Goal: Use online tool/utility: Utilize a website feature to perform a specific function

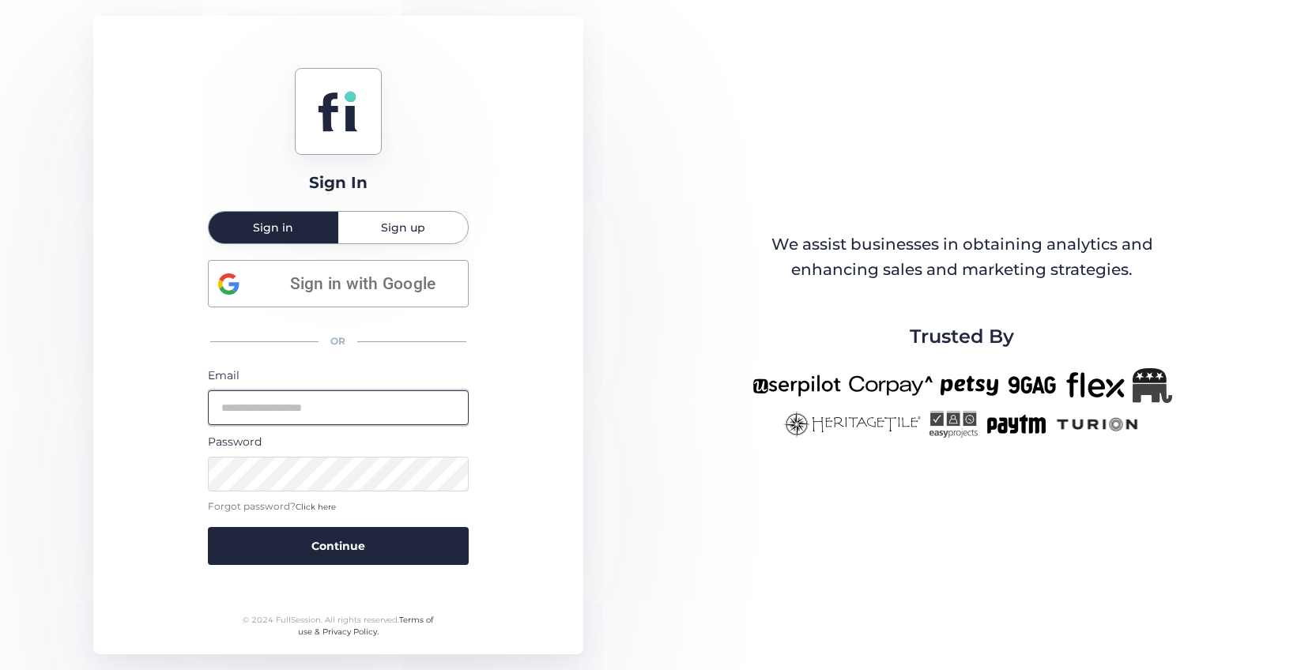
click at [332, 410] on input "email" at bounding box center [338, 407] width 261 height 35
type input "**********"
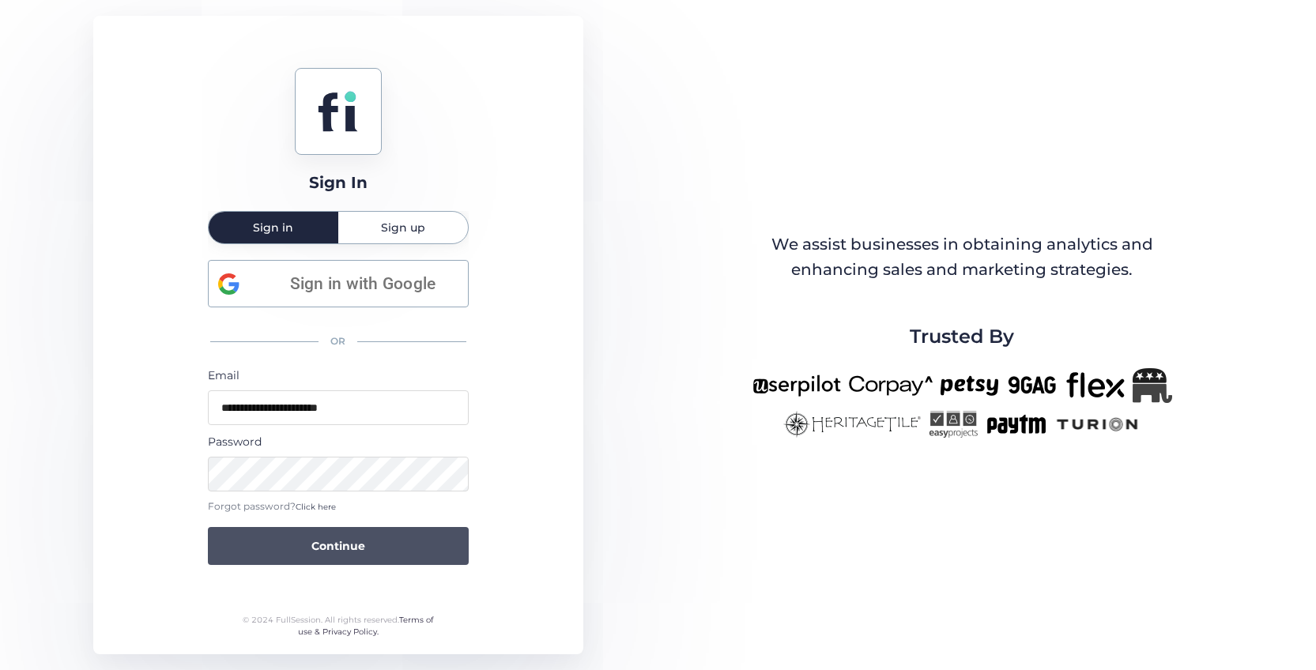
click at [341, 549] on span "Continue" at bounding box center [338, 545] width 54 height 17
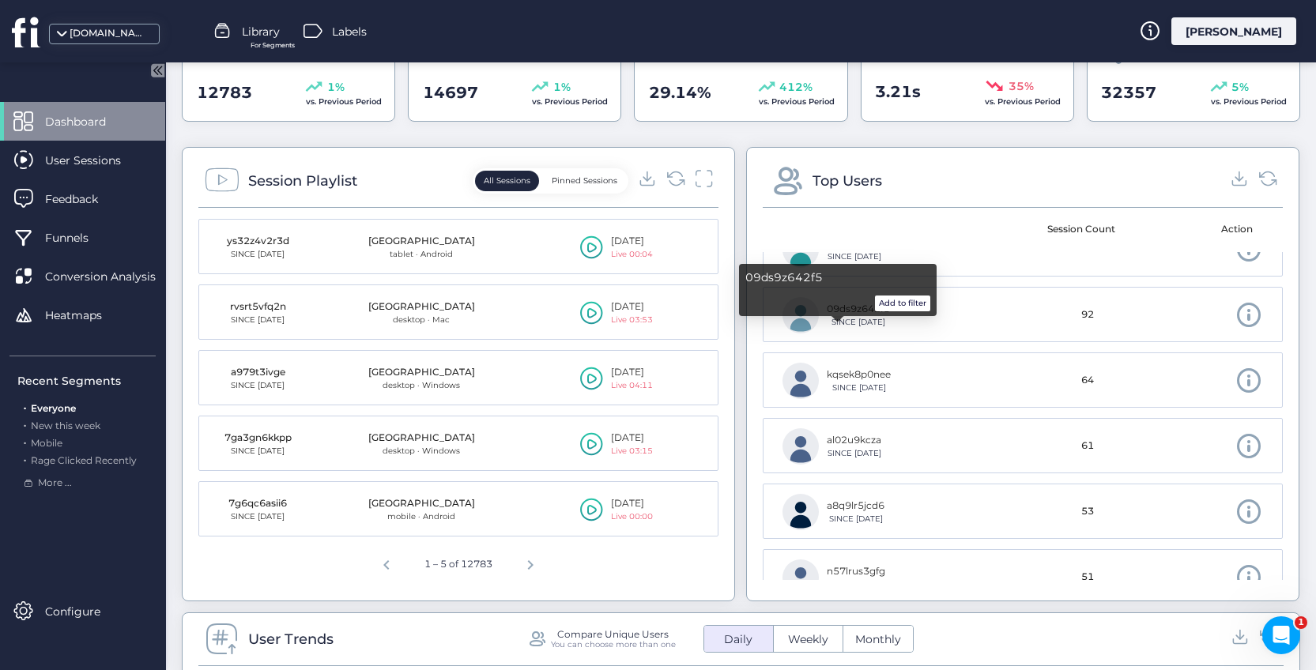
scroll to position [33, 0]
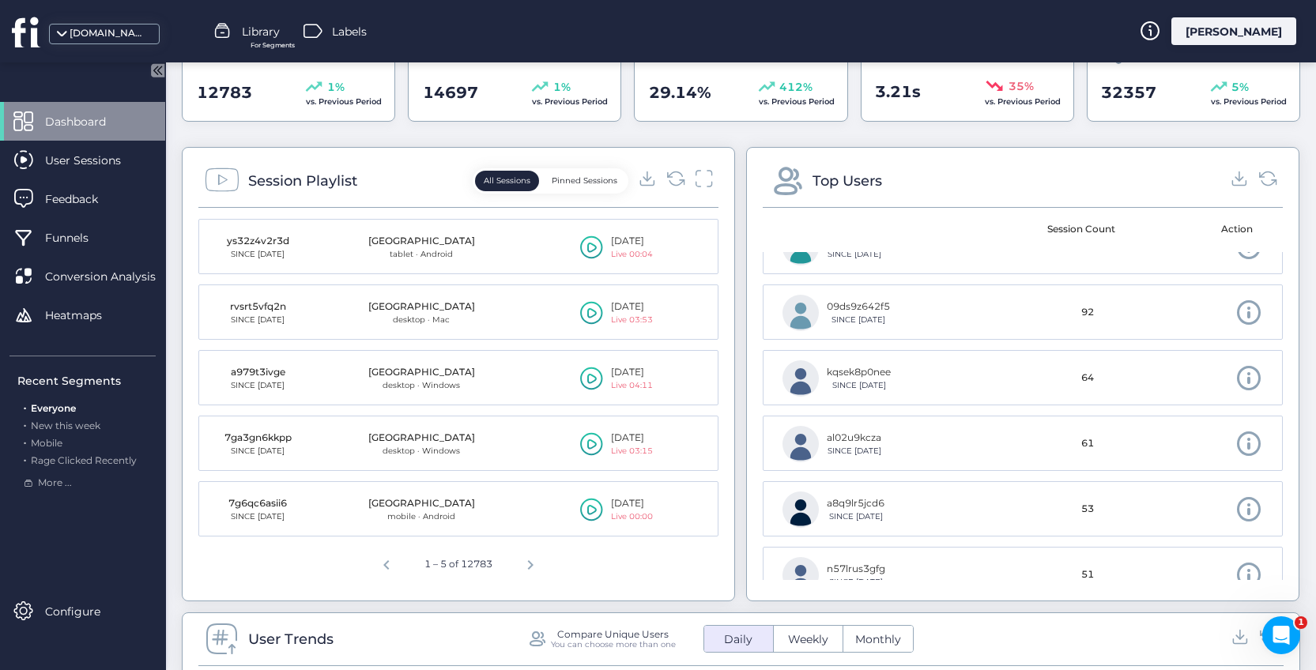
click at [586, 176] on button "Pinned Sessions" at bounding box center [584, 181] width 83 height 21
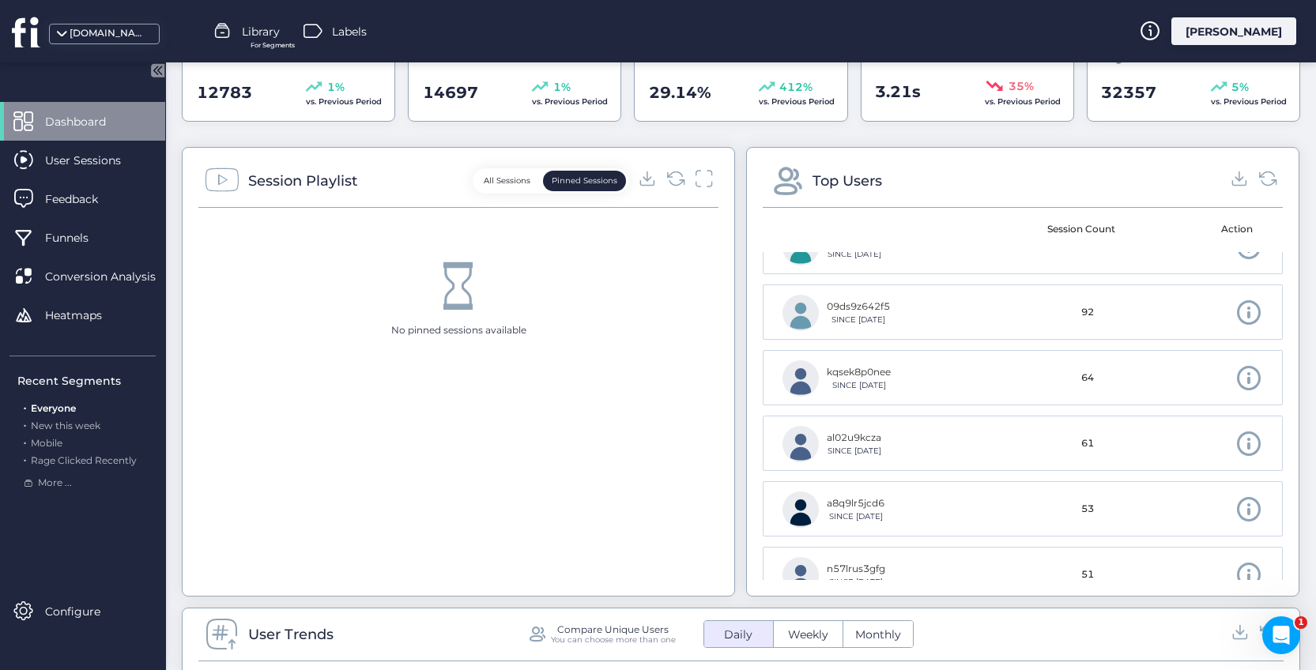
click at [520, 177] on button "All Sessions" at bounding box center [507, 181] width 64 height 21
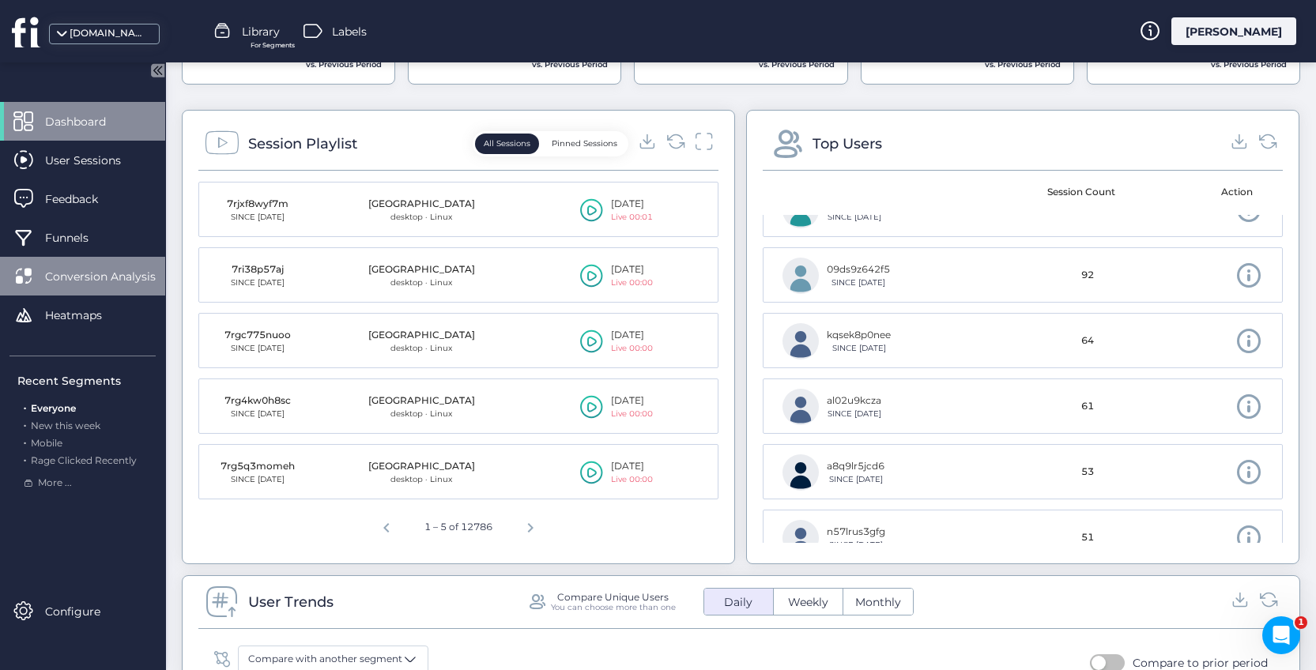
scroll to position [539, 0]
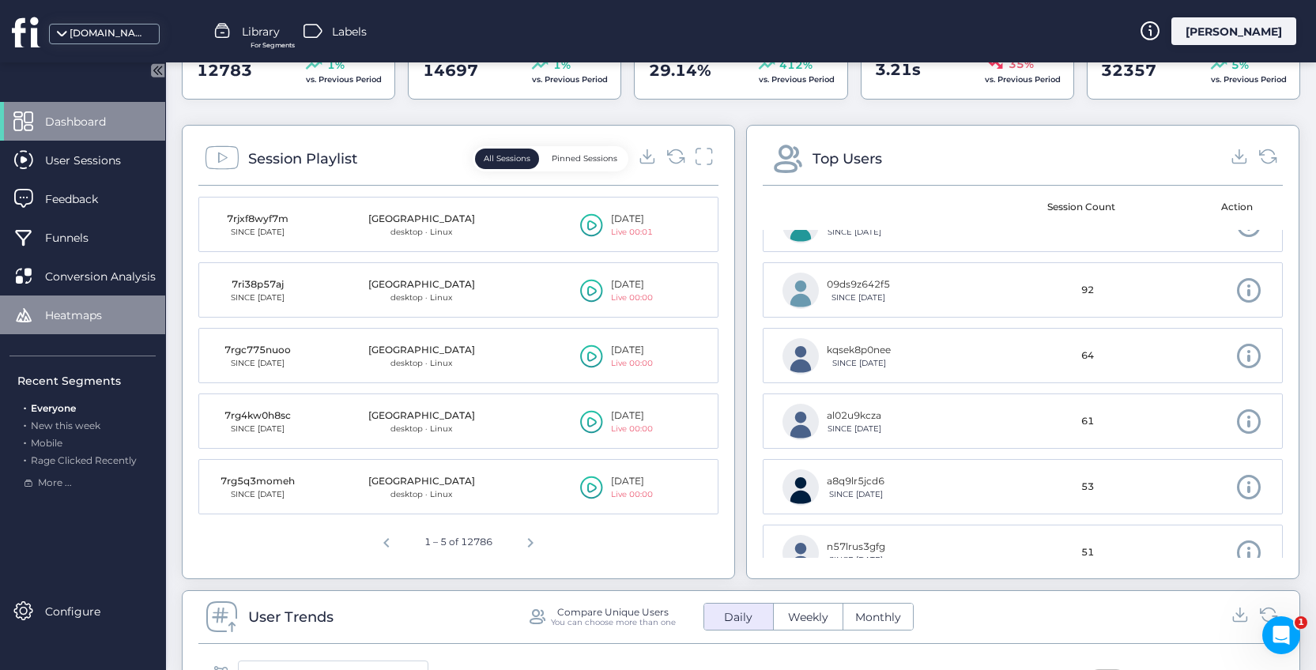
click at [32, 320] on span at bounding box center [23, 315] width 20 height 20
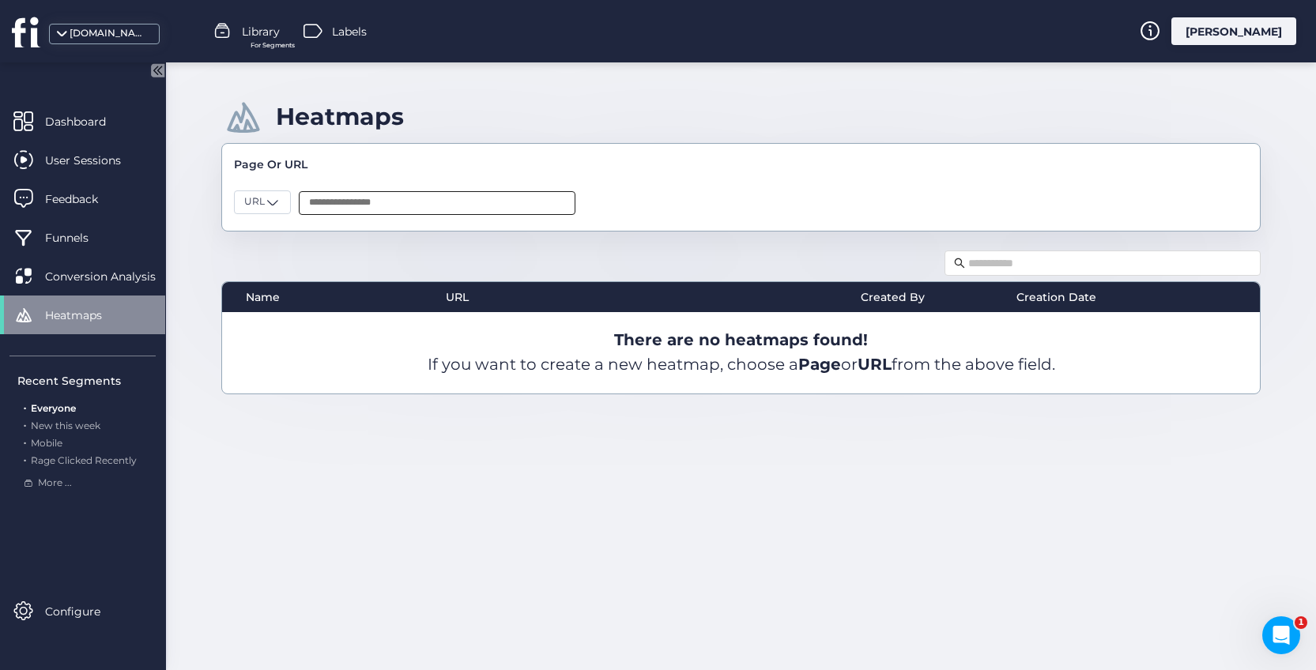
click at [356, 203] on input "text" at bounding box center [437, 203] width 277 height 24
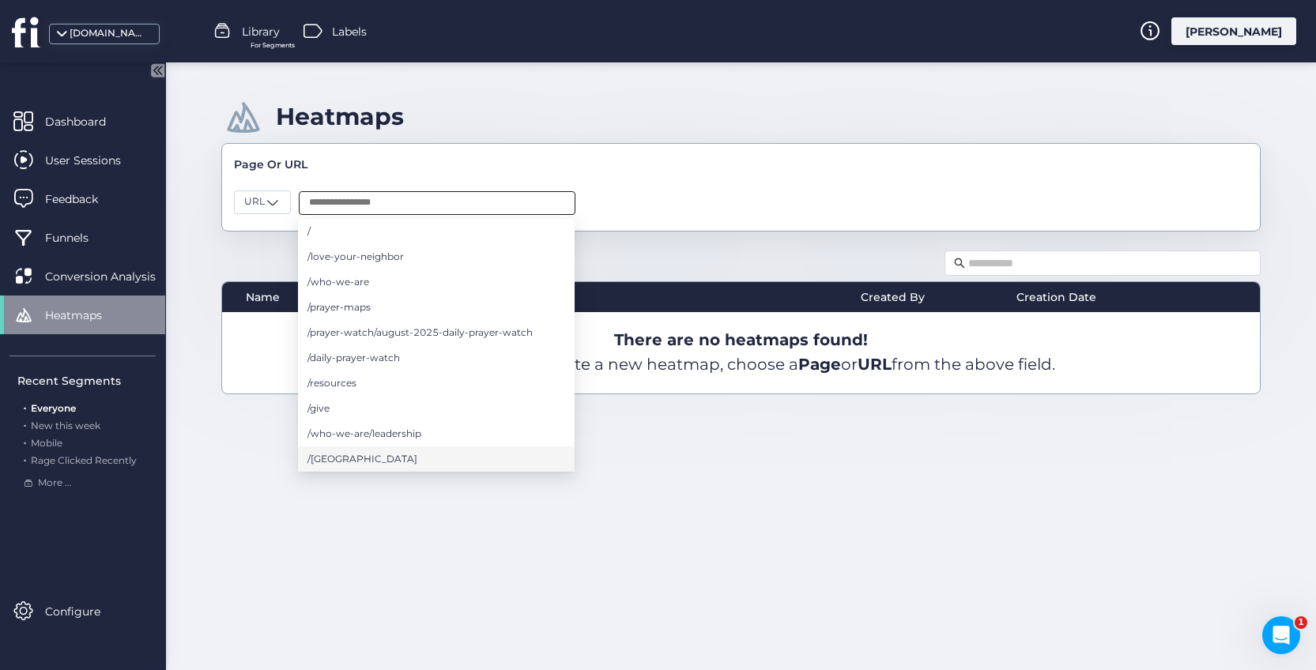
click at [319, 462] on span "/[GEOGRAPHIC_DATA]" at bounding box center [362, 459] width 110 height 17
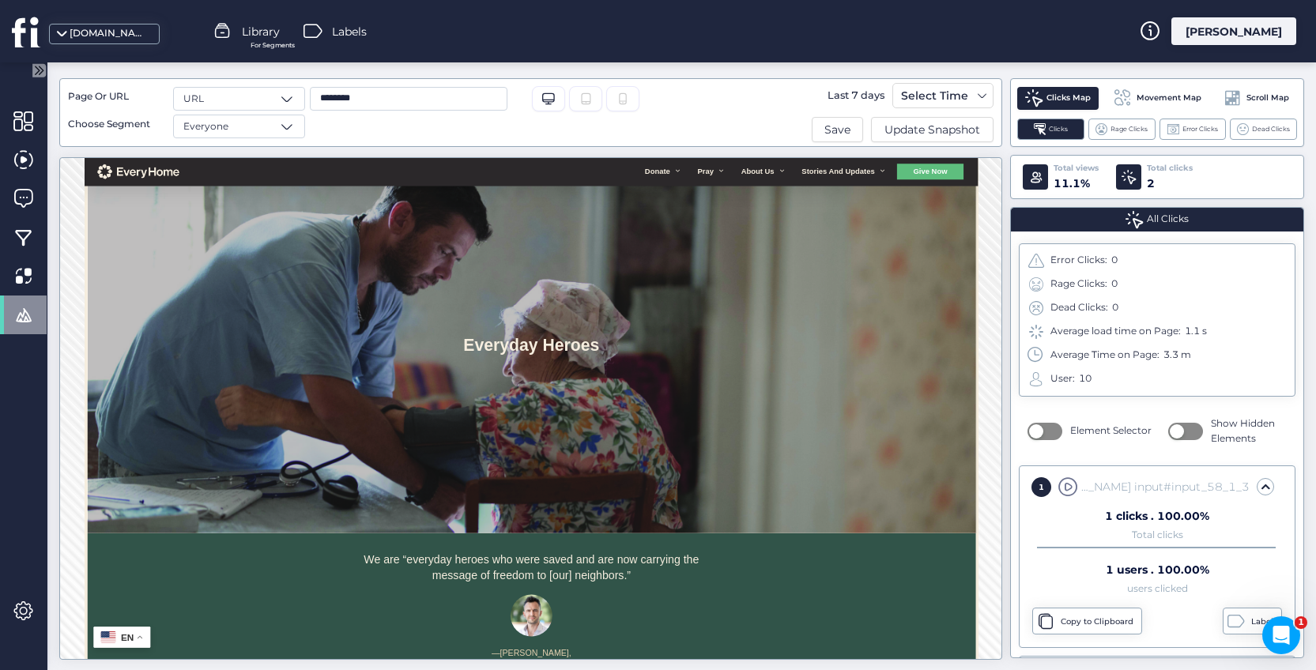
click at [1151, 83] on div "Clicks Map Movement Map Scroll Map Clicks Rage Clicks Error Clicks Dead Clicks" at bounding box center [1157, 112] width 294 height 69
click at [1153, 94] on span "Movement Map" at bounding box center [1169, 98] width 65 height 13
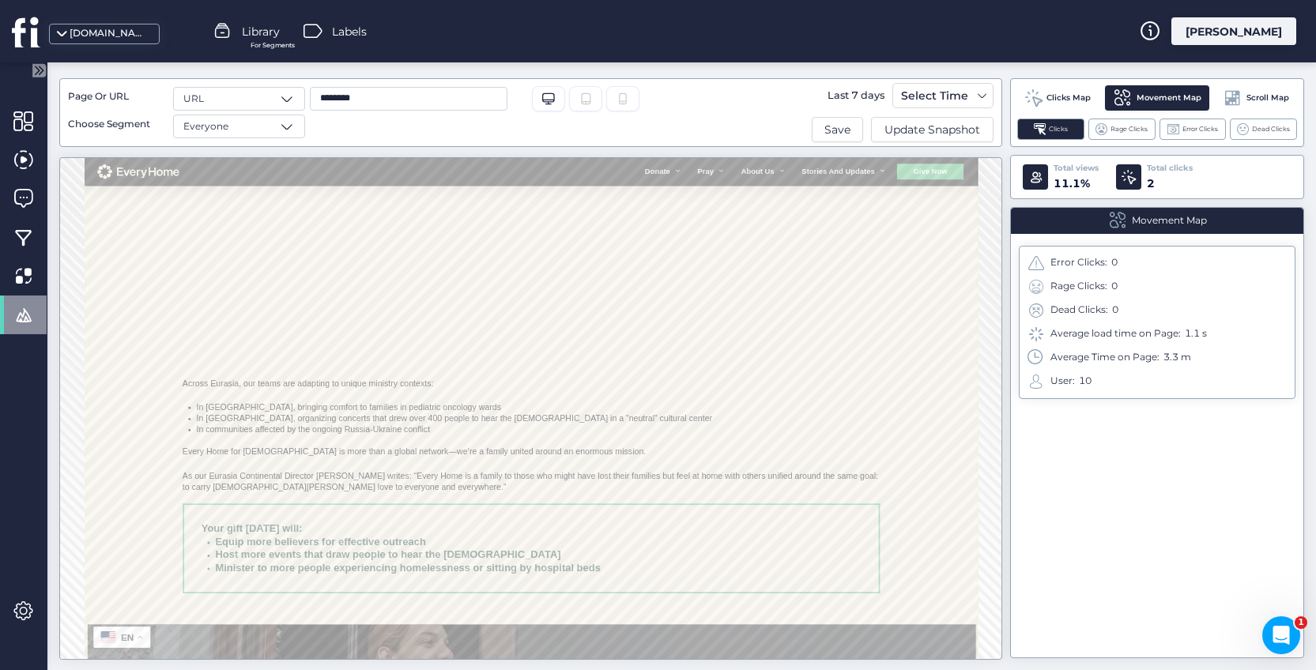
scroll to position [1451, 0]
click at [984, 94] on span at bounding box center [982, 95] width 13 height 13
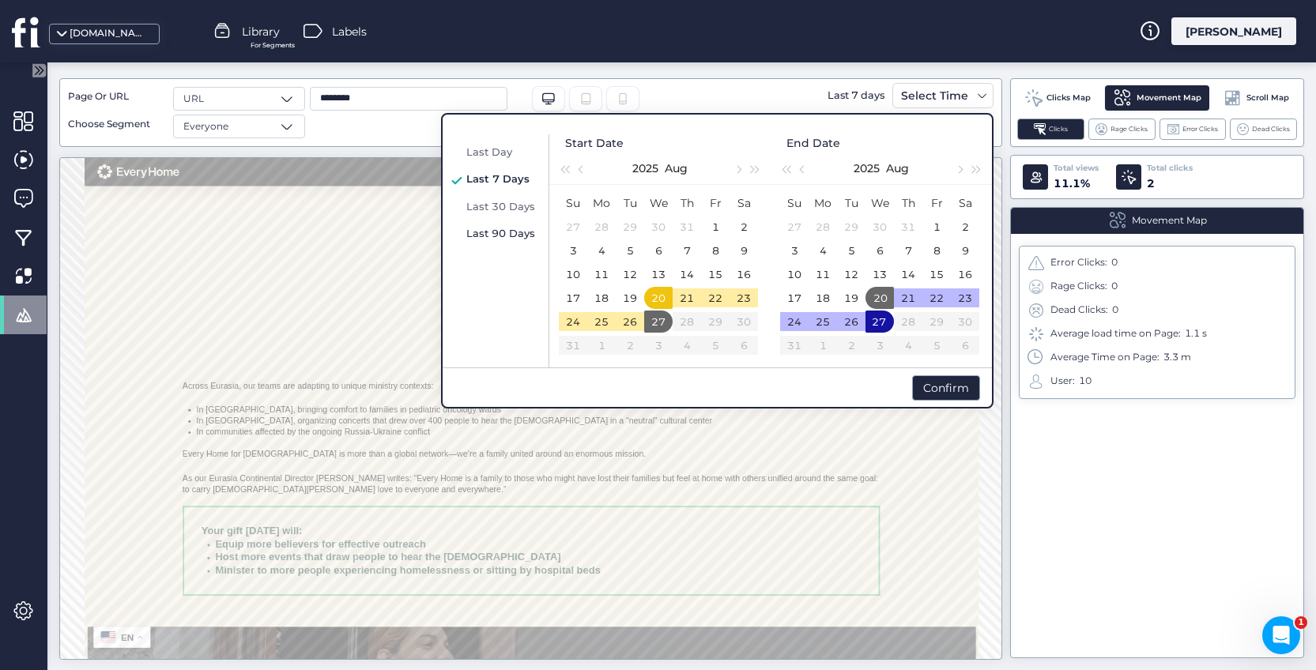
click at [490, 232] on span "Last 90 Days" at bounding box center [500, 233] width 69 height 13
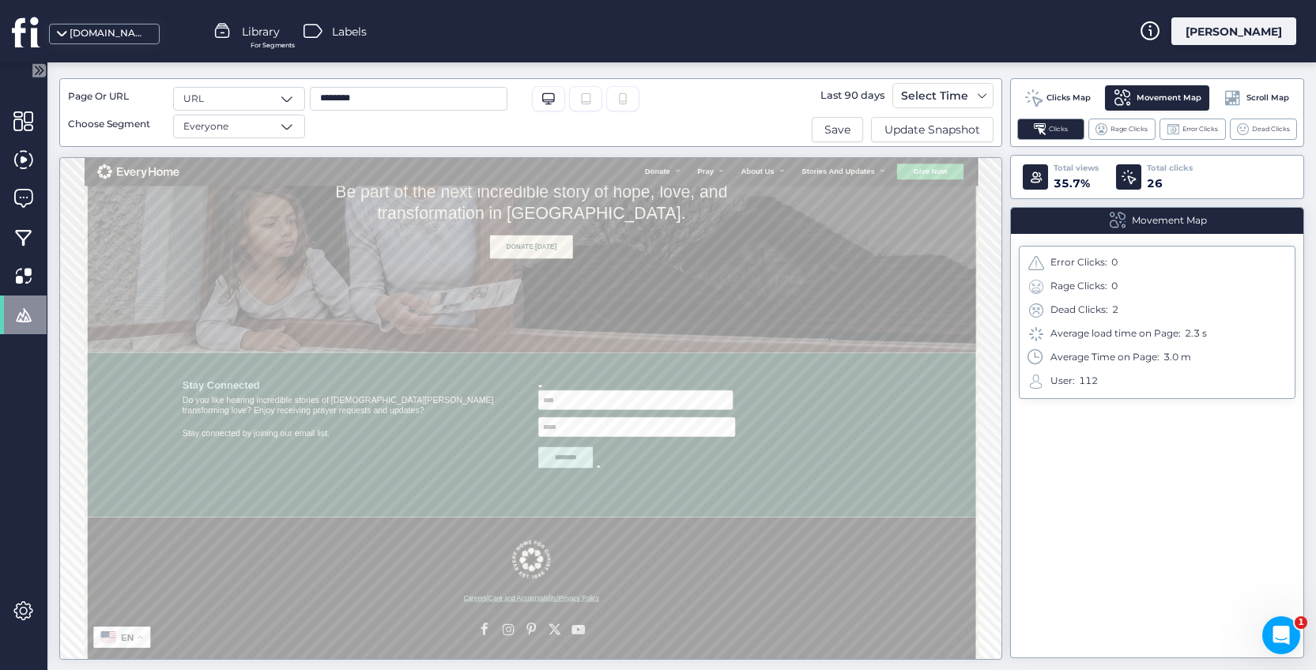
scroll to position [2371, 0]
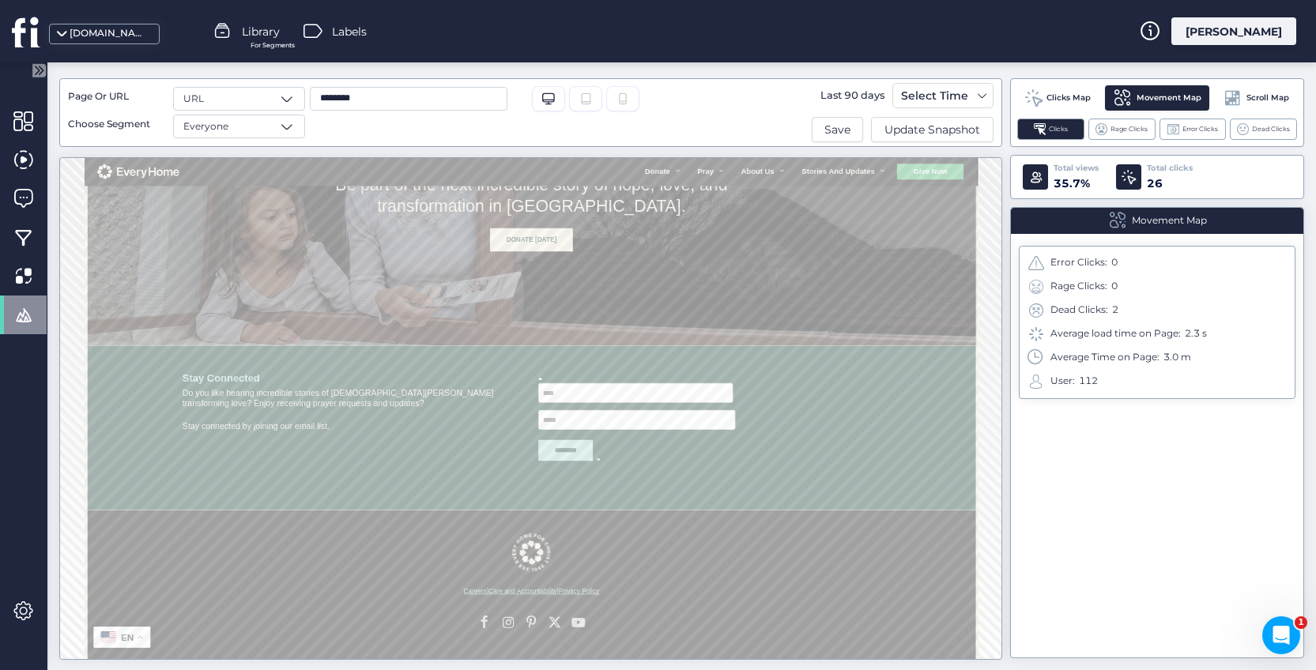
click at [1242, 100] on span at bounding box center [1233, 99] width 20 height 20
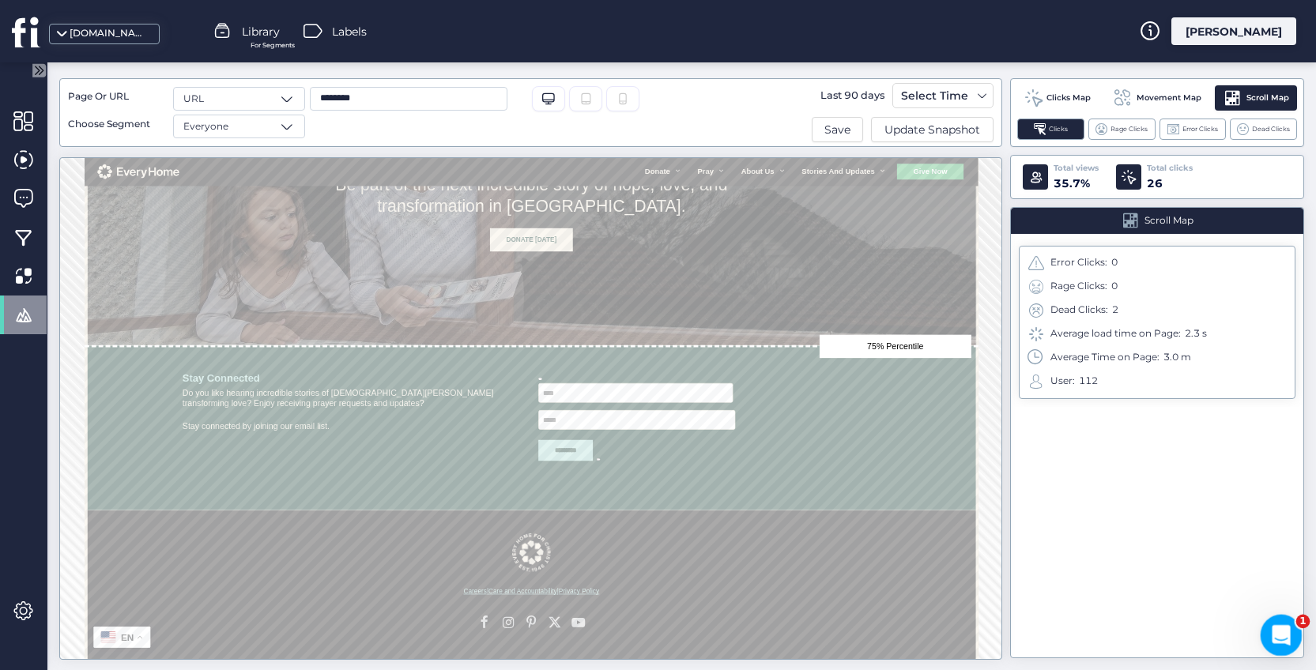
click at [1278, 632] on icon "Open Intercom Messenger" at bounding box center [1279, 633] width 26 height 26
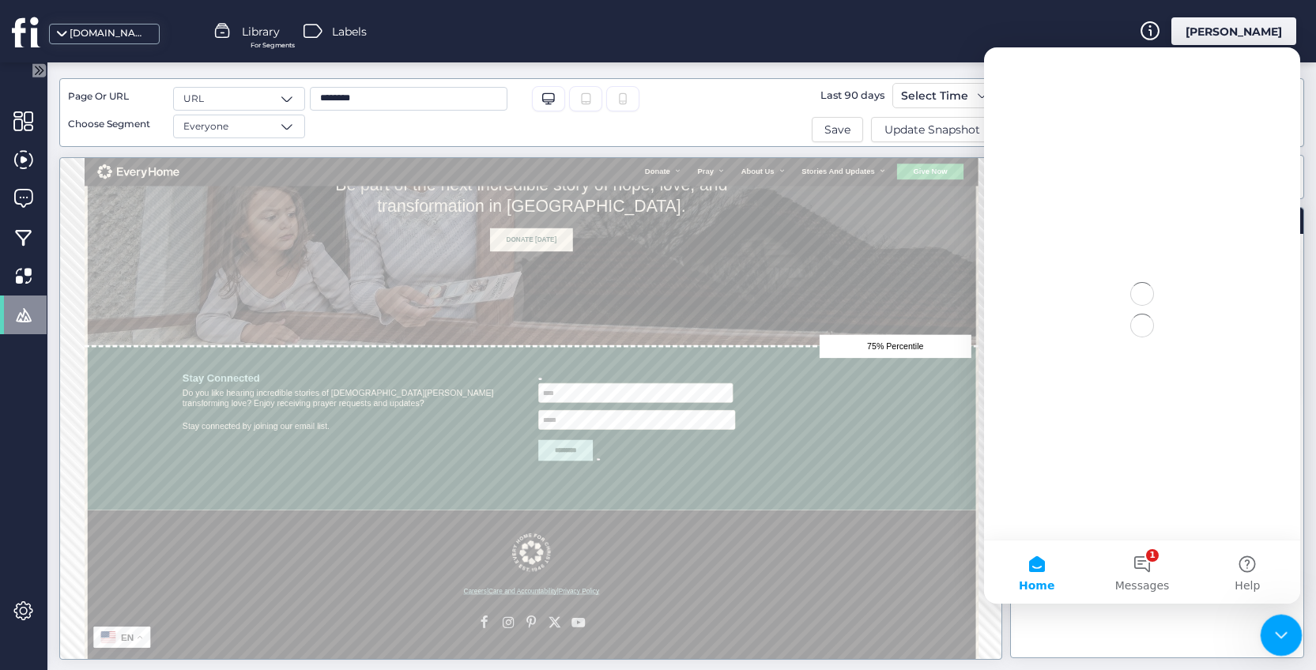
scroll to position [0, 0]
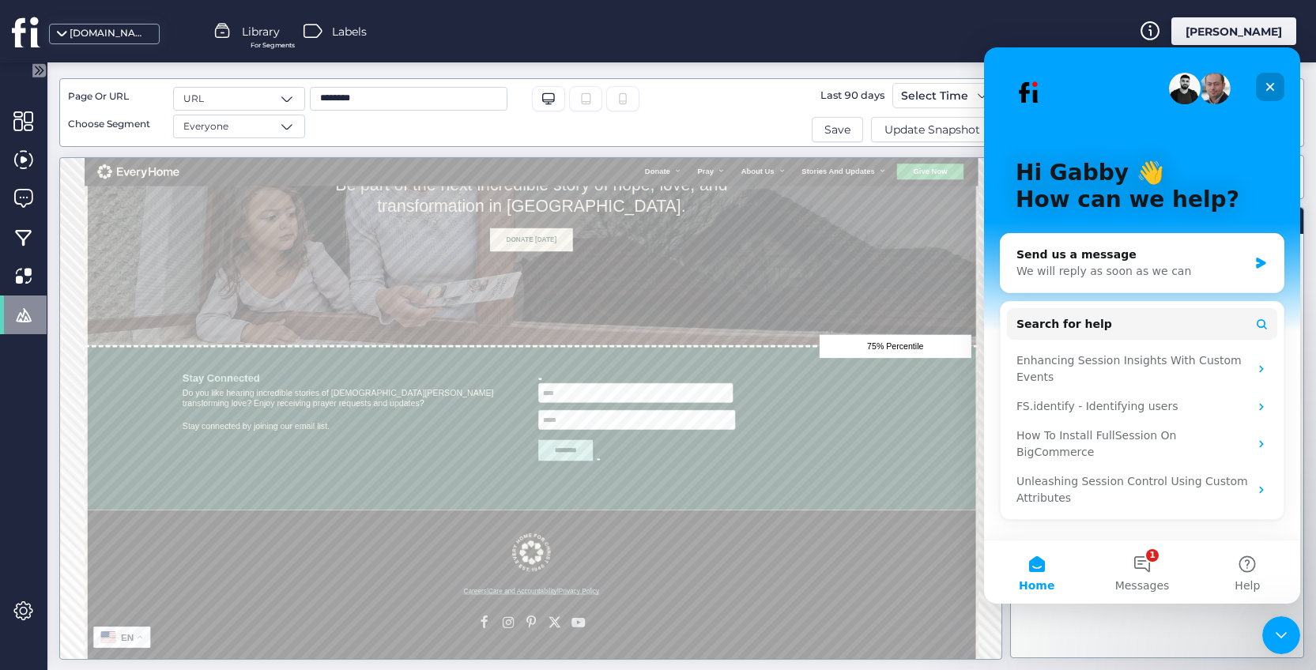
click at [1268, 85] on icon "Close" at bounding box center [1270, 87] width 9 height 9
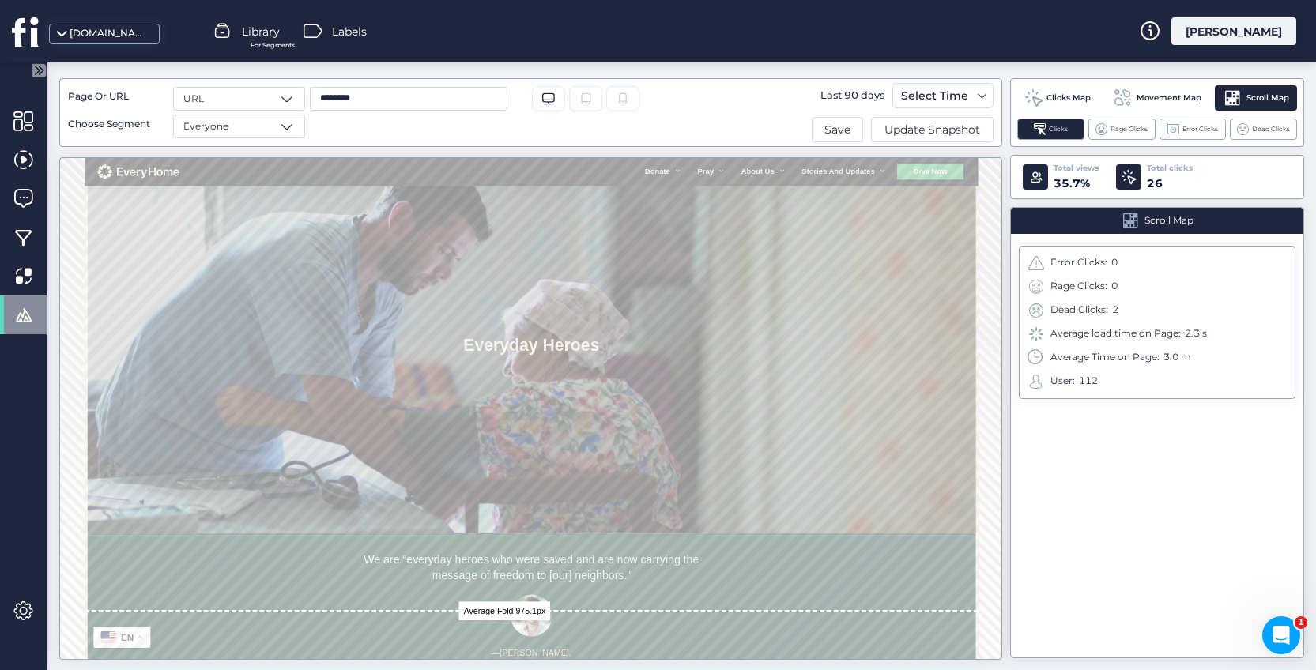
click at [1046, 100] on span "Clicks Map" at bounding box center [1068, 98] width 44 height 13
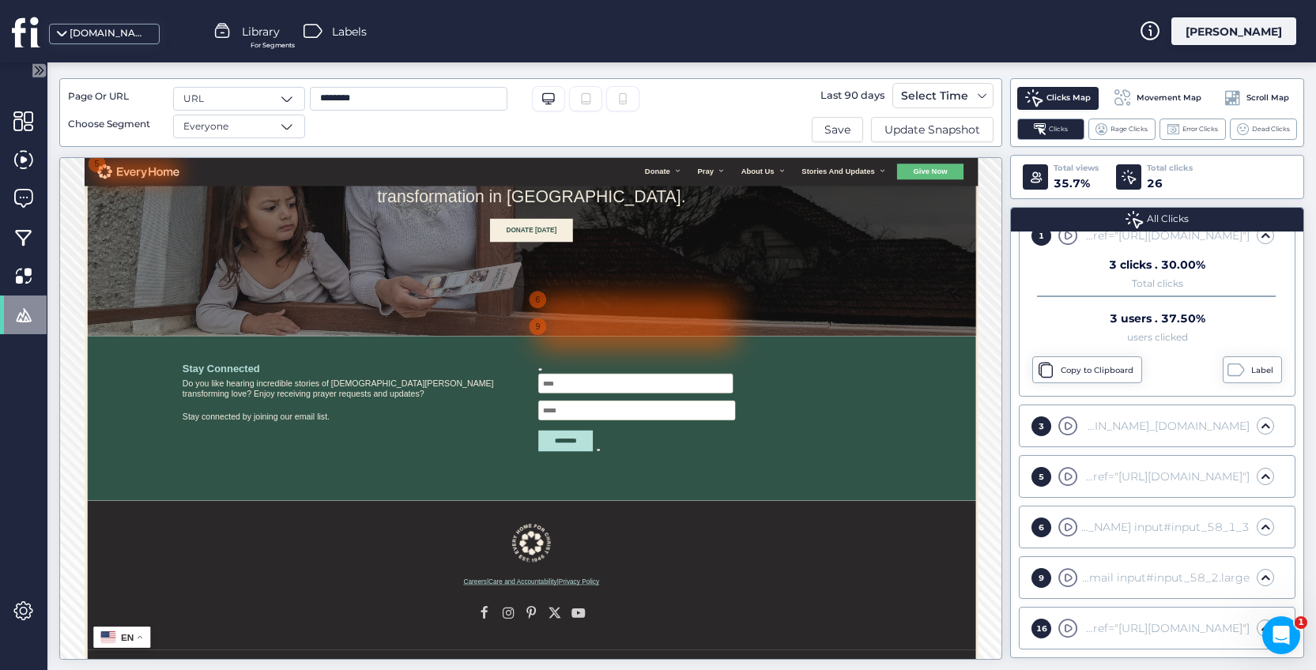
scroll to position [2735, 0]
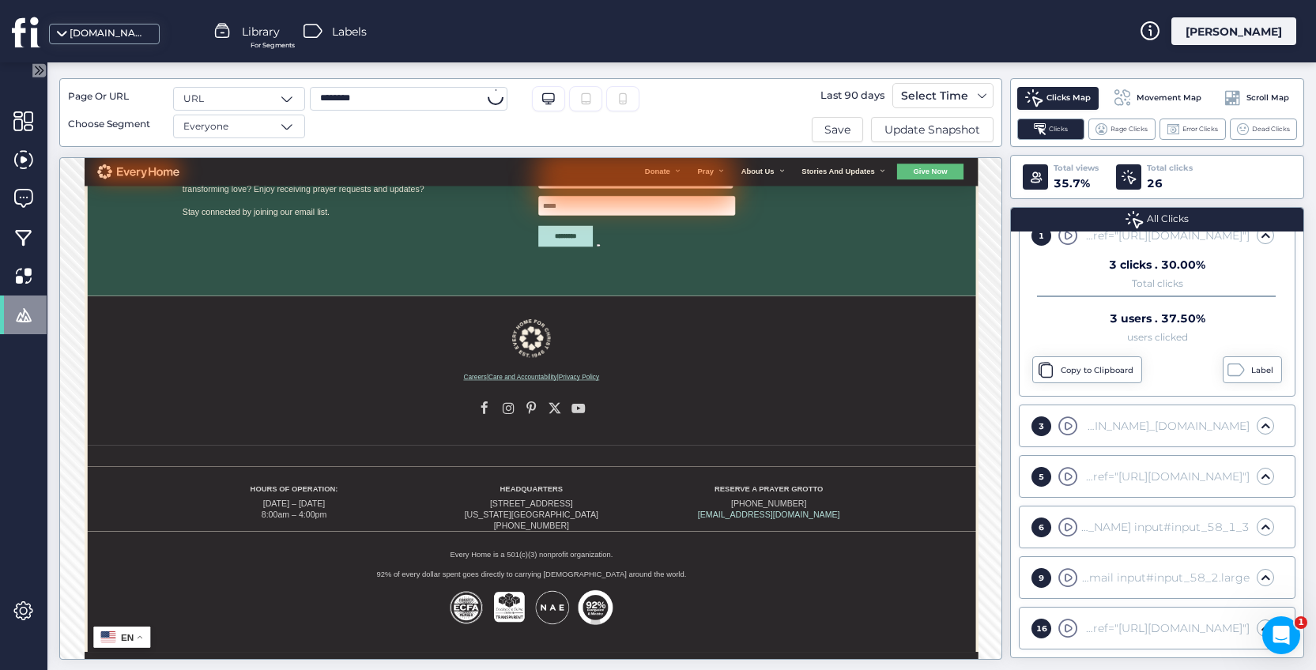
click at [383, 100] on input "********" at bounding box center [409, 99] width 198 height 24
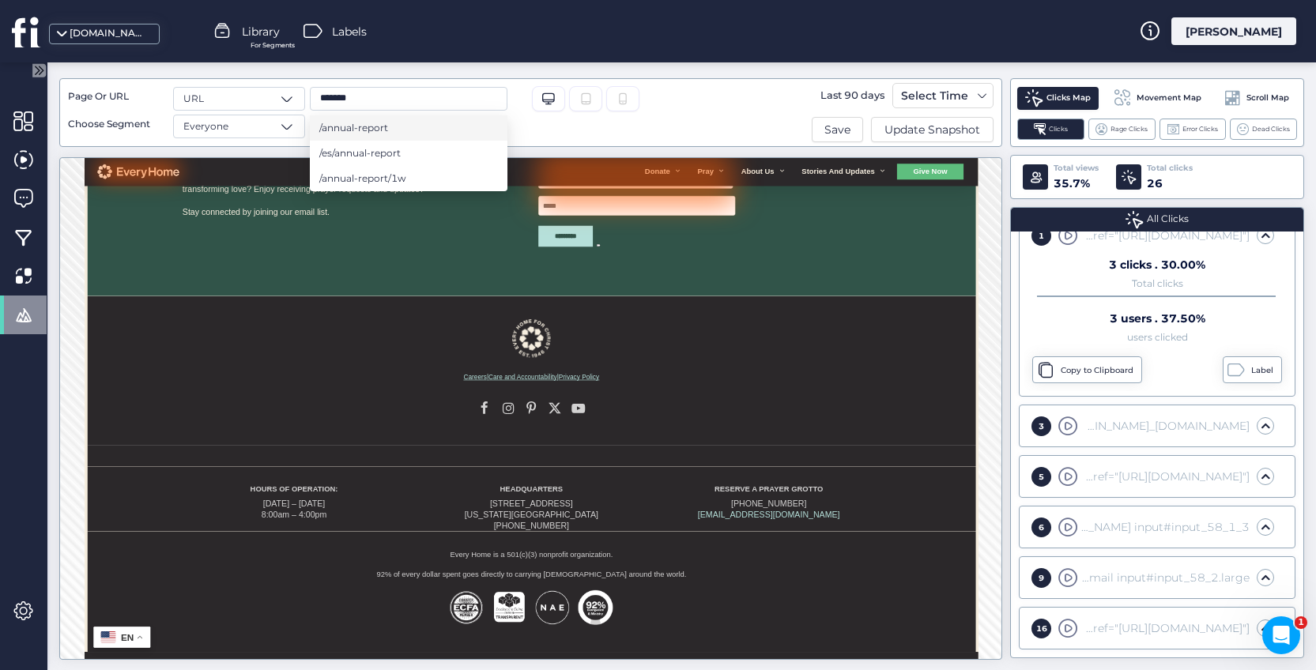
click at [382, 126] on span "/annual-report" at bounding box center [353, 127] width 69 height 17
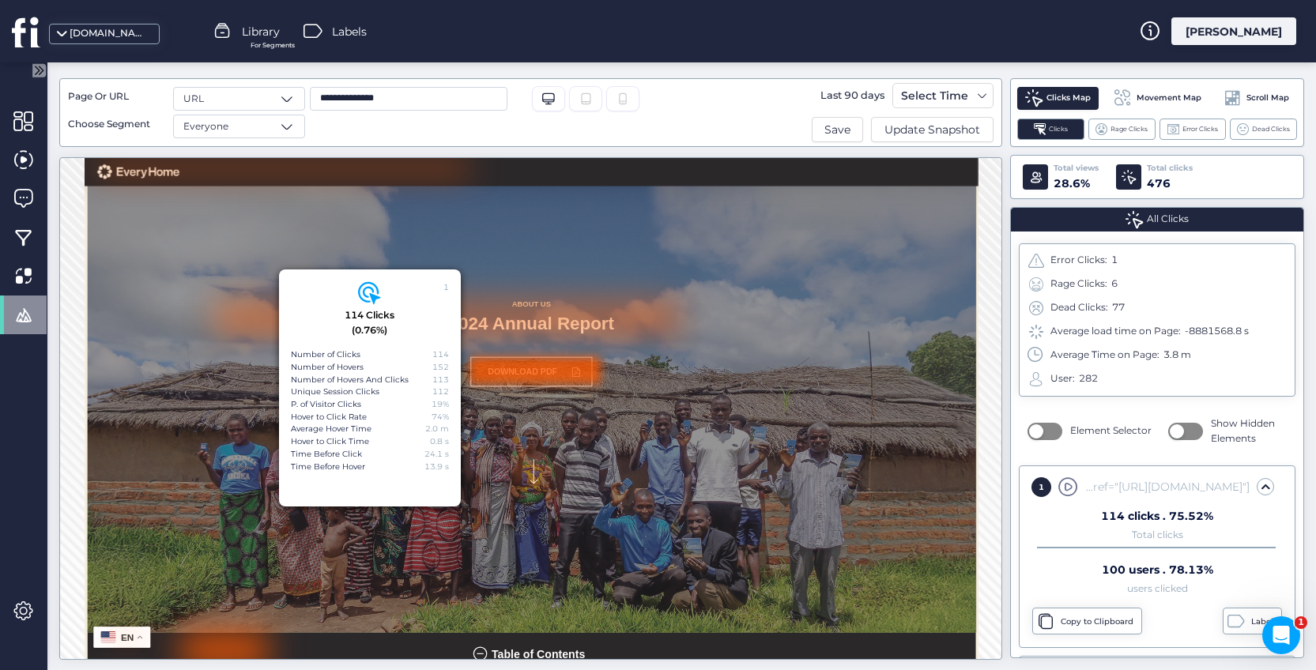
click at [1184, 91] on div "Movement Map" at bounding box center [1157, 97] width 104 height 25
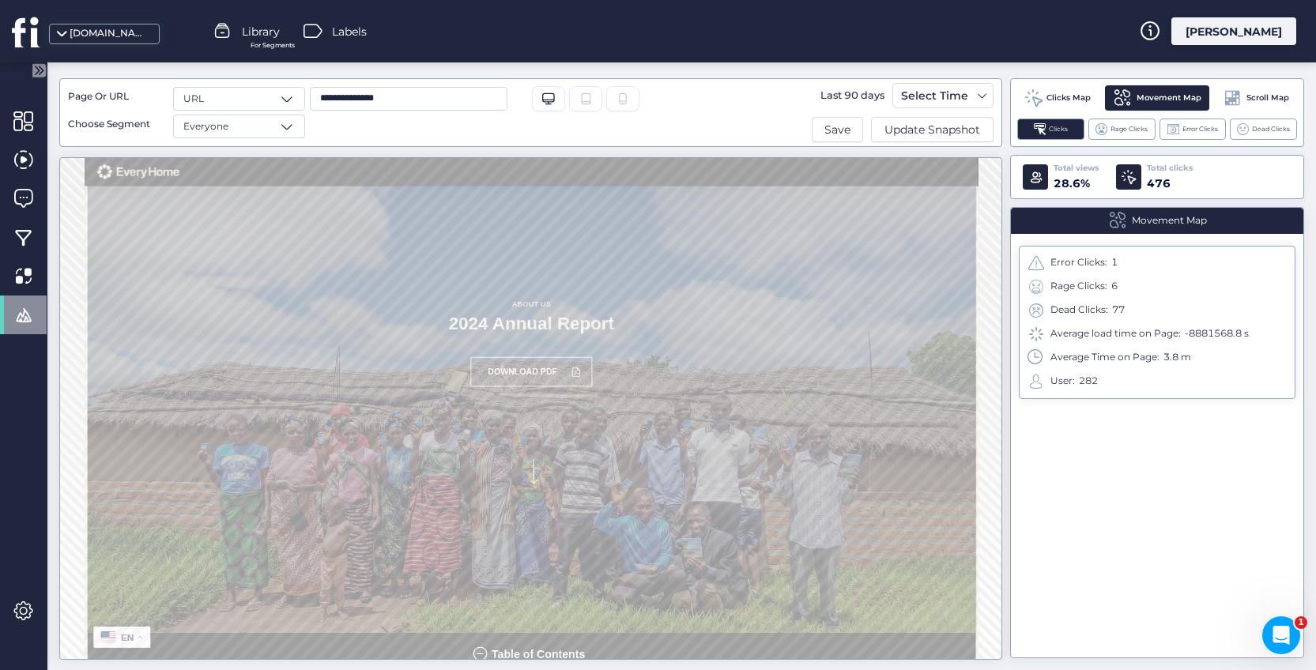
click at [1272, 102] on span "Scroll Map" at bounding box center [1267, 98] width 43 height 13
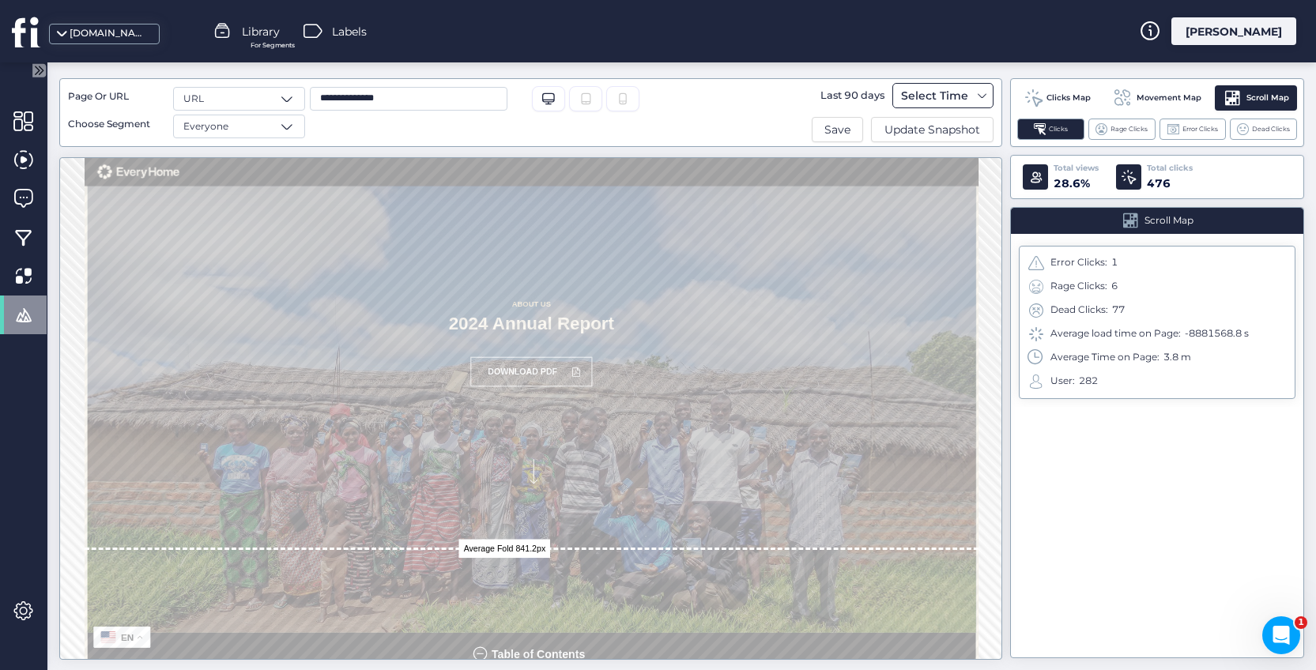
click at [1078, 94] on span "Clicks Map" at bounding box center [1068, 98] width 44 height 13
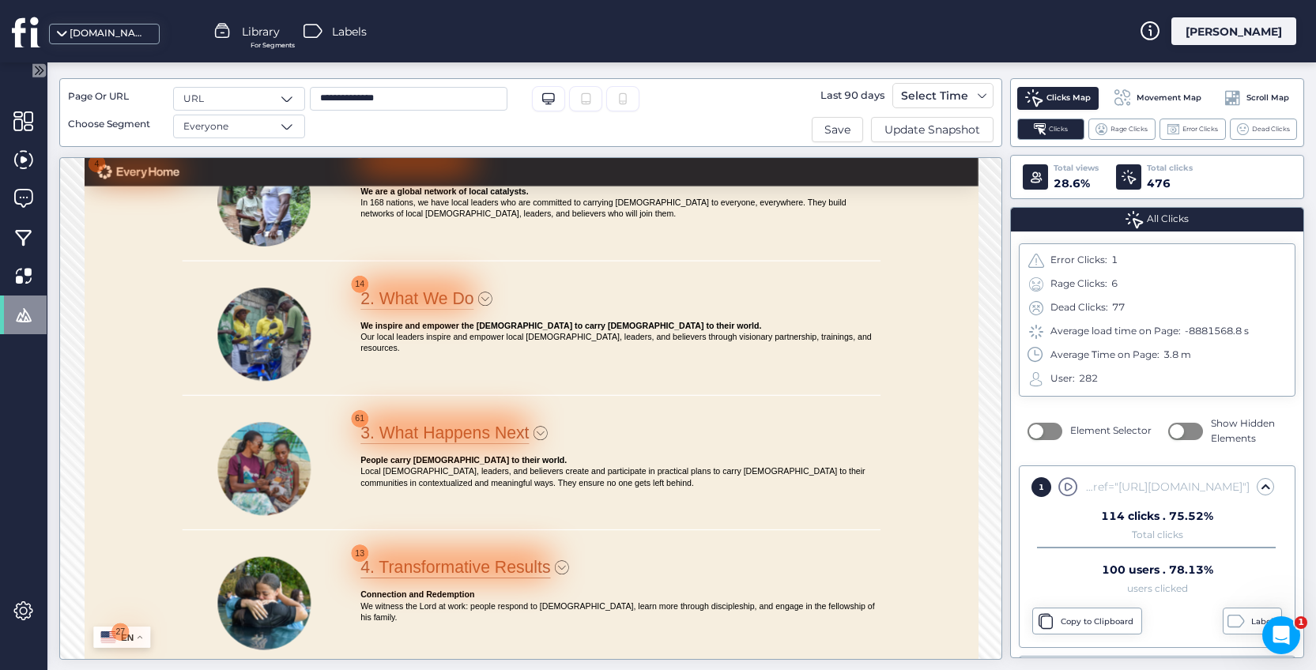
scroll to position [3256, 0]
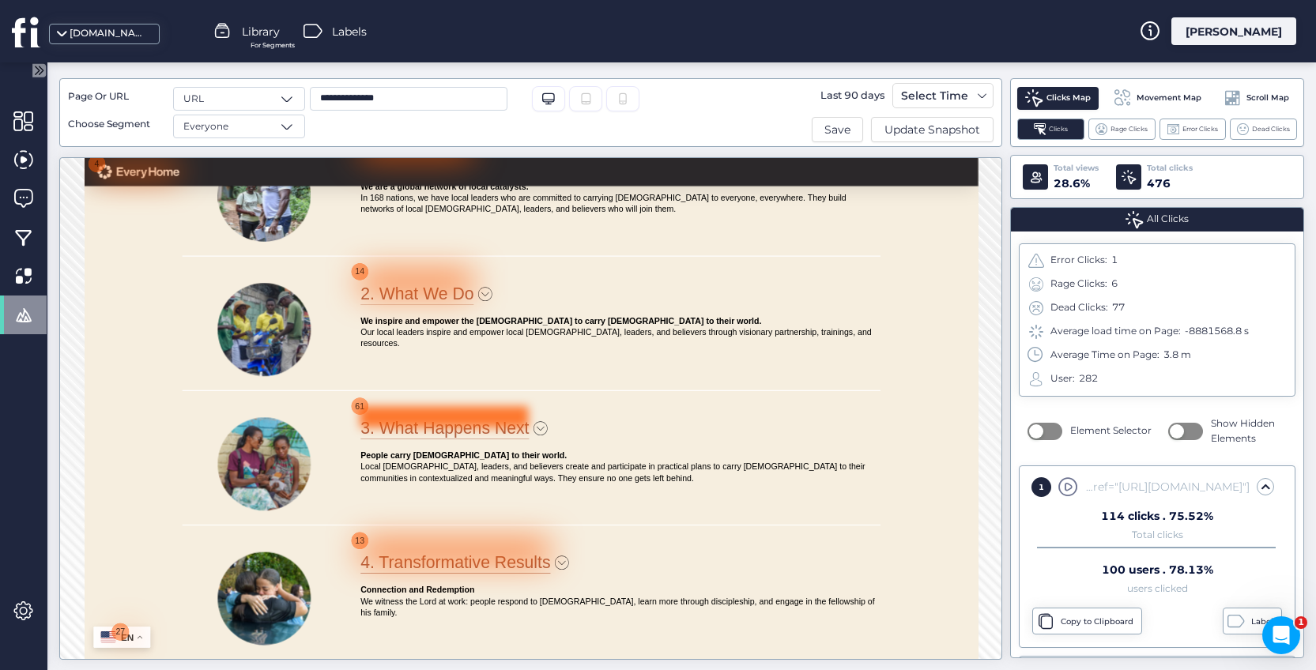
click at [552, 580] on div at bounding box center [695, 598] width 286 height 36
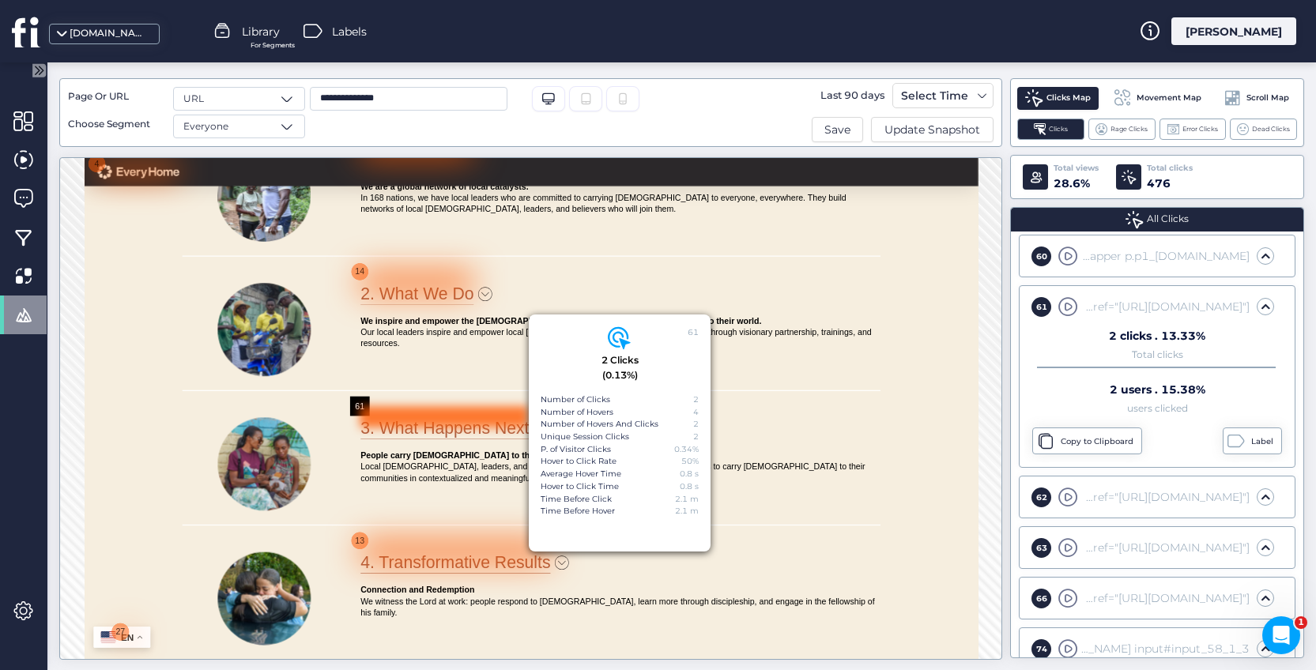
scroll to position [2307, 0]
click at [555, 352] on div at bounding box center [648, 370] width 192 height 36
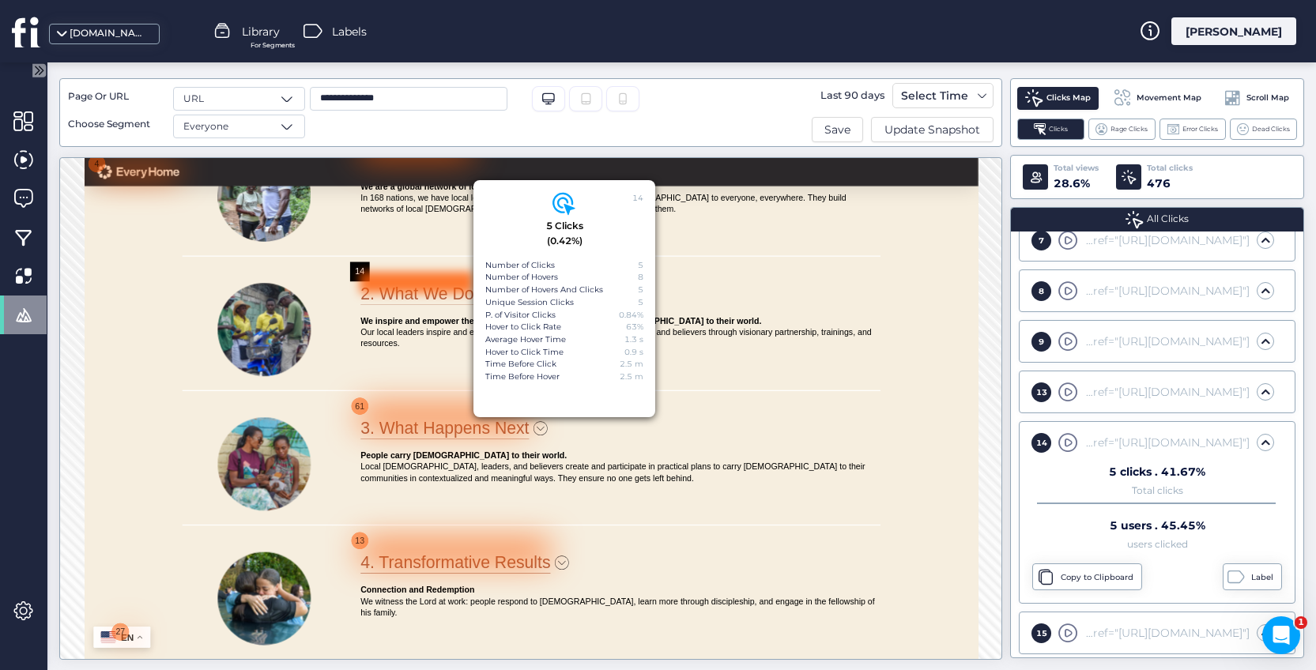
scroll to position [447, 0]
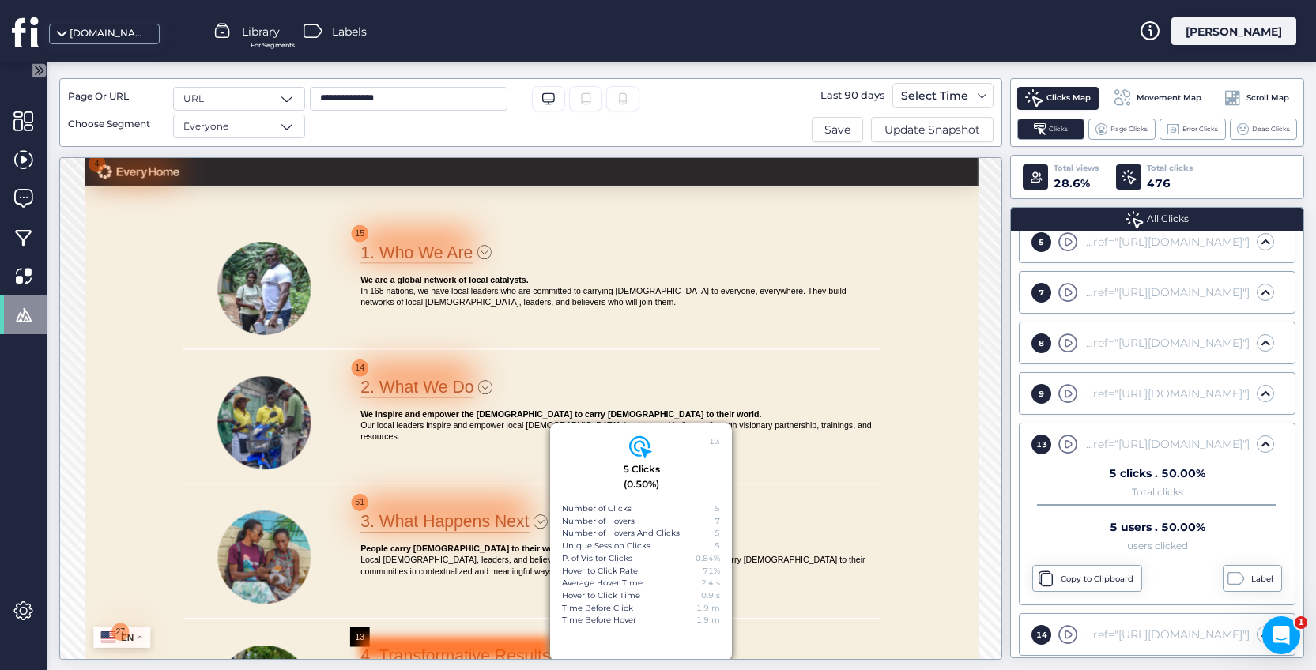
scroll to position [3087, 0]
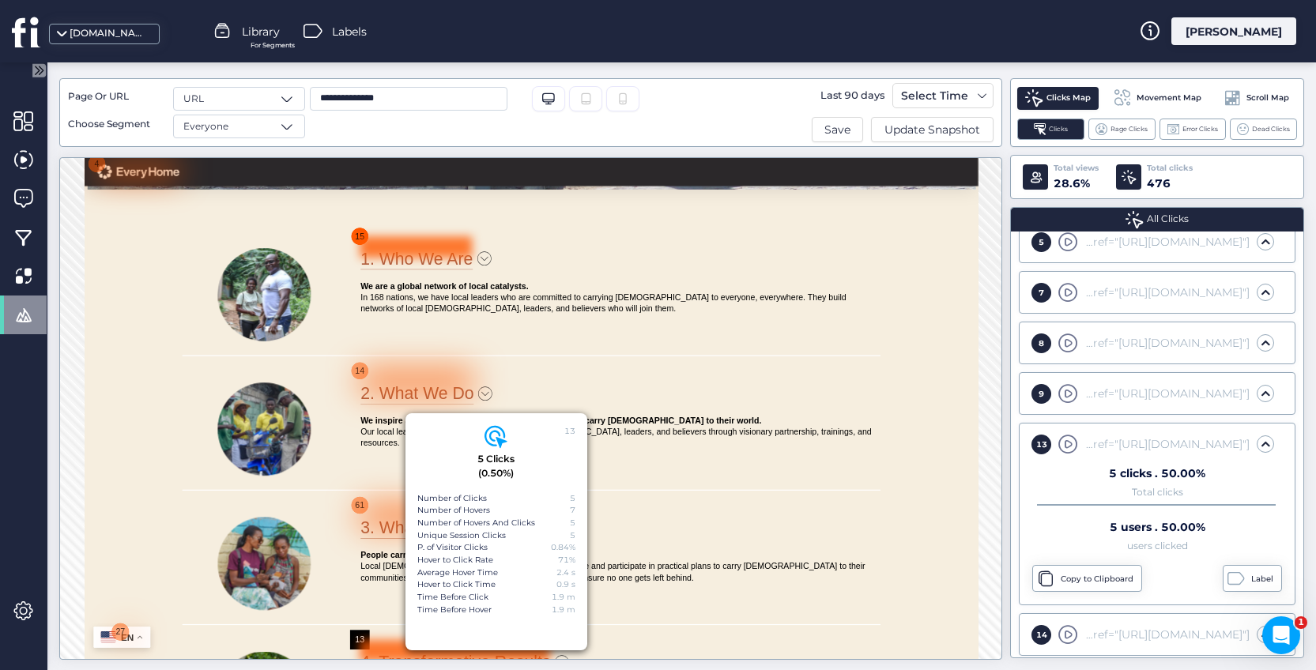
click at [549, 300] on div "15" at bounding box center [551, 291] width 33 height 33
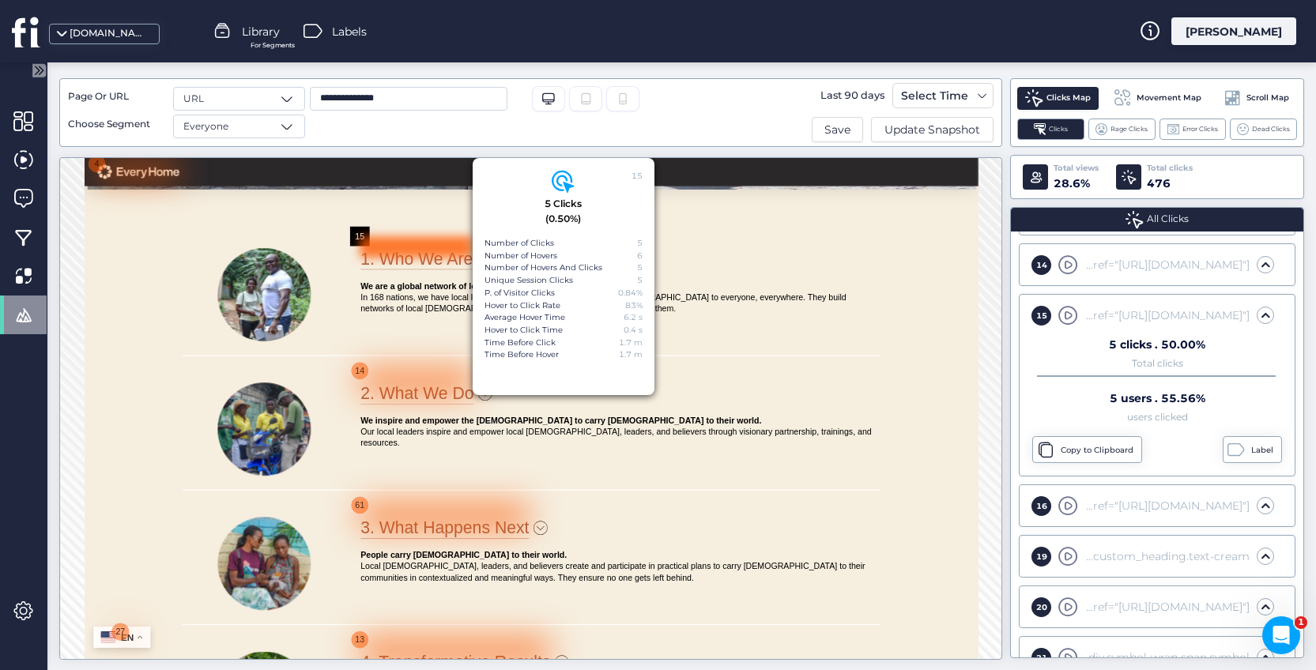
scroll to position [638, 0]
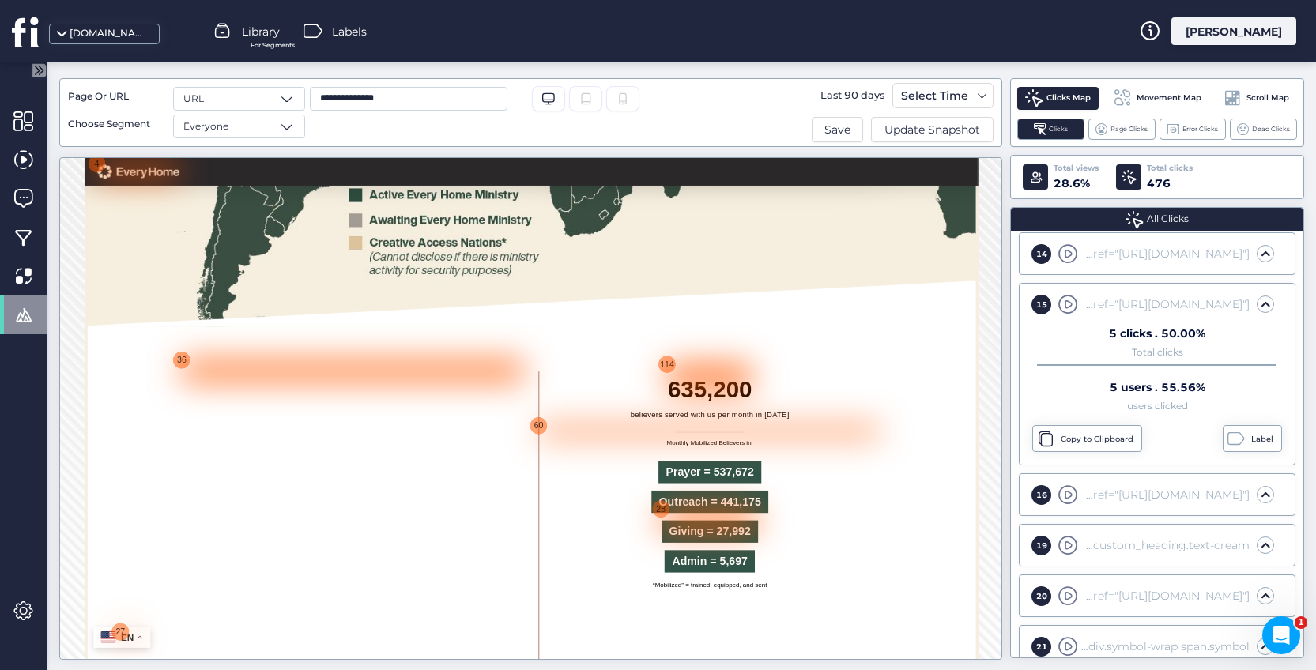
scroll to position [5022, 0]
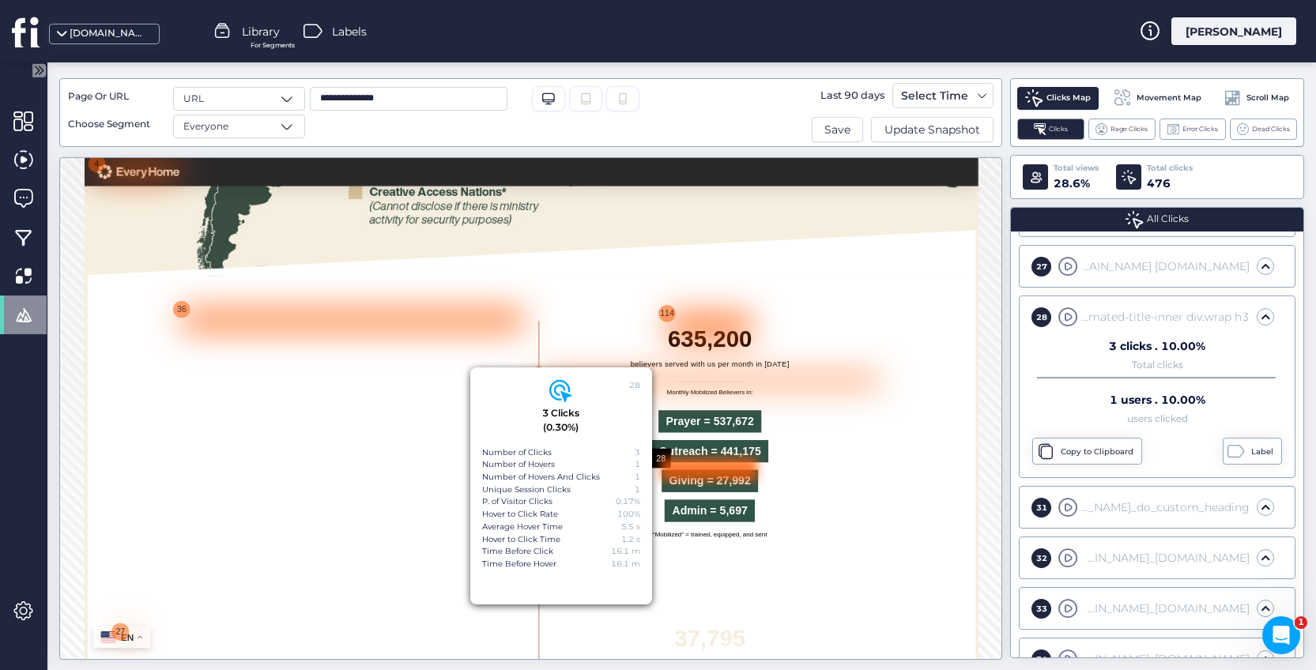
scroll to position [1042, 0]
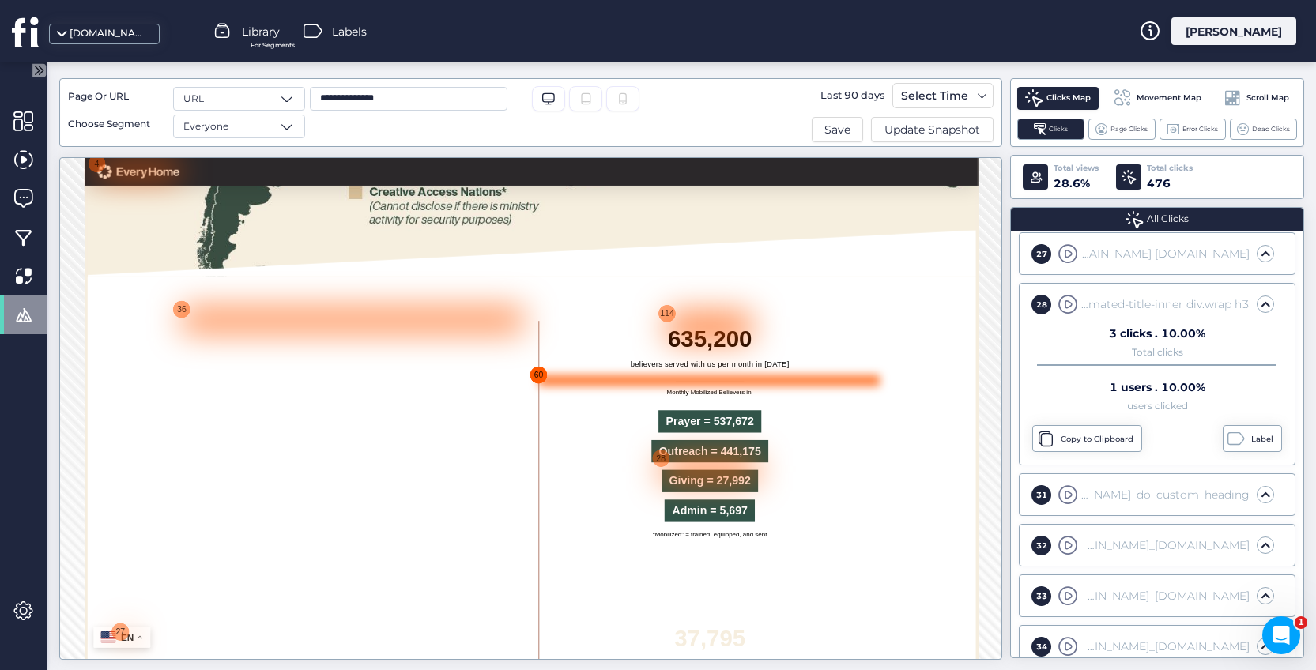
click at [852, 524] on div "60" at bounding box center [855, 527] width 33 height 33
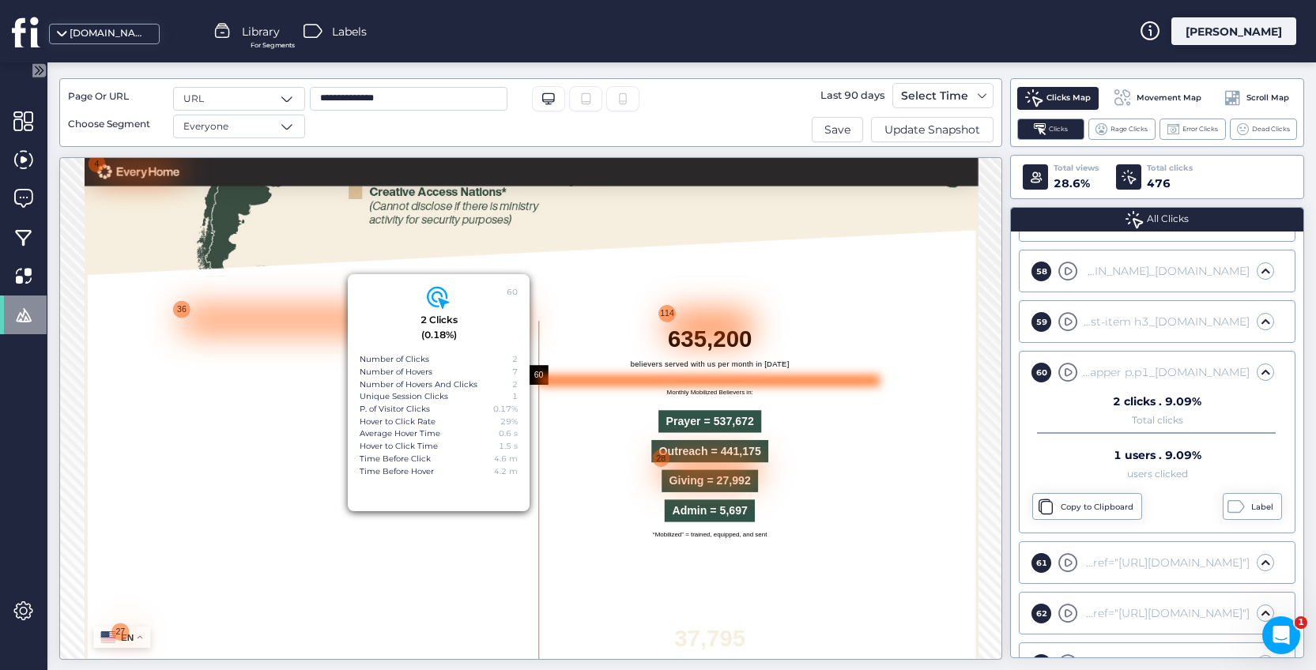
scroll to position [2257, 0]
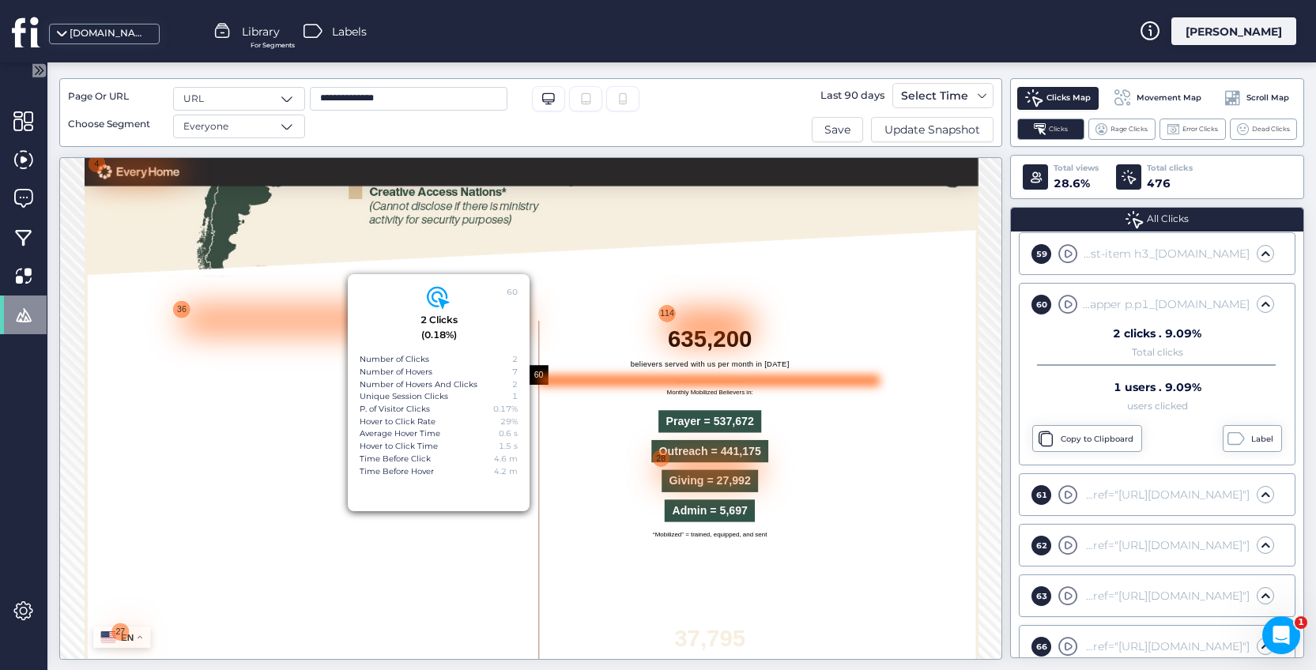
click at [896, 613] on div "Prayer = 537,672" at bounding box center [1145, 612] width 579 height 51
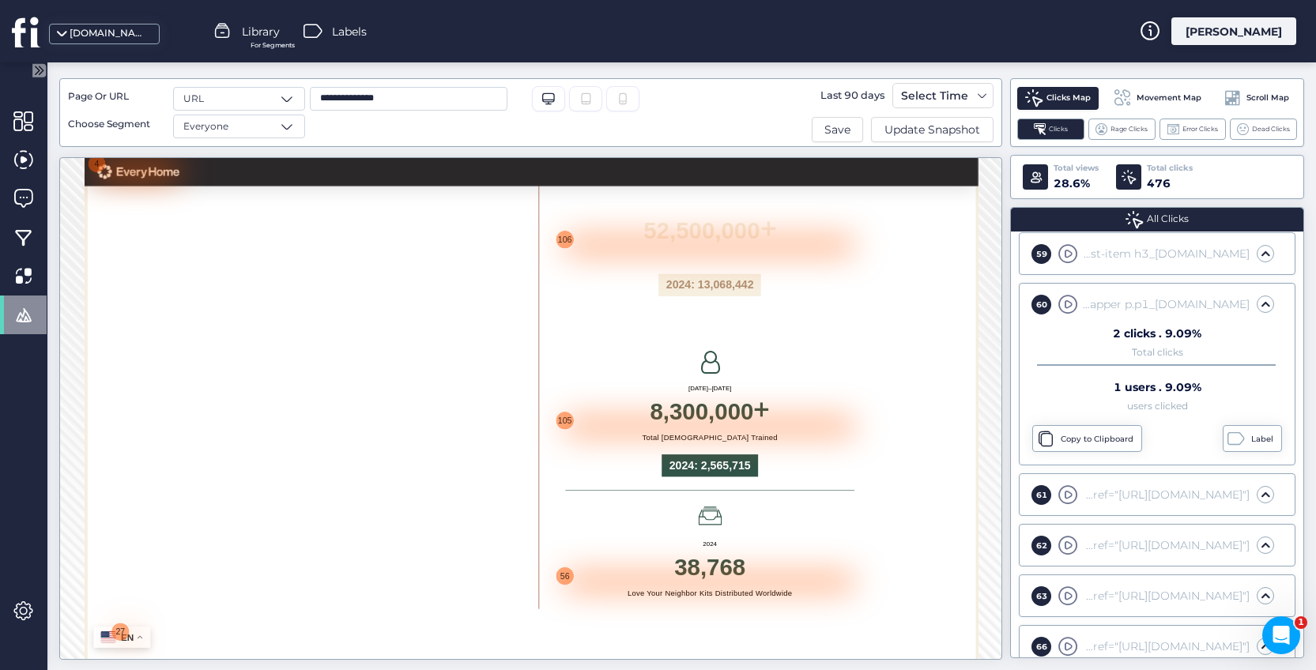
scroll to position [6173, 0]
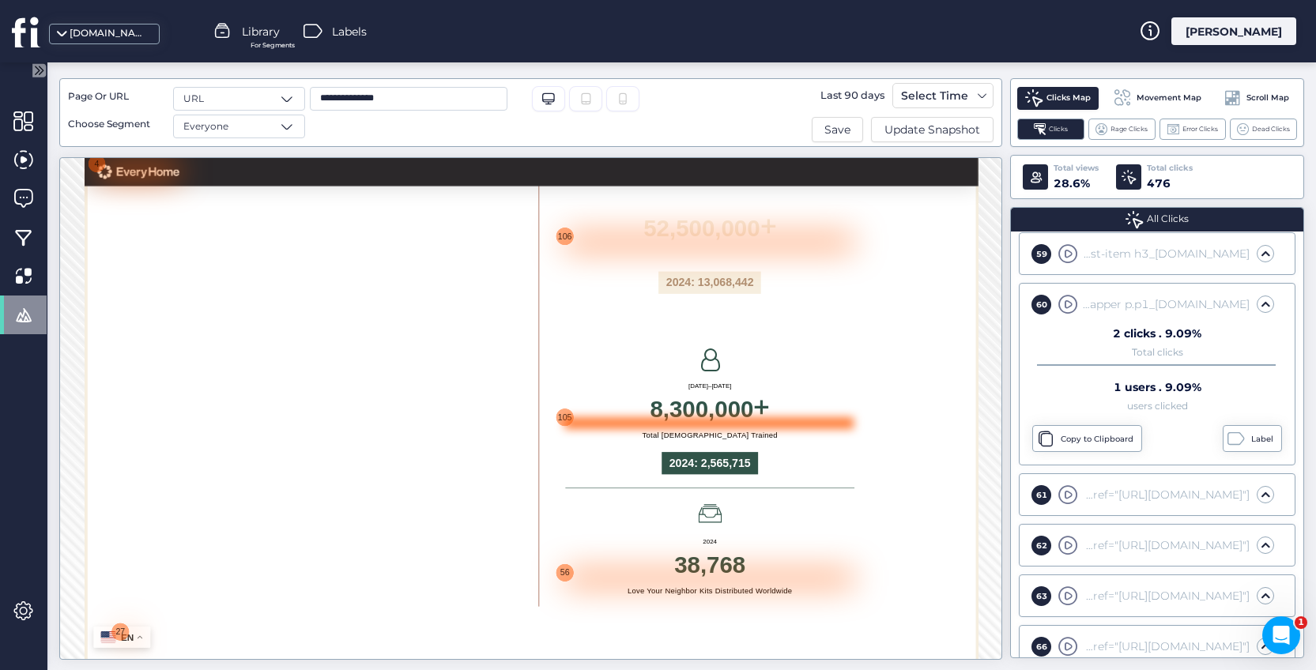
click at [910, 601] on div at bounding box center [1144, 609] width 490 height 20
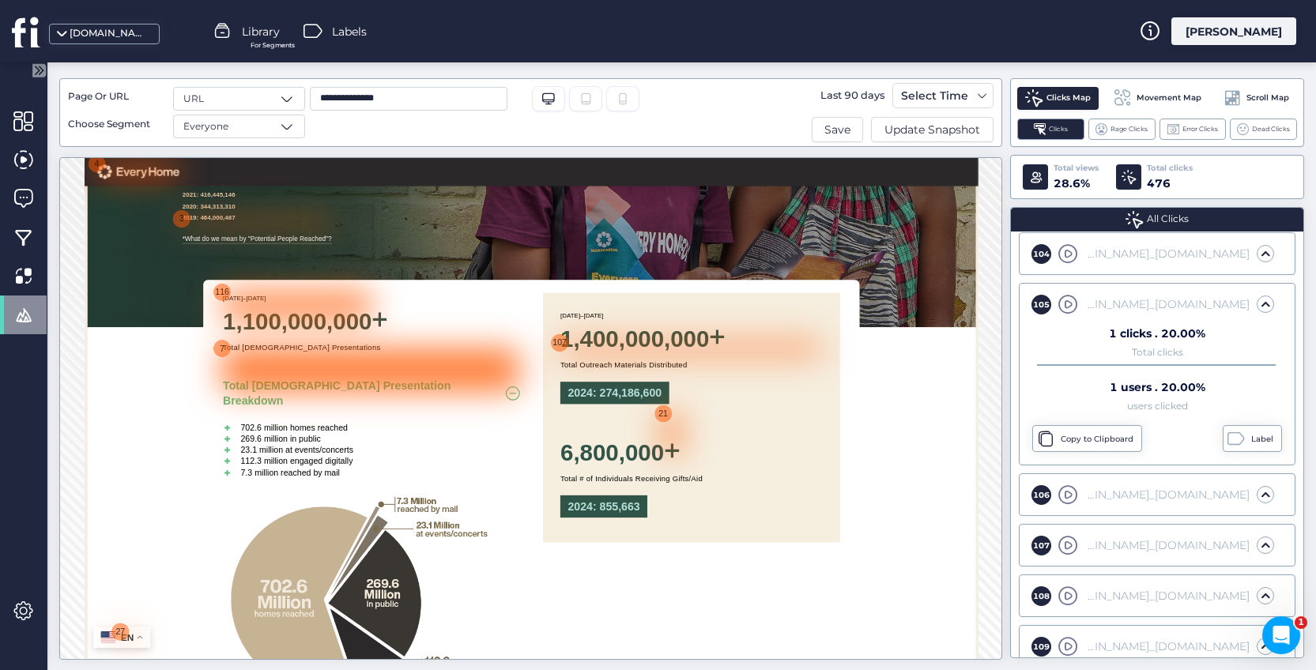
scroll to position [7407, 0]
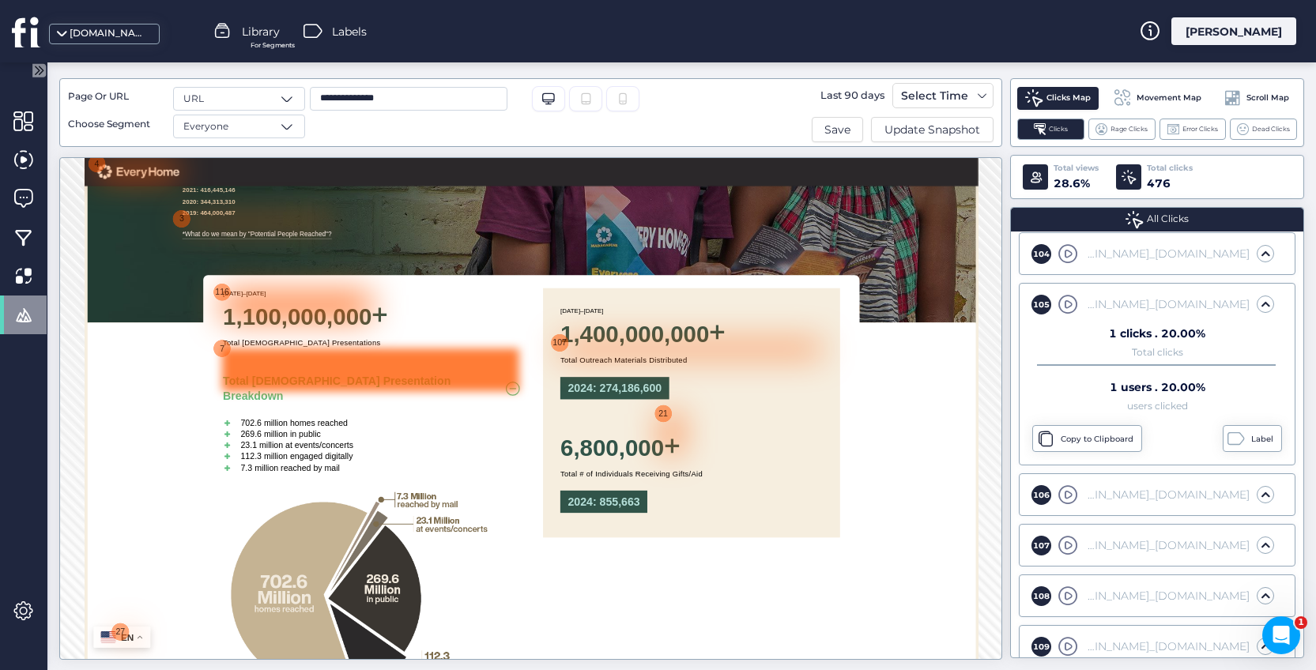
click at [318, 485] on div at bounding box center [570, 518] width 504 height 73
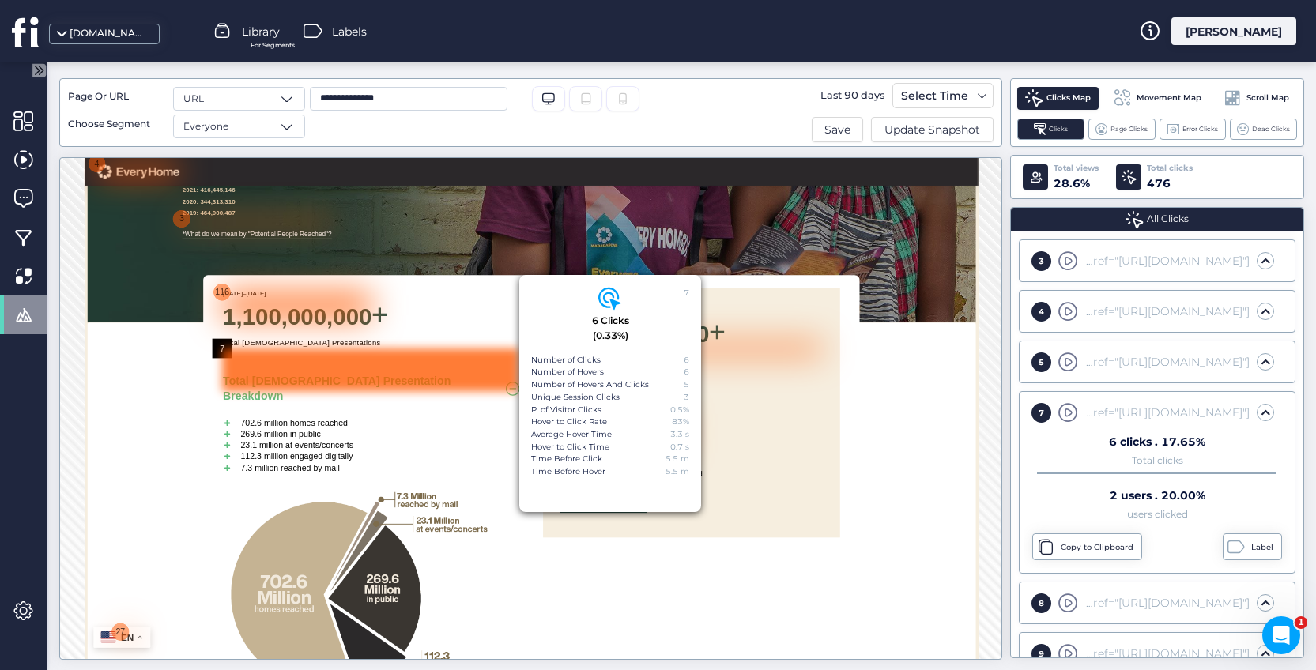
scroll to position [245, 0]
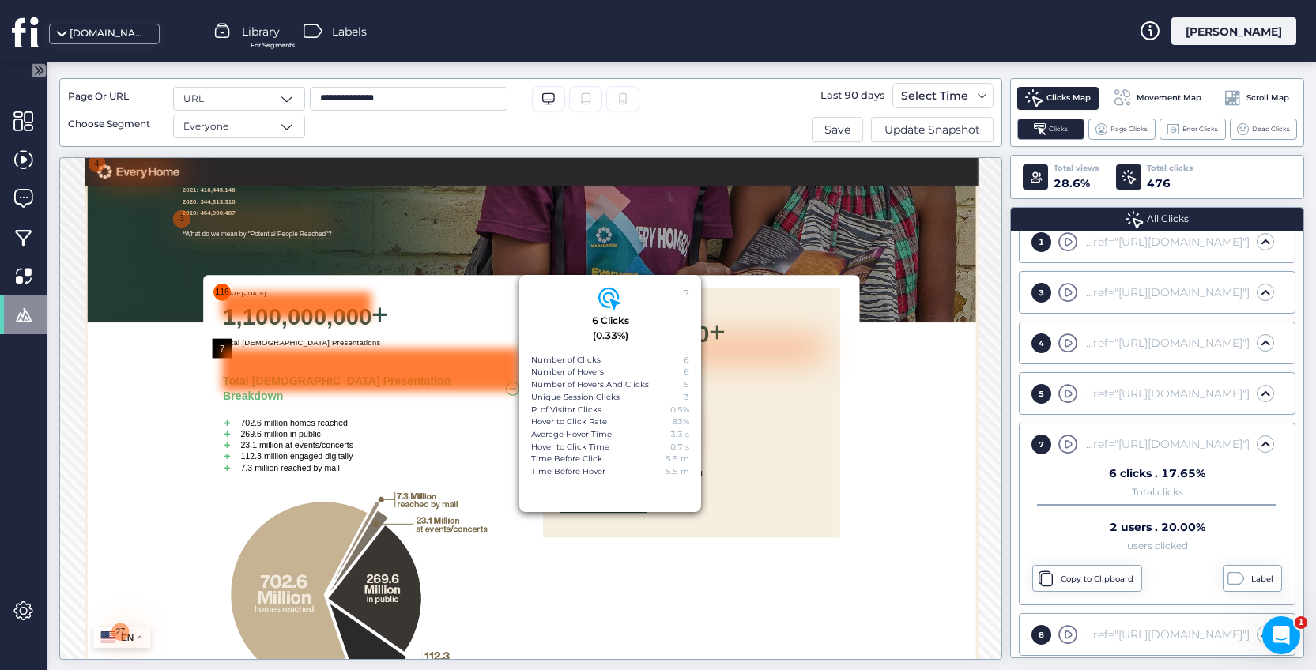
click at [314, 384] on div "116" at bounding box center [317, 386] width 33 height 33
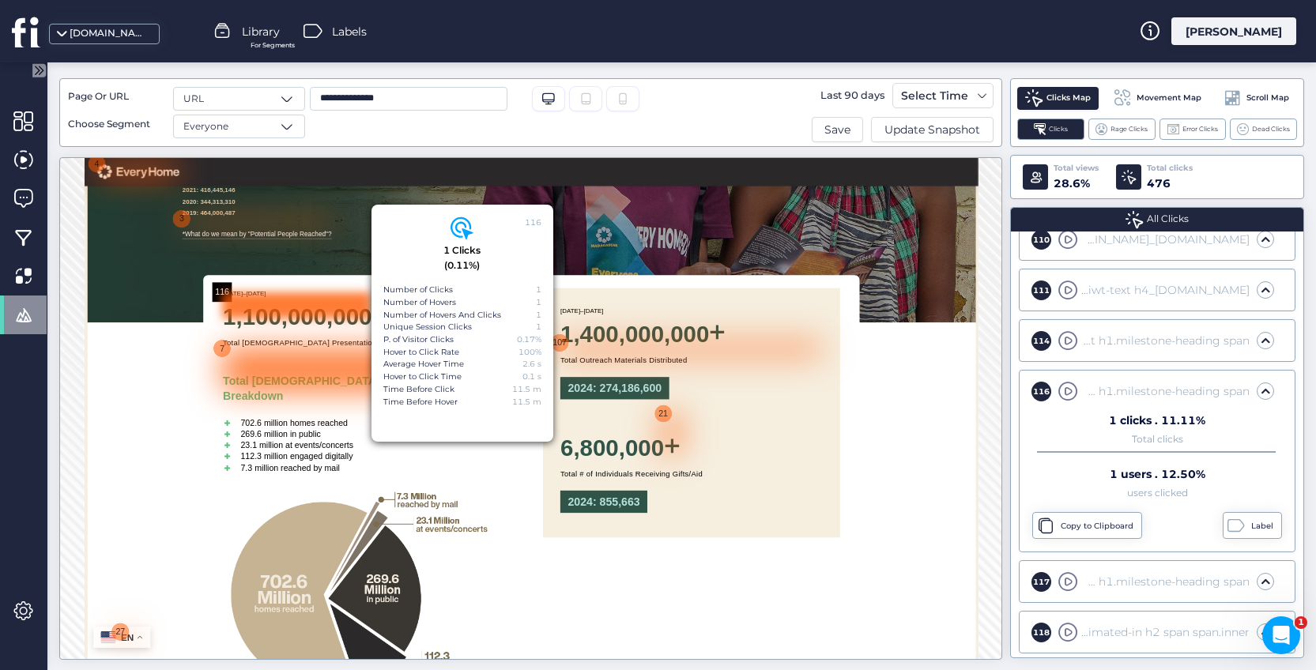
scroll to position [3640, 0]
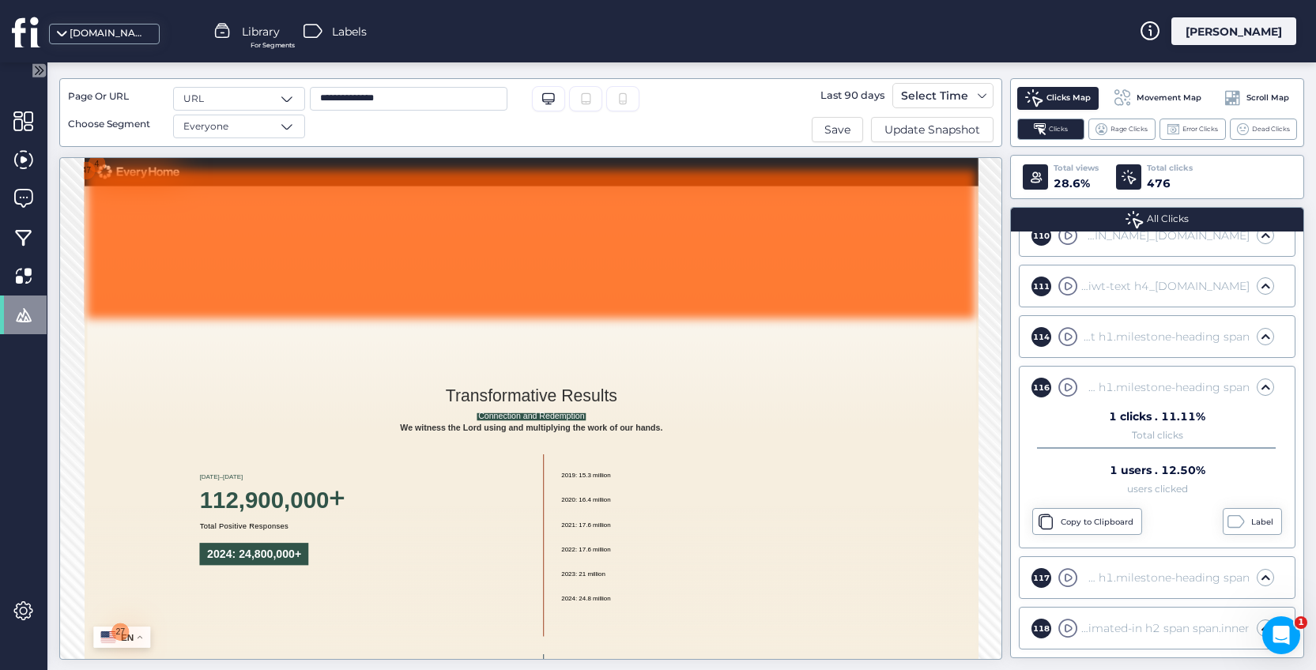
scroll to position [8528, 0]
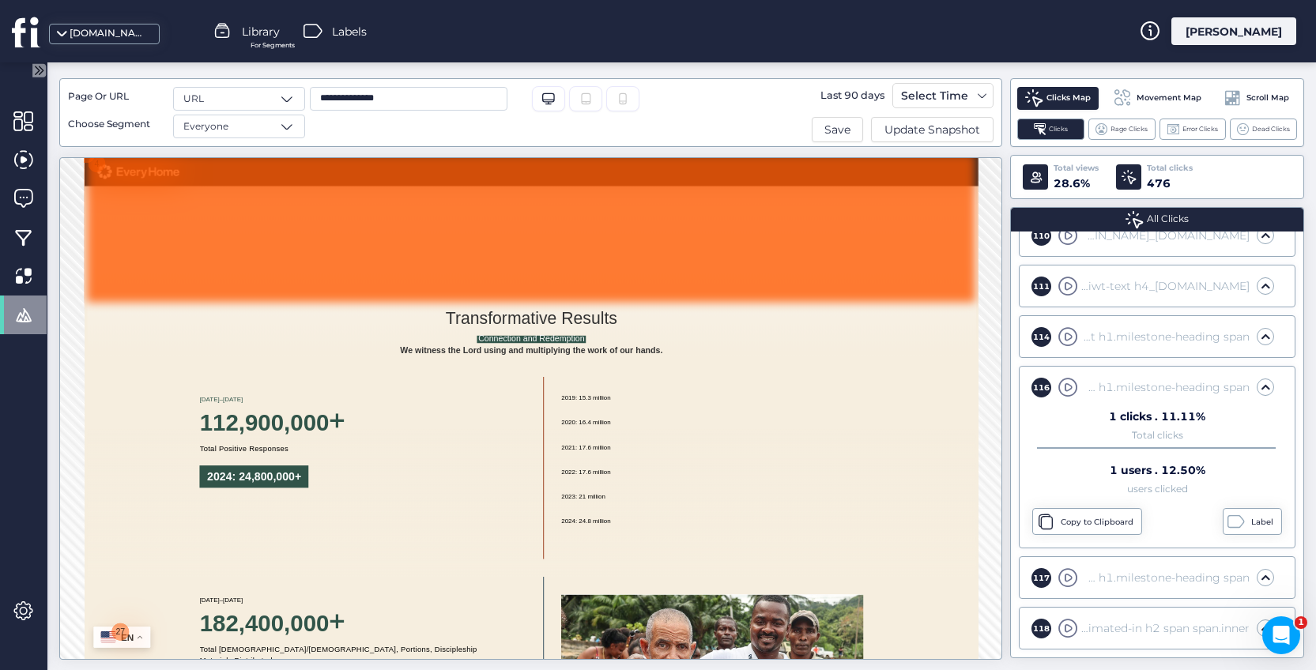
click at [107, 177] on div at bounding box center [842, 277] width 1509 height 251
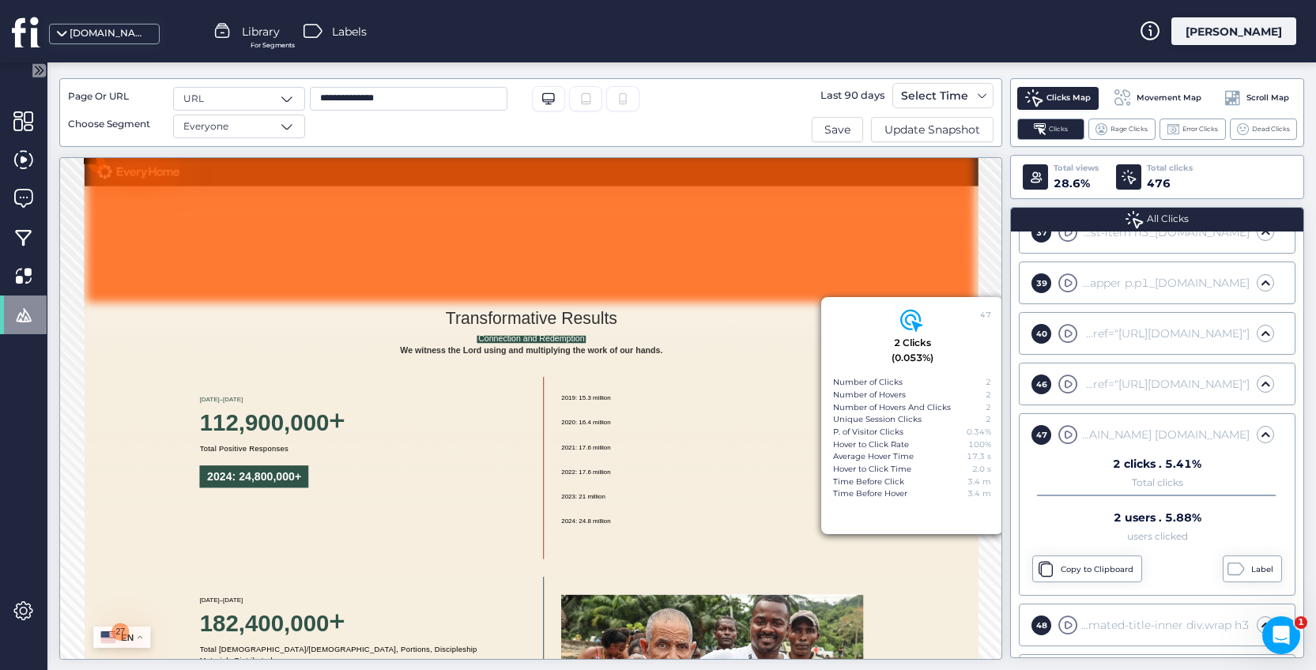
scroll to position [1459, 0]
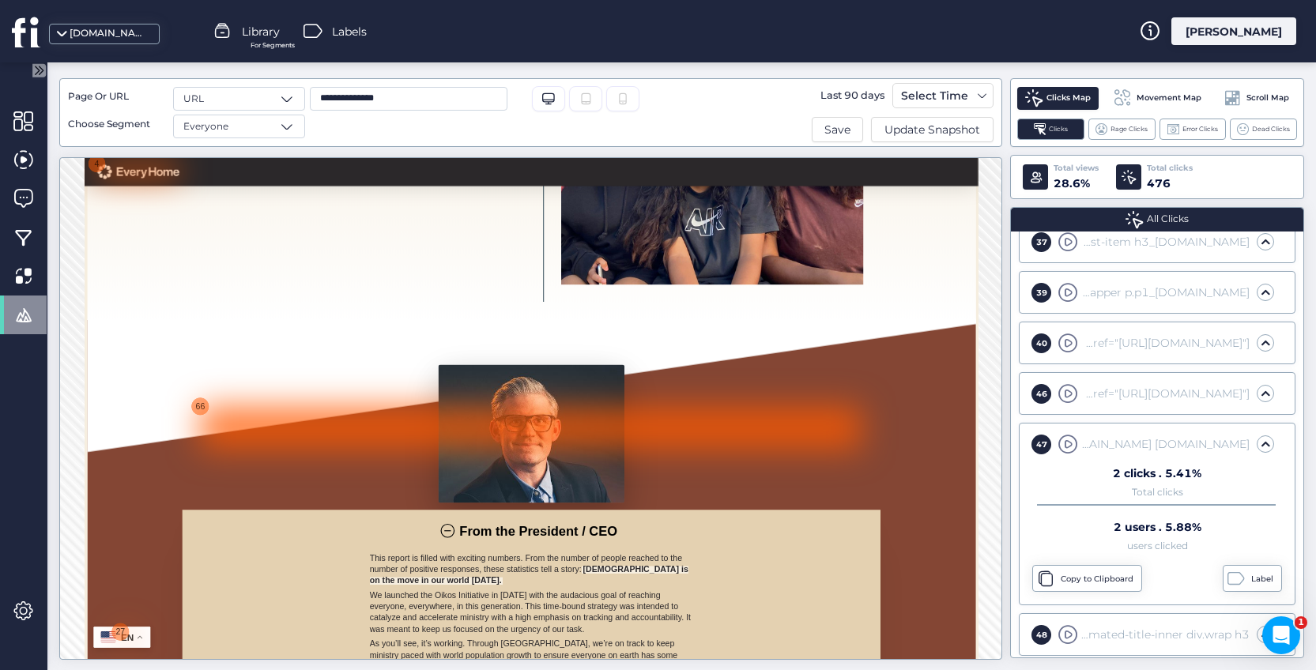
scroll to position [10506, 0]
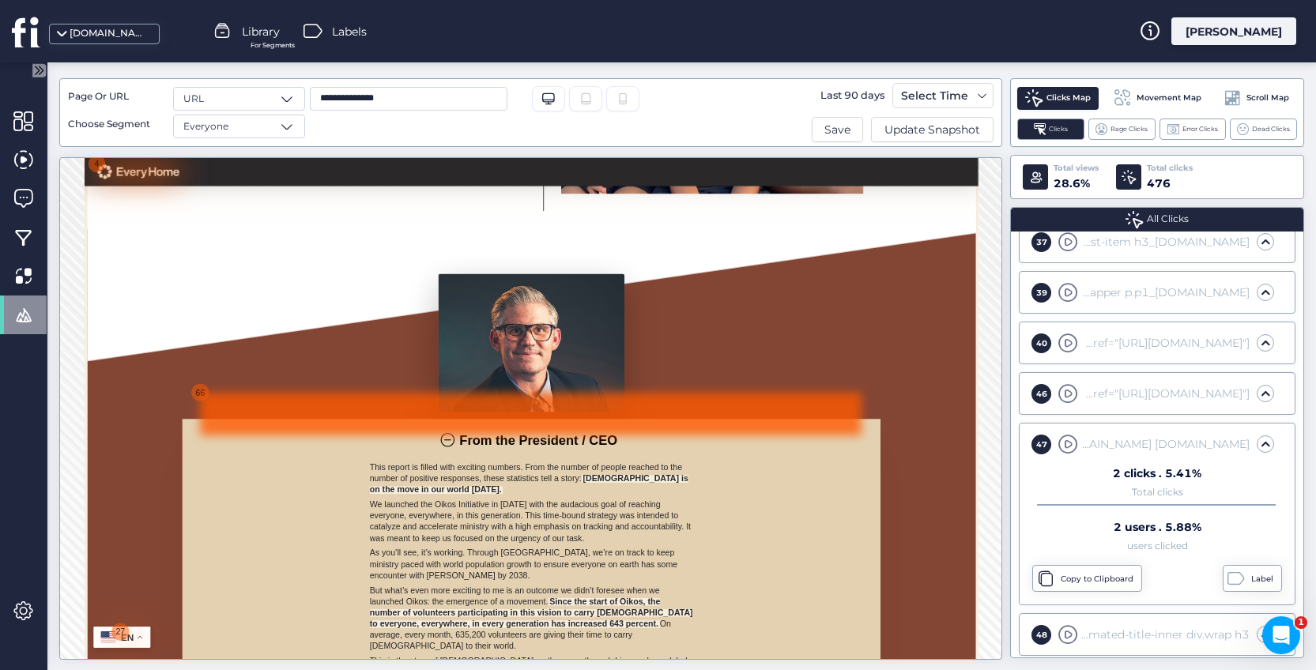
click at [287, 571] on div at bounding box center [842, 593] width 1122 height 73
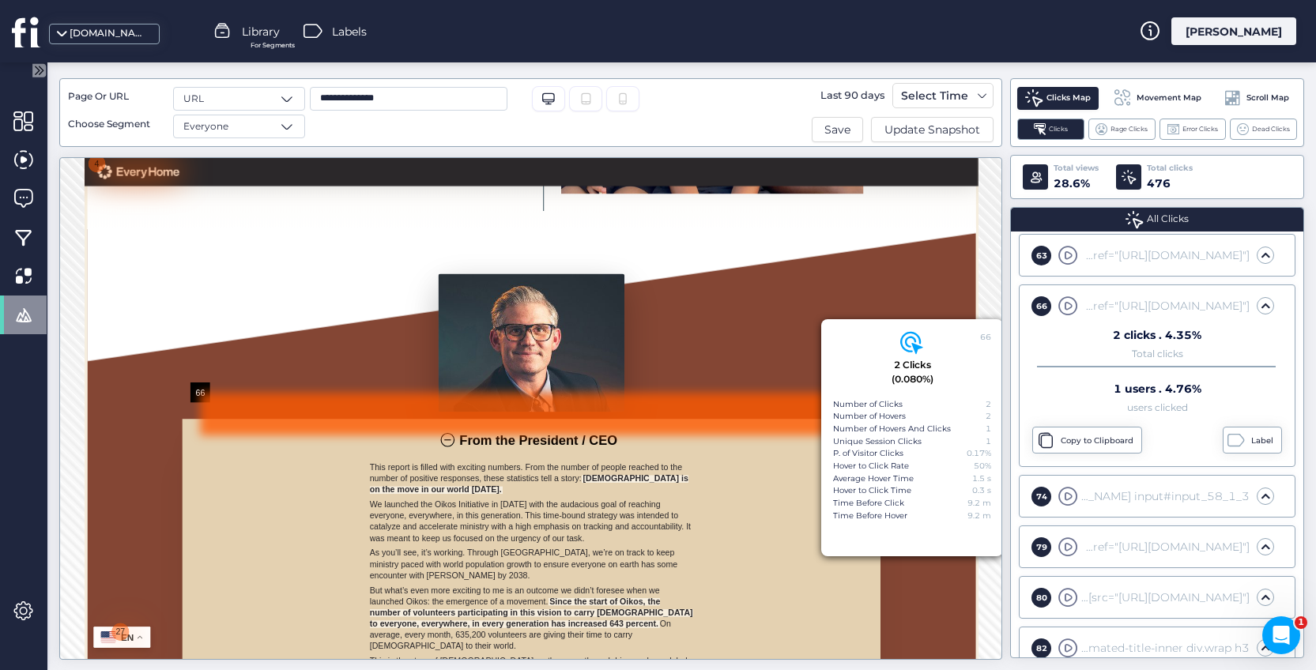
scroll to position [2459, 0]
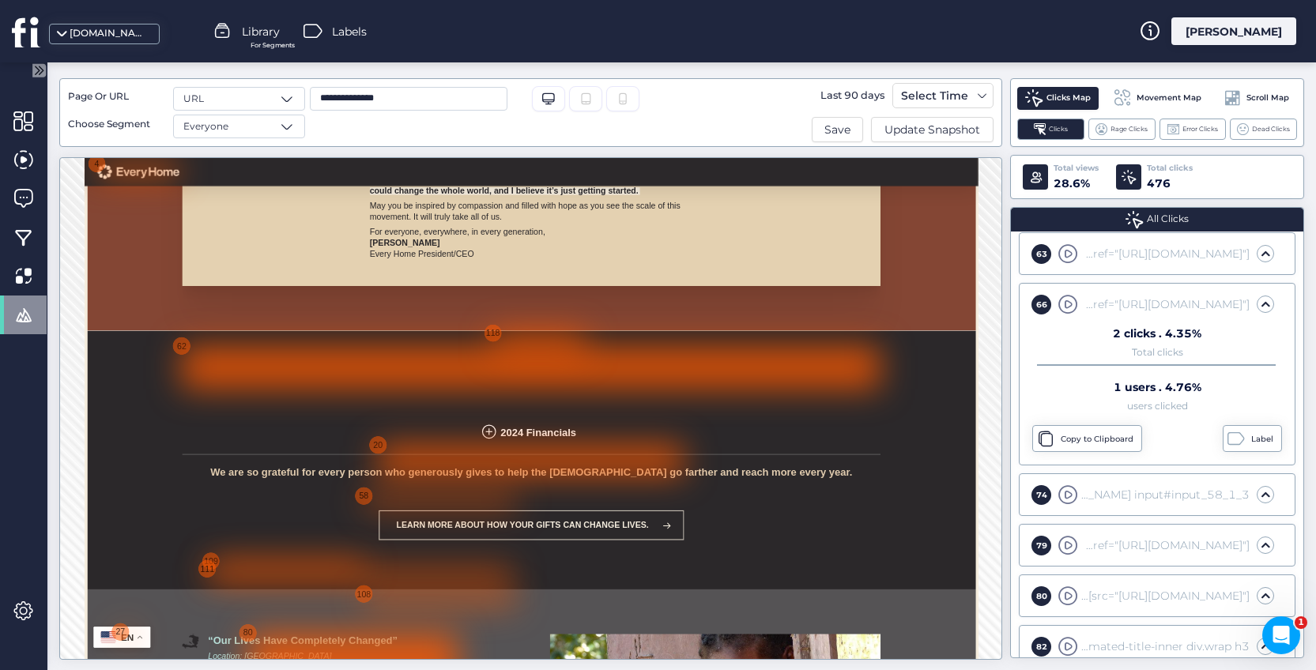
scroll to position [11513, 0]
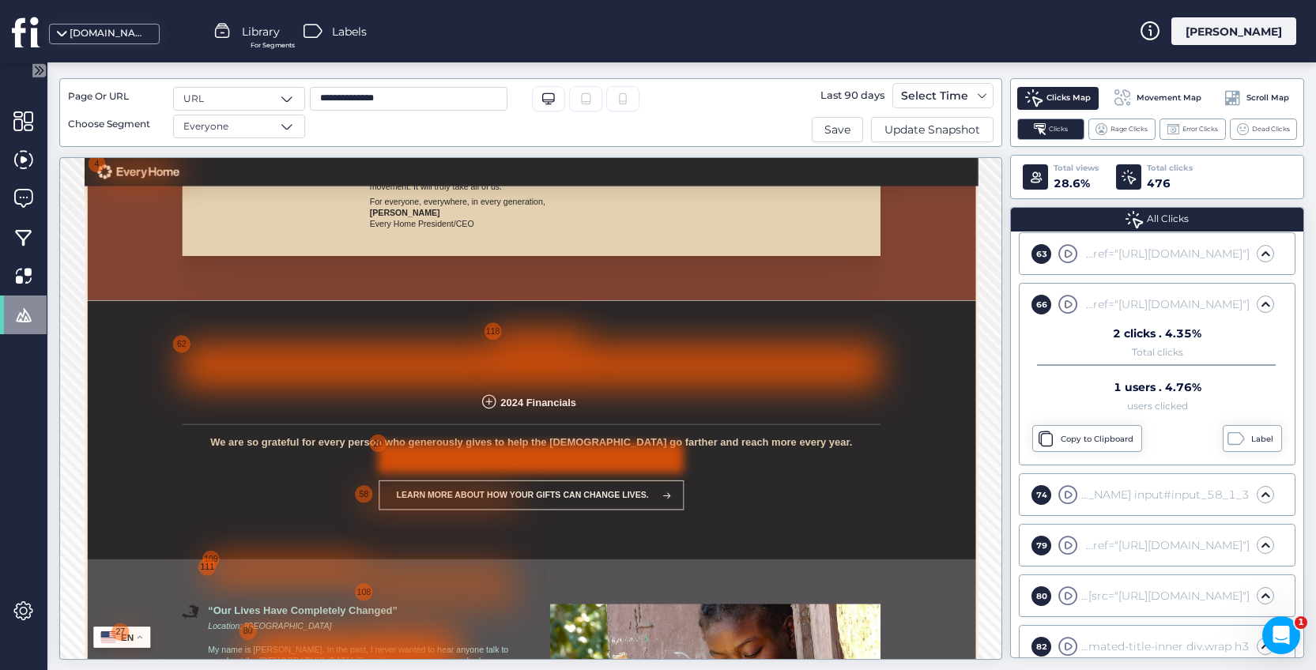
click at [586, 643] on div at bounding box center [842, 668] width 518 height 51
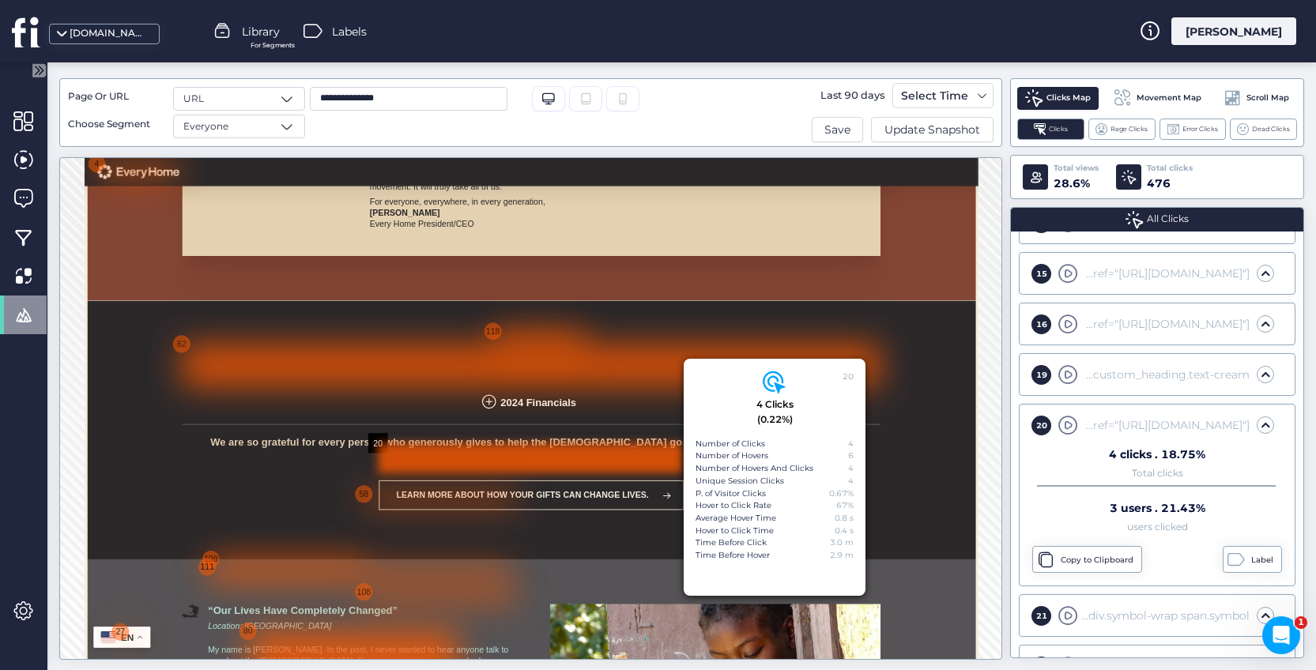
scroll to position [650, 0]
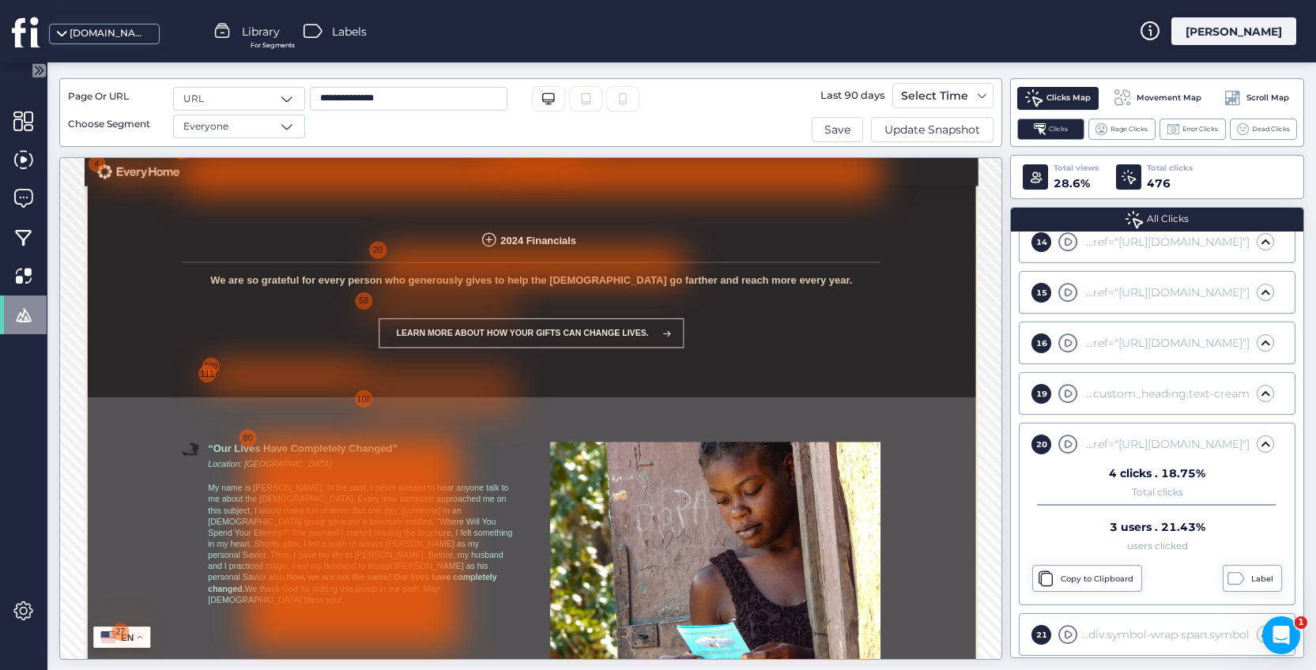
scroll to position [11861, 0]
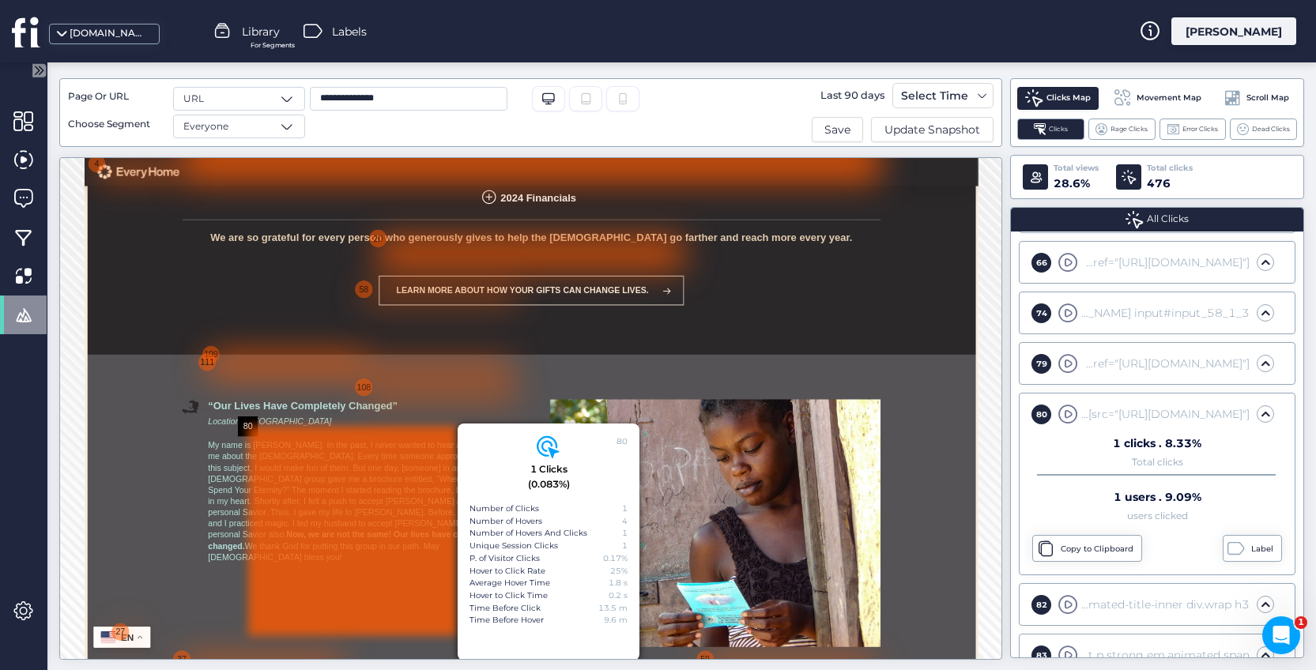
scroll to position [2611, 0]
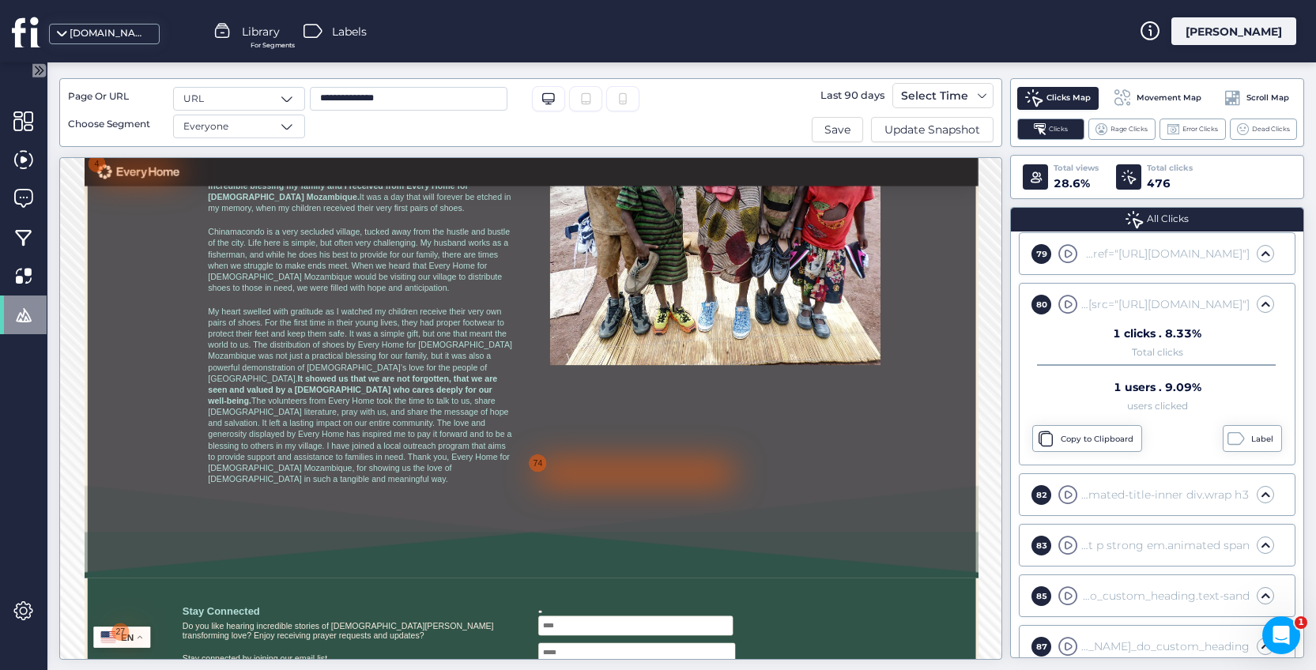
scroll to position [13528, 0]
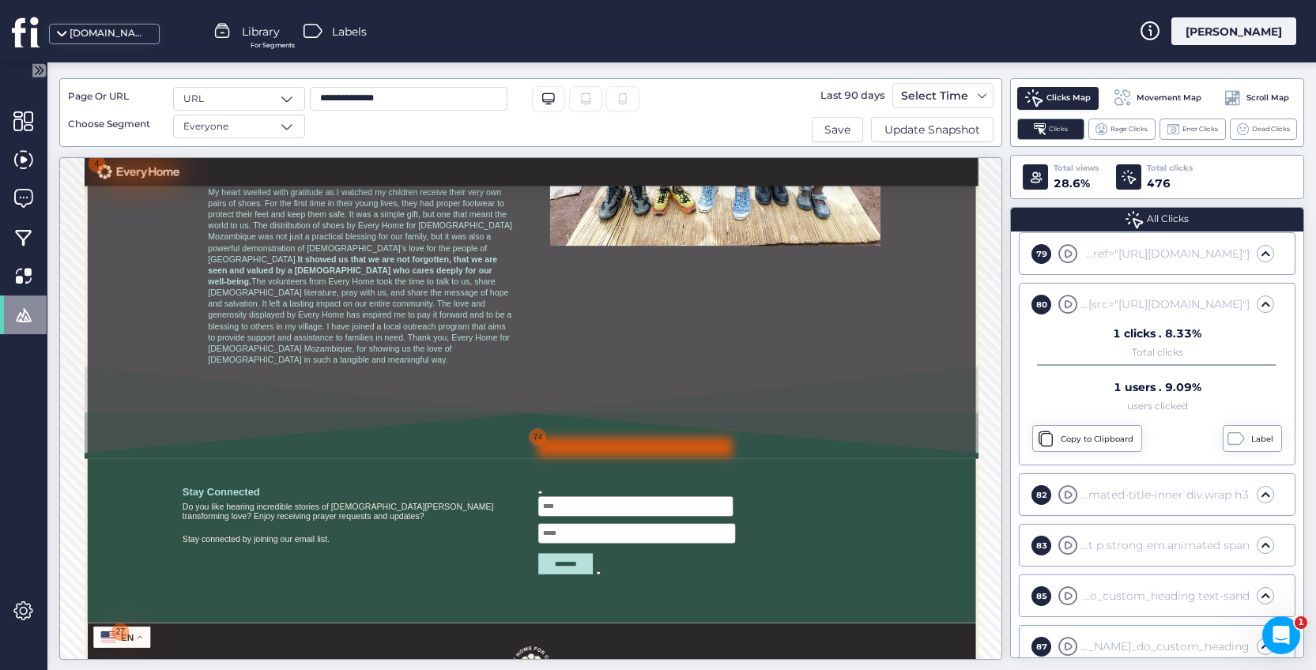
click at [854, 635] on div at bounding box center [1019, 649] width 330 height 33
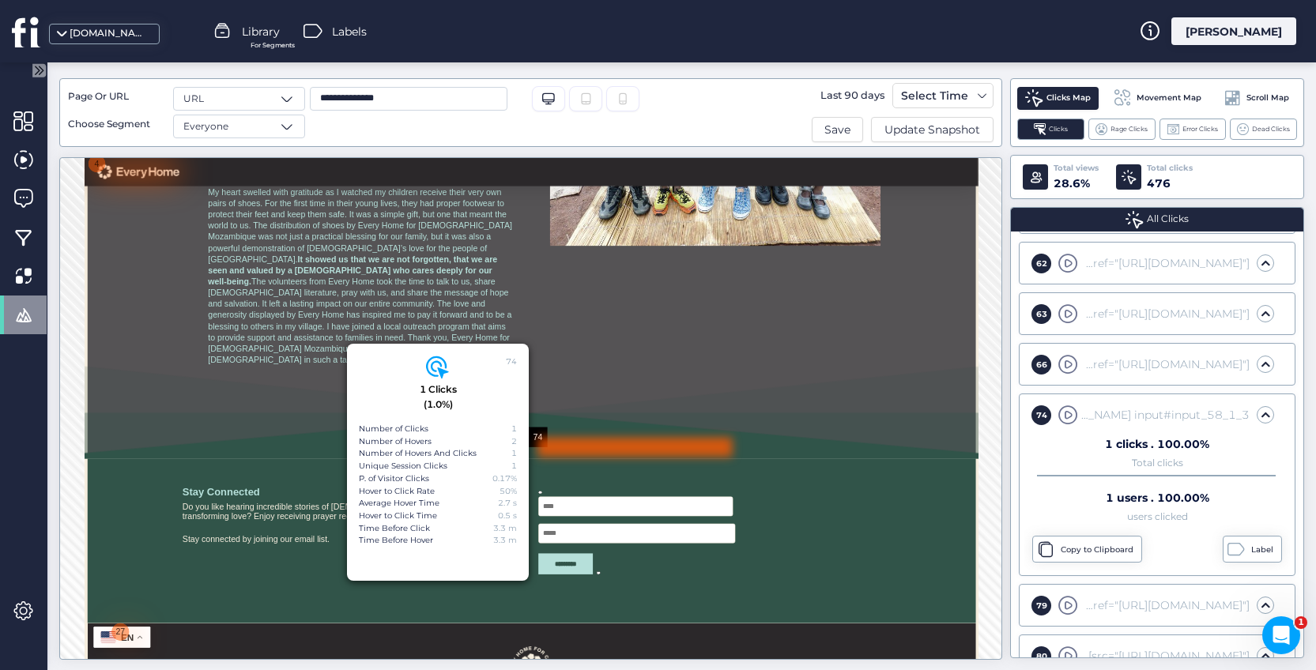
scroll to position [2370, 0]
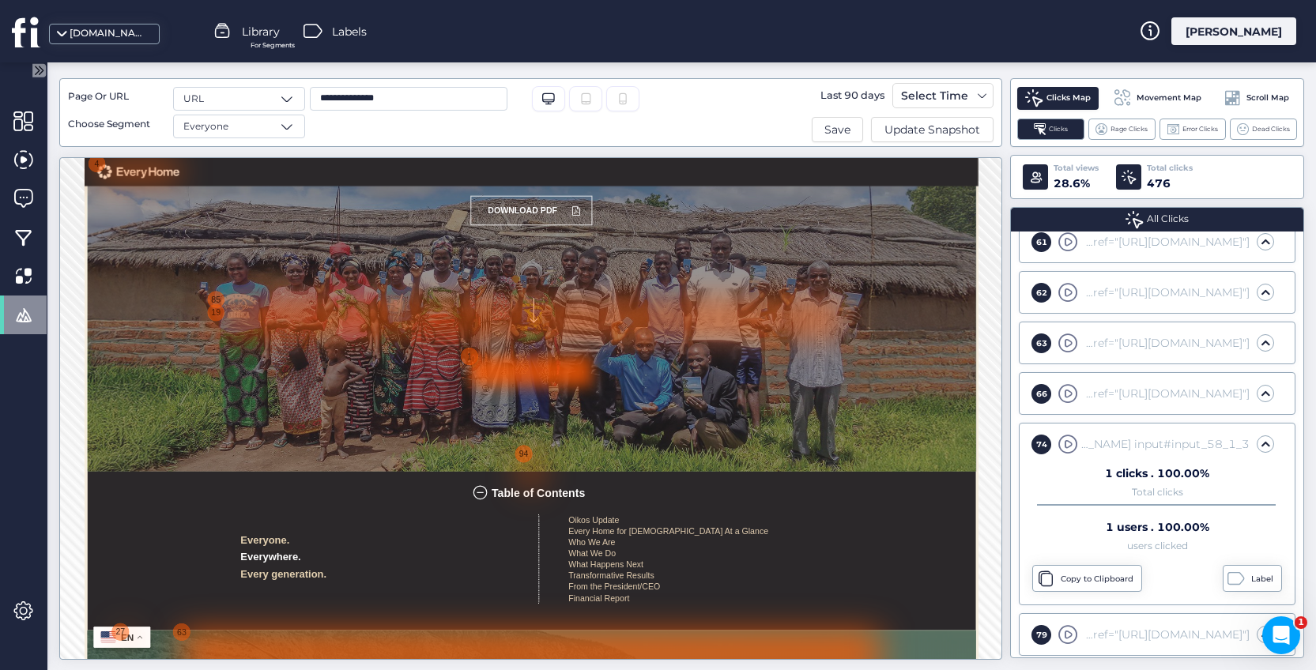
scroll to position [0, 0]
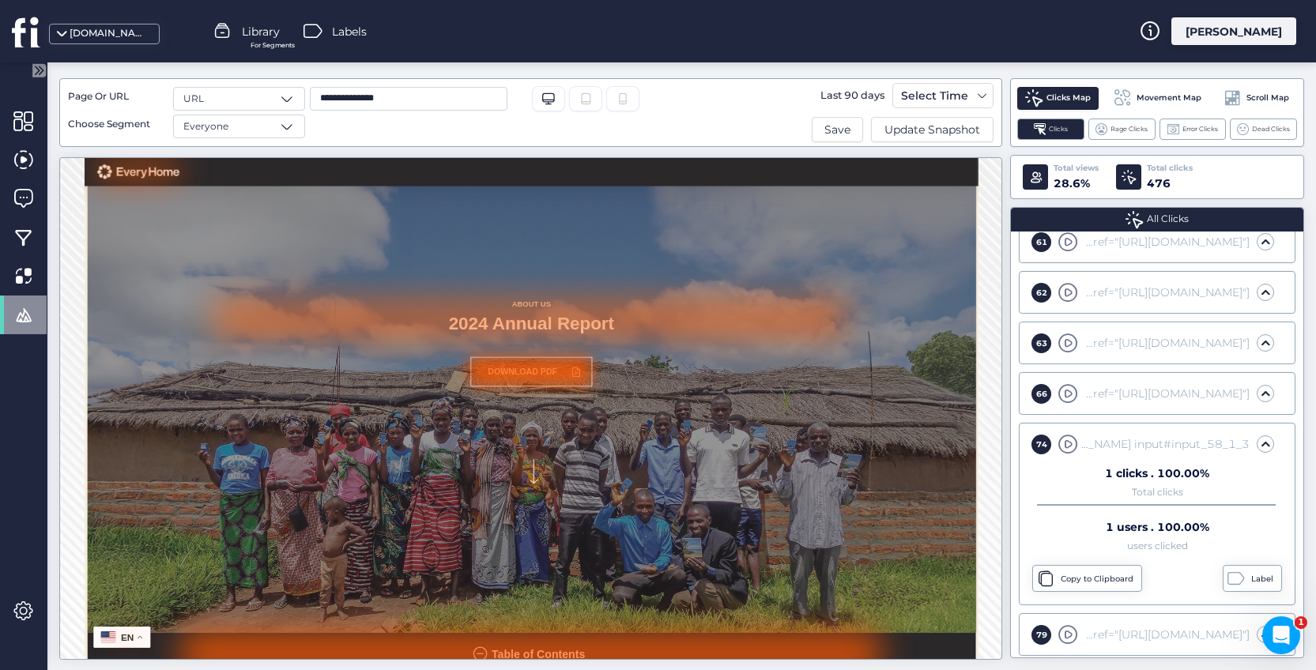
click at [1268, 101] on span "Scroll Map" at bounding box center [1267, 98] width 43 height 13
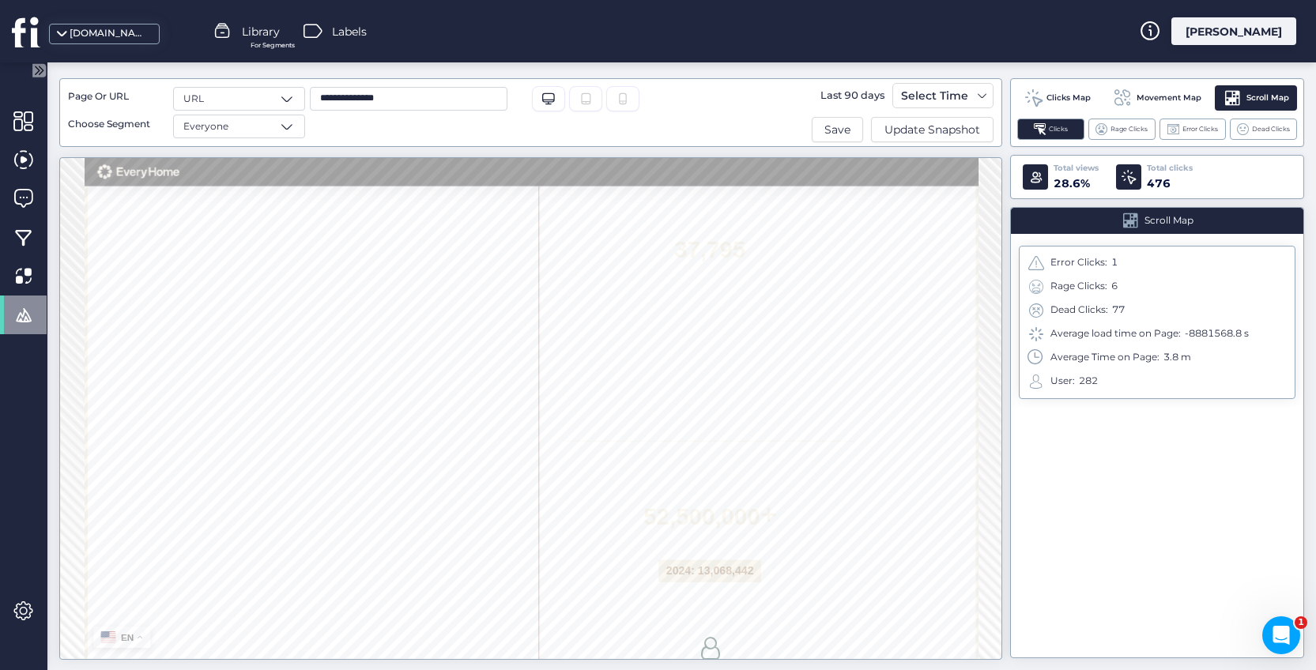
scroll to position [5251, 0]
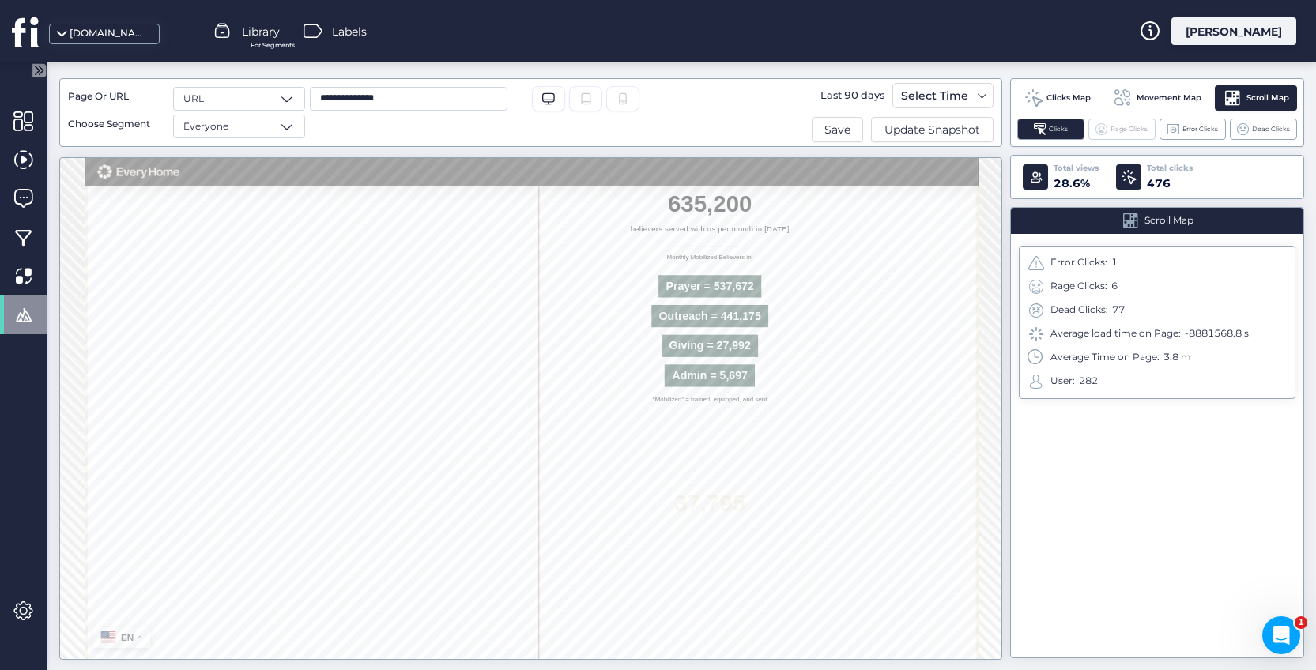
click at [1114, 126] on span "Rage Clicks" at bounding box center [1128, 129] width 37 height 10
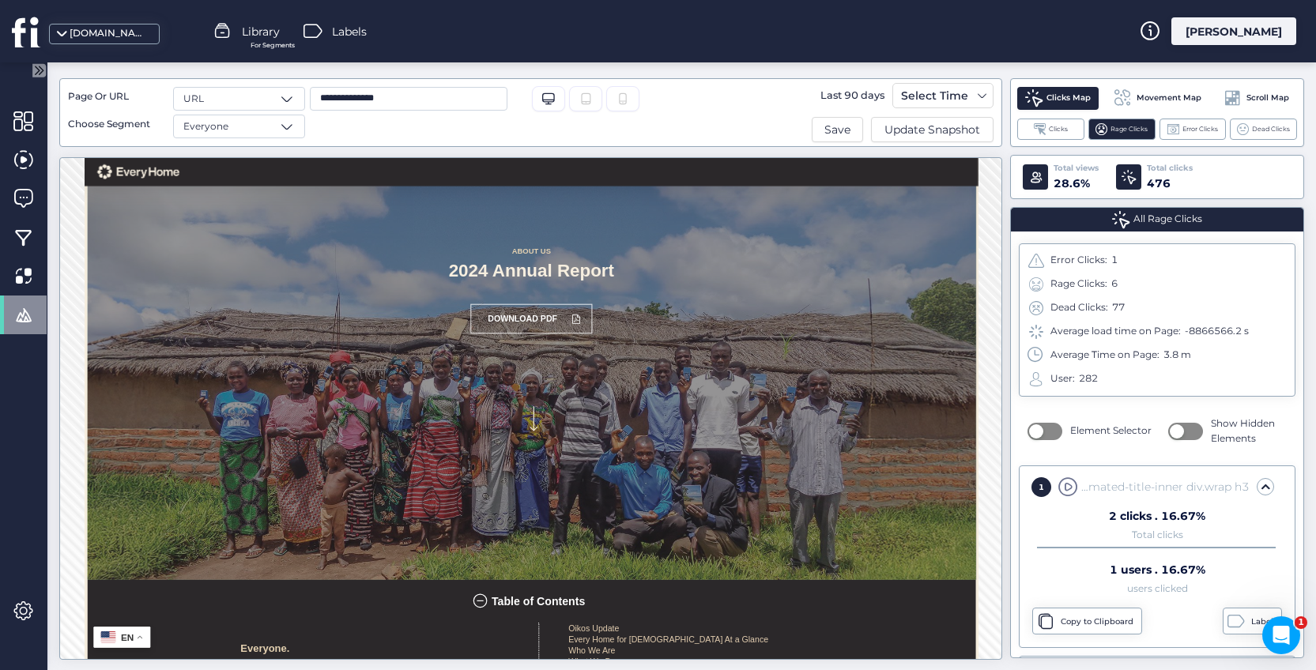
scroll to position [0, 0]
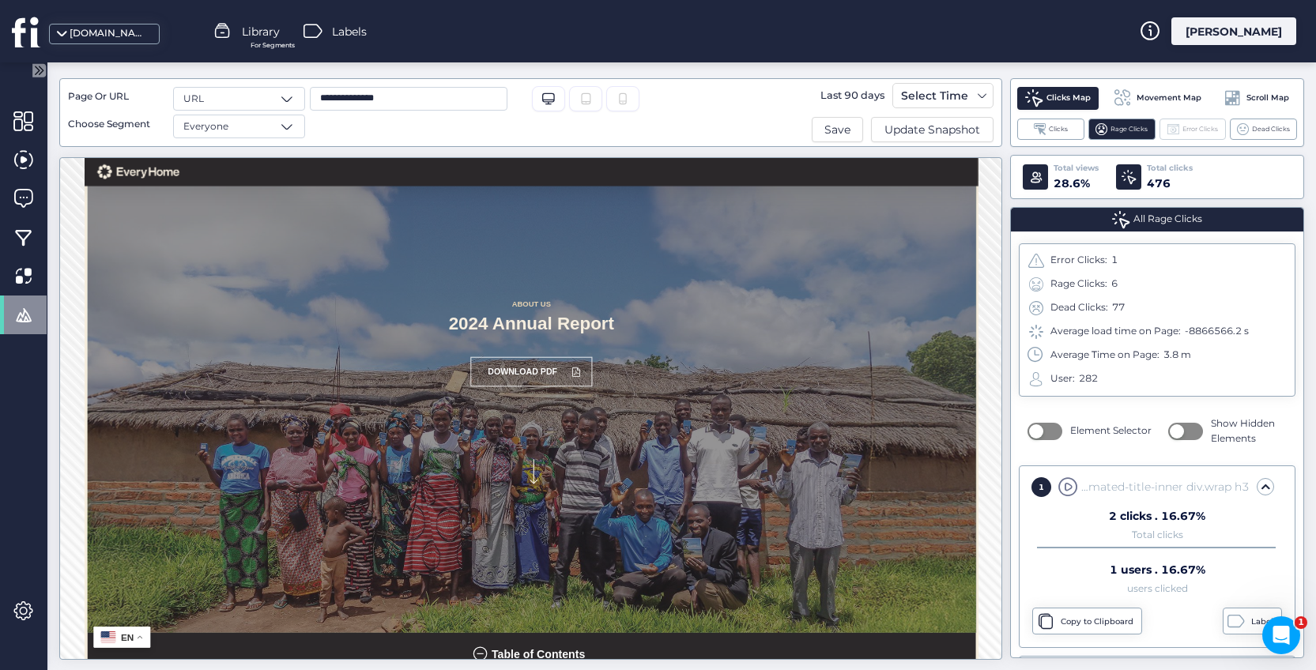
click at [1180, 133] on div "Error Clicks" at bounding box center [1192, 129] width 67 height 21
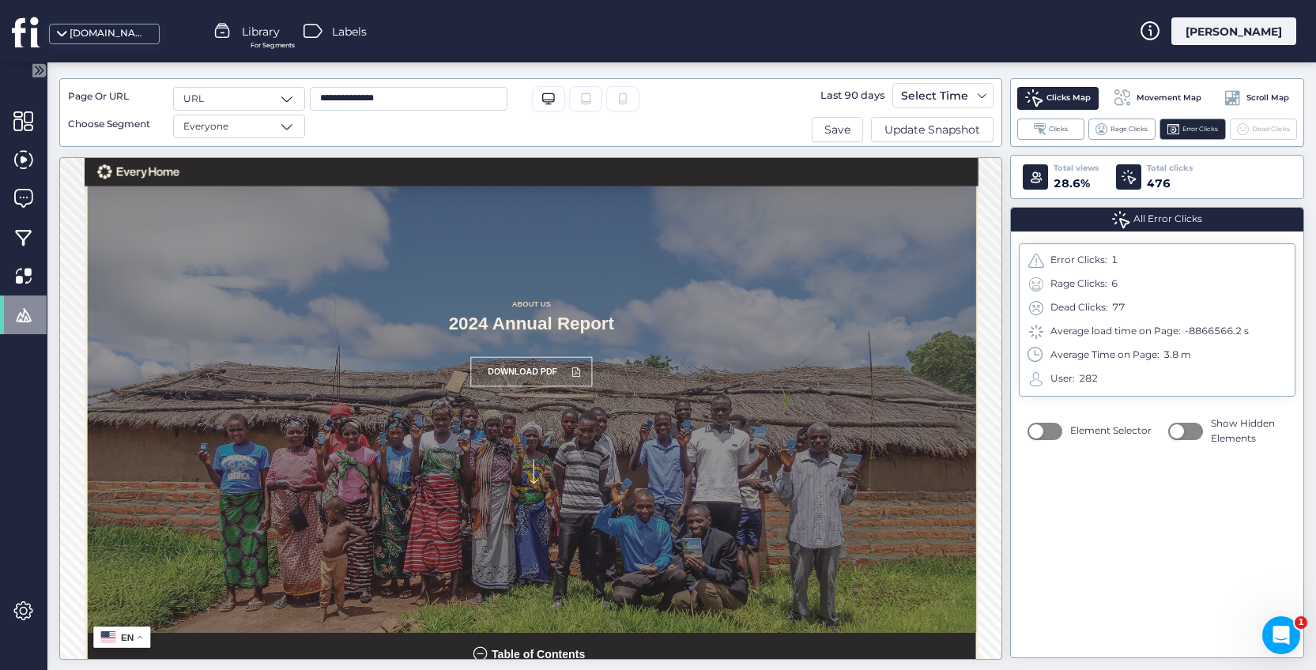
click at [1274, 129] on span "Dead Clicks" at bounding box center [1271, 129] width 38 height 10
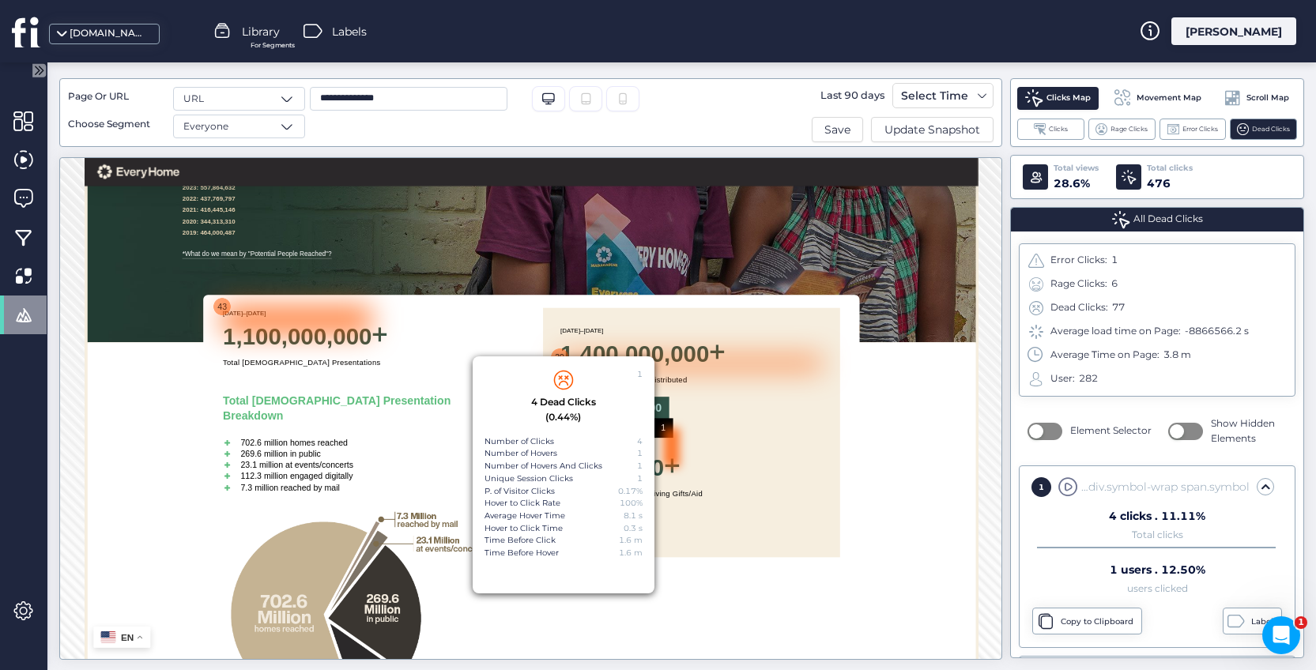
scroll to position [7382, 0]
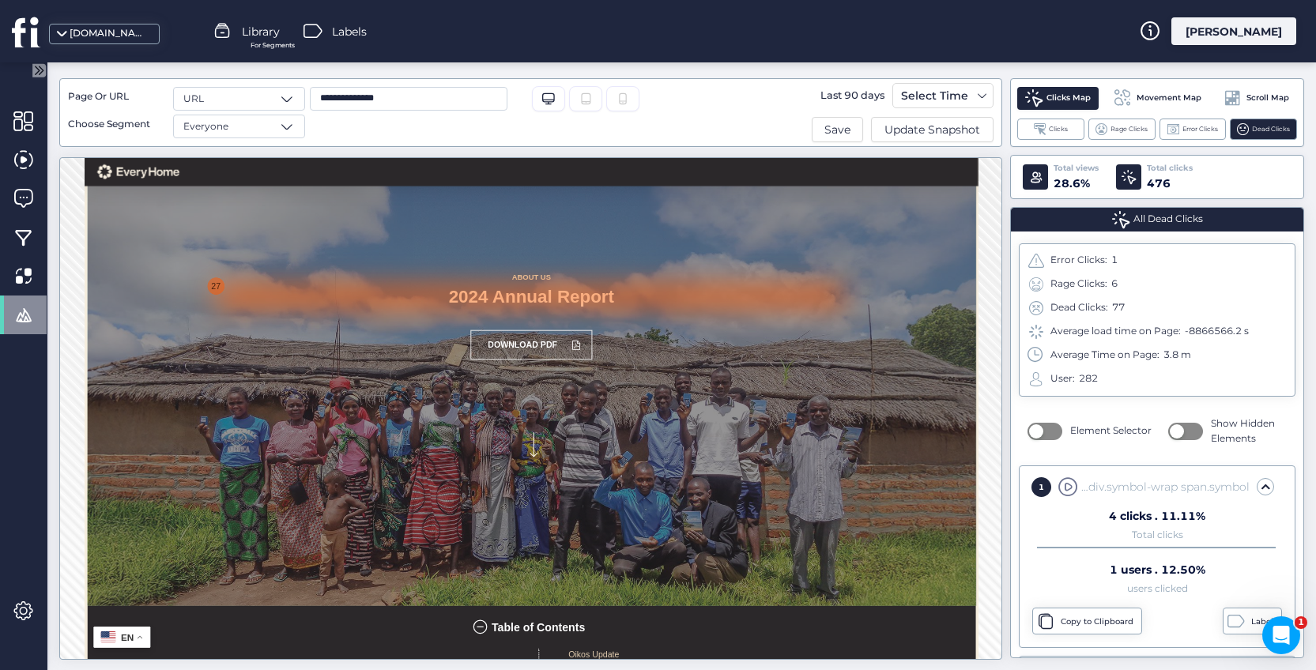
scroll to position [0, 0]
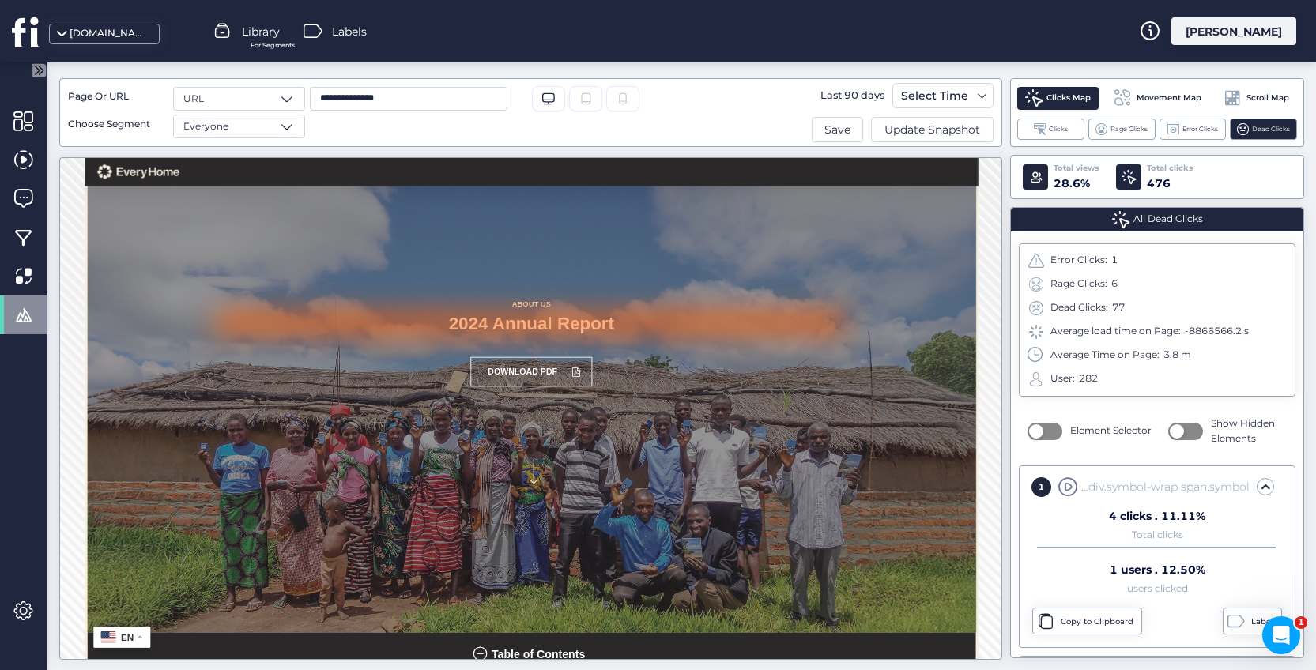
click at [1043, 100] on div "Clicks Map" at bounding box center [1057, 98] width 81 height 23
click at [1033, 130] on div "Clicks" at bounding box center [1050, 129] width 67 height 21
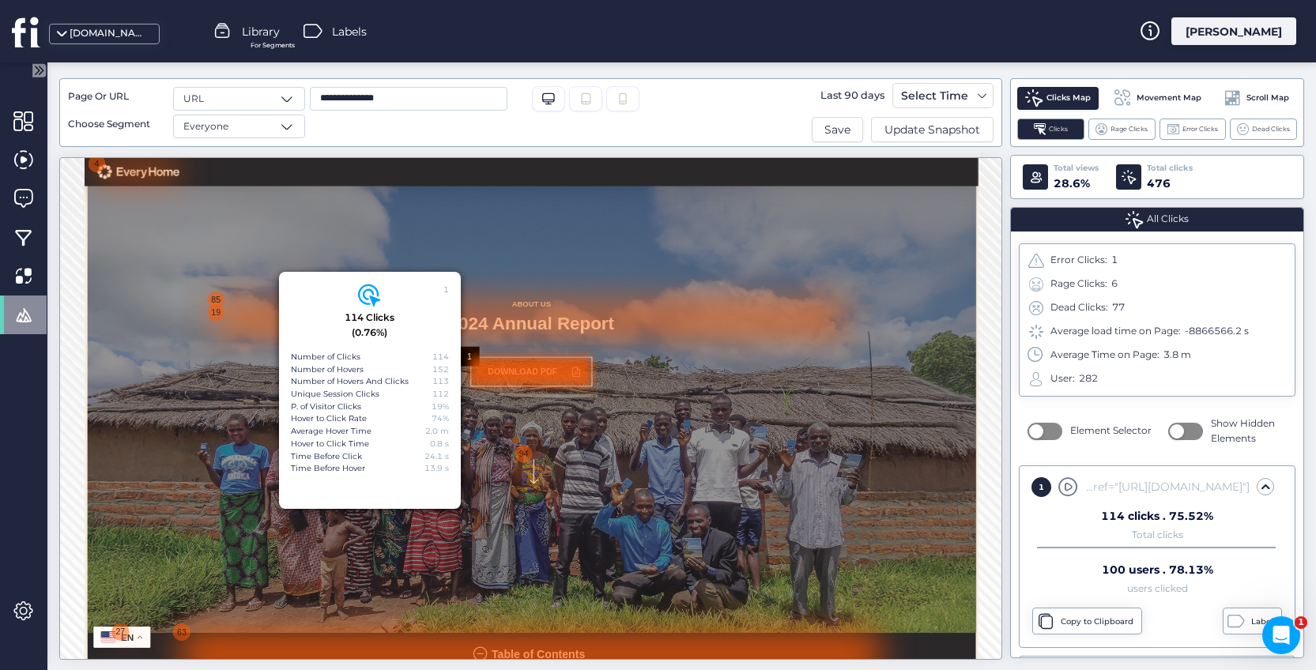
click at [772, 525] on div at bounding box center [842, 521] width 208 height 51
click at [425, 92] on input "**********" at bounding box center [409, 99] width 198 height 24
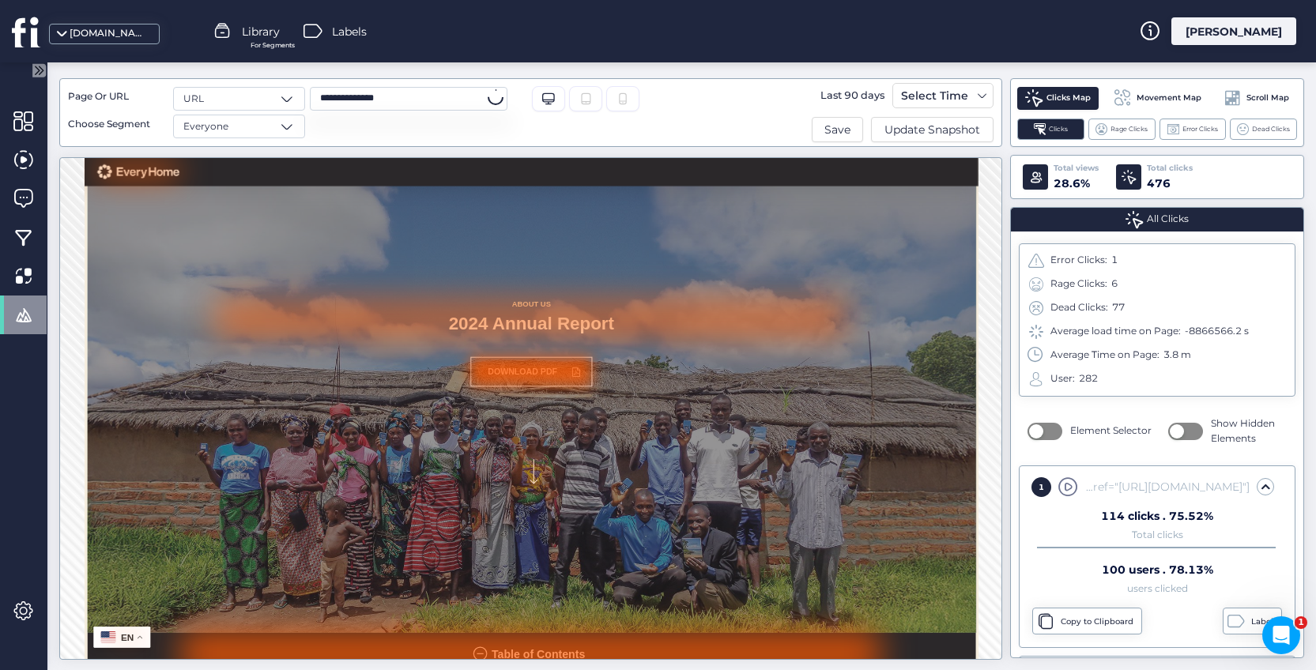
click at [422, 100] on input "**********" at bounding box center [409, 99] width 198 height 24
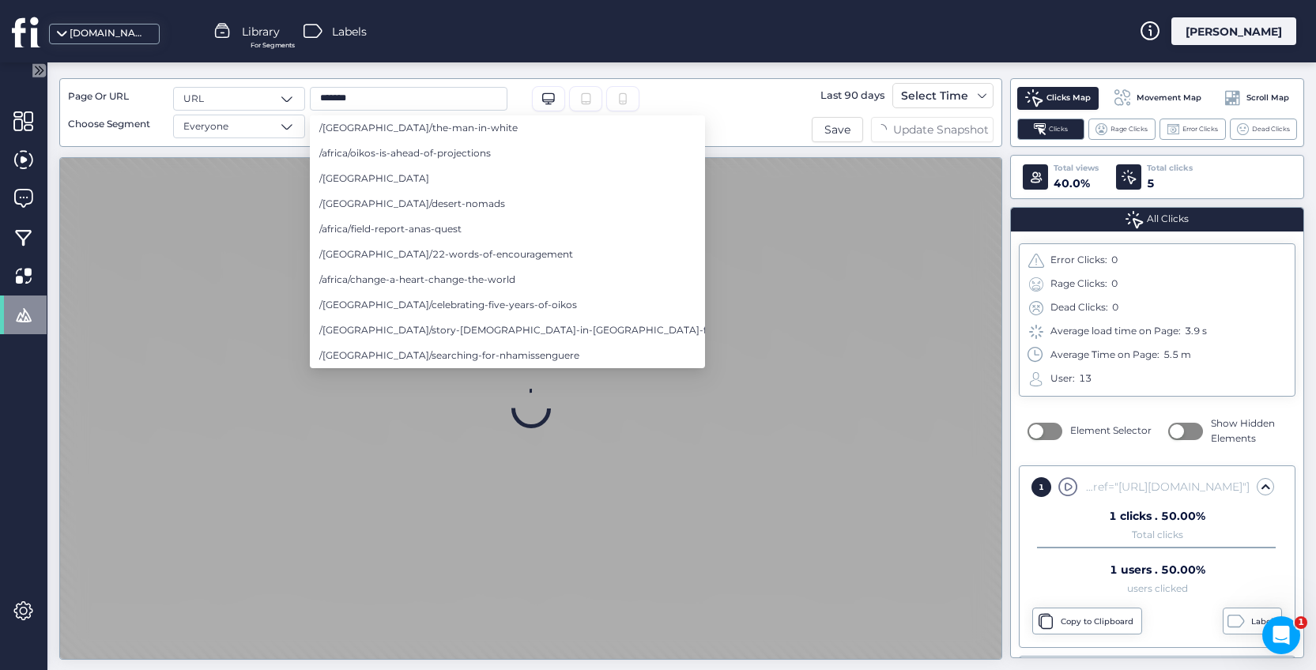
click at [711, 36] on div "[DOMAIN_NAME] Library For Segments Labels [PERSON_NAME]" at bounding box center [658, 31] width 1316 height 62
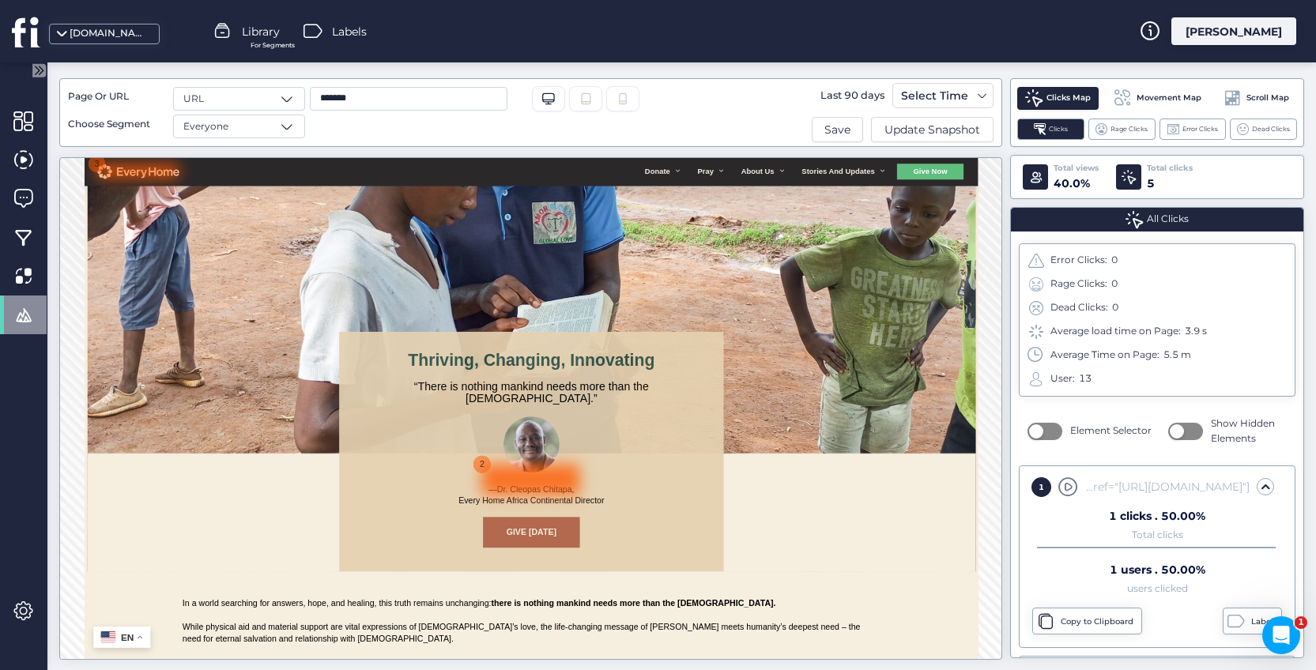
scroll to position [212, 0]
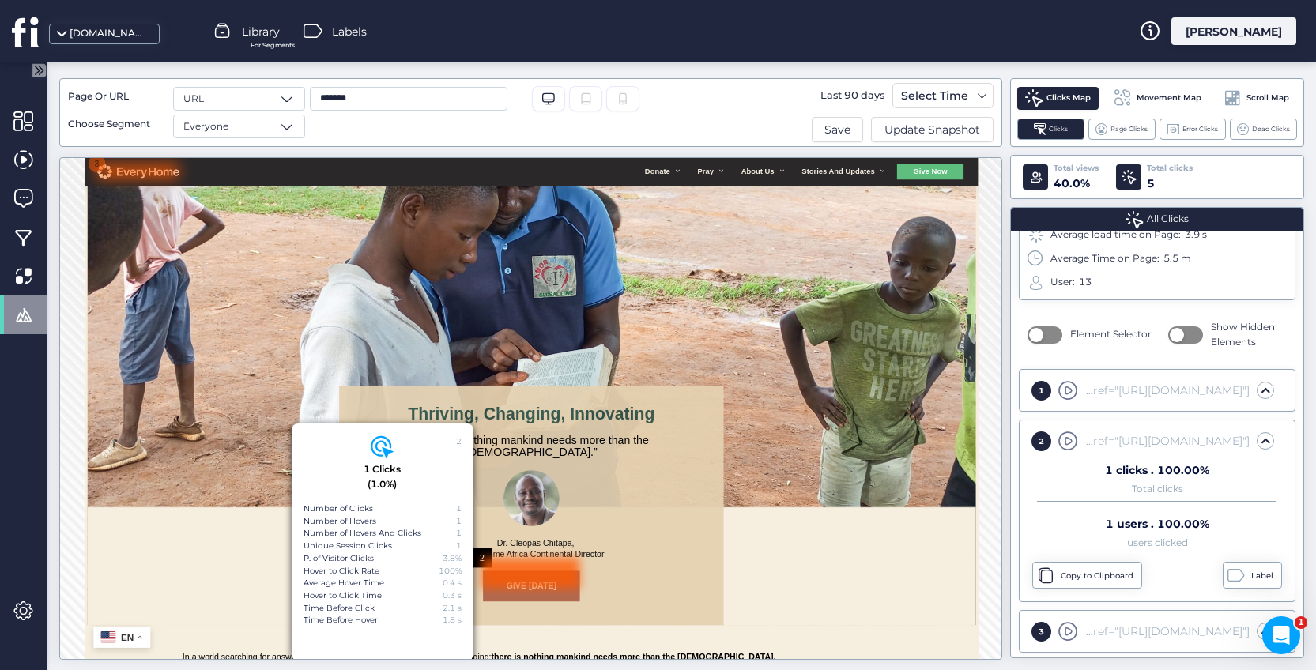
scroll to position [100, 0]
click at [382, 96] on input "*******" at bounding box center [409, 99] width 198 height 24
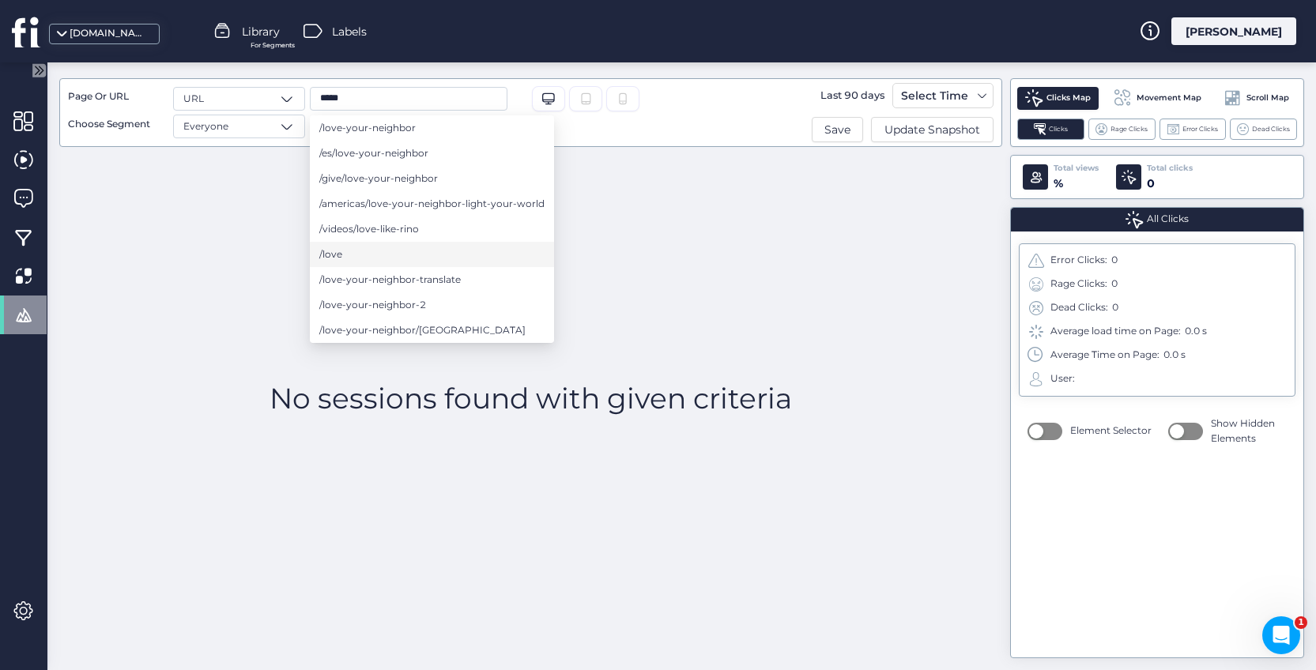
click at [389, 261] on li "/love" at bounding box center [432, 254] width 244 height 25
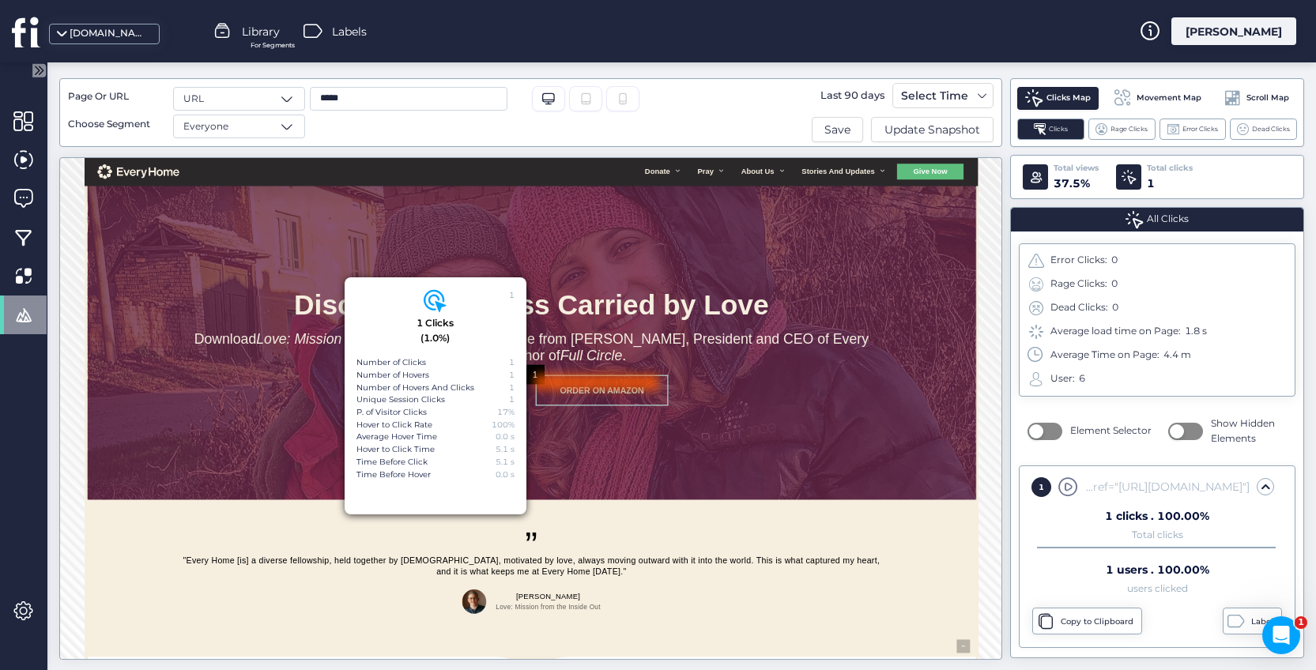
click at [902, 541] on div at bounding box center [953, 539] width 209 height 26
click at [981, 96] on span at bounding box center [982, 95] width 13 height 13
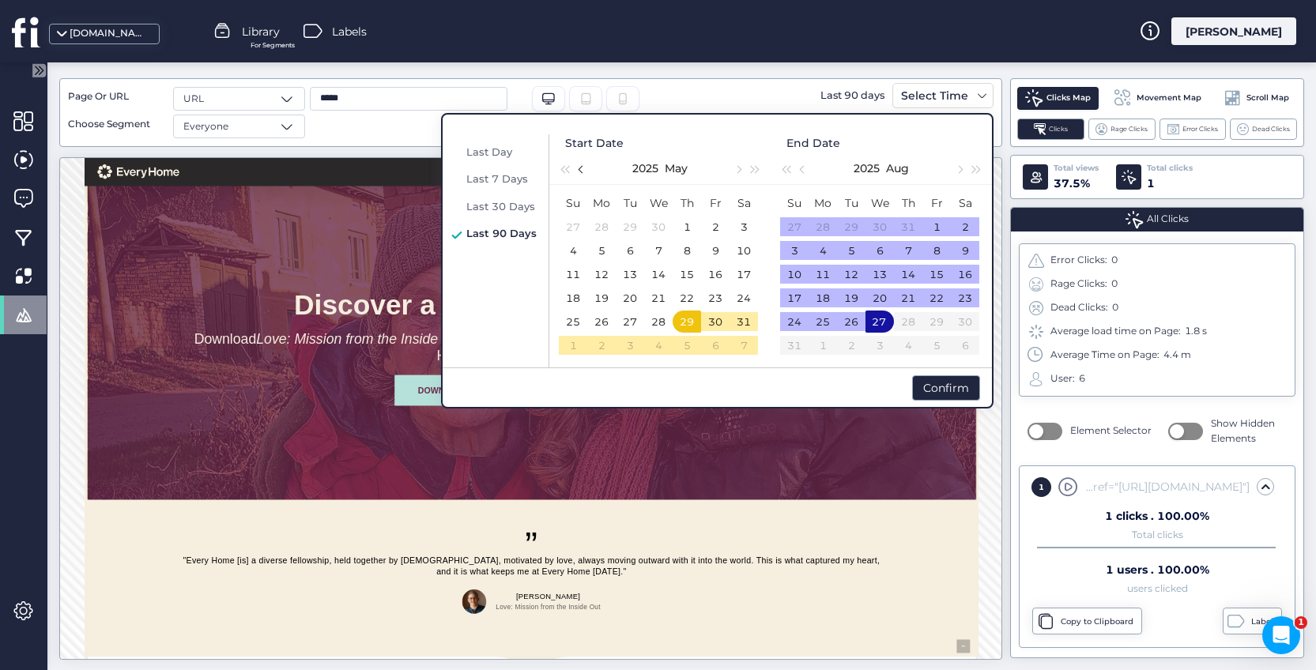
click at [583, 172] on button "button" at bounding box center [581, 169] width 17 height 32
click at [583, 173] on button "button" at bounding box center [581, 169] width 17 height 32
click at [657, 226] on div "1" at bounding box center [658, 226] width 19 height 19
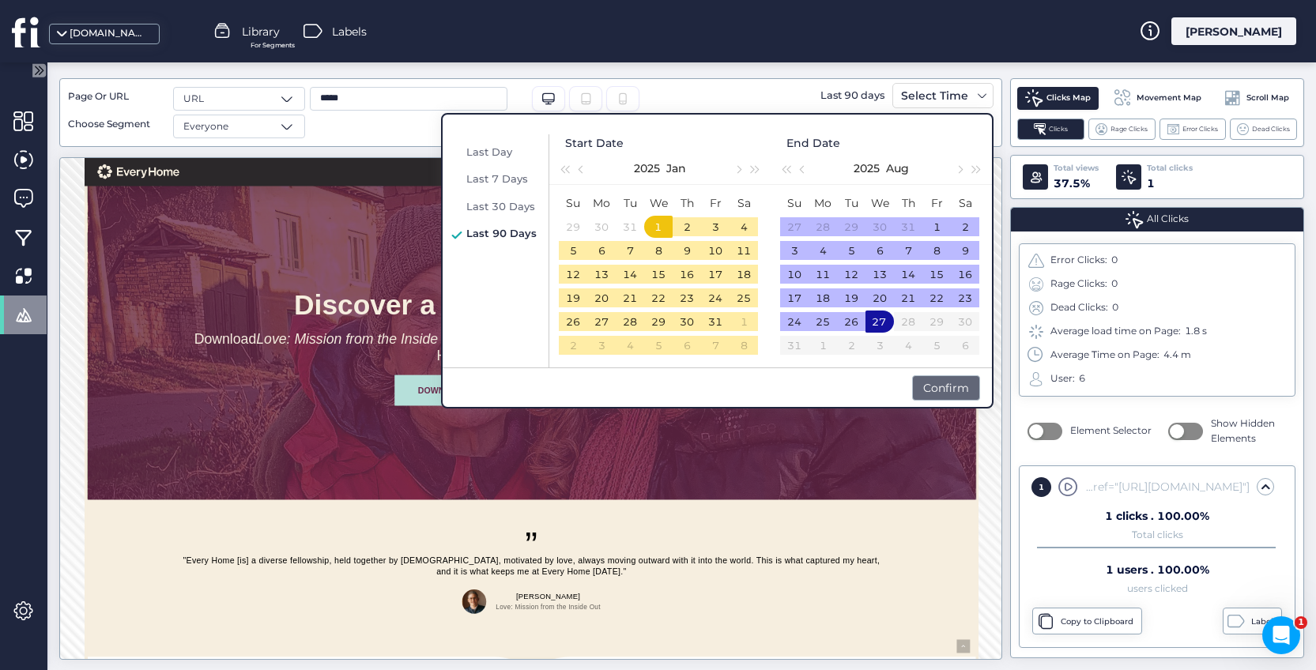
click at [934, 384] on div "Confirm" at bounding box center [946, 387] width 68 height 25
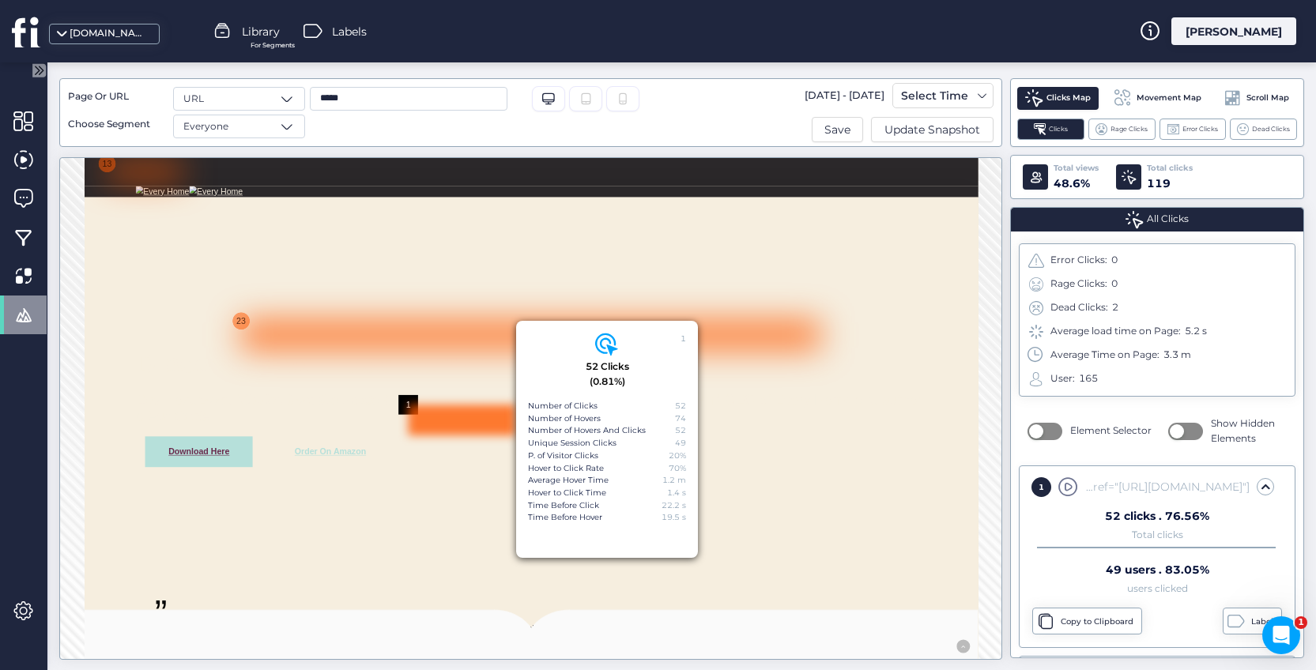
click at [1314, 453] on div at bounding box center [843, 453] width 1344 height 0
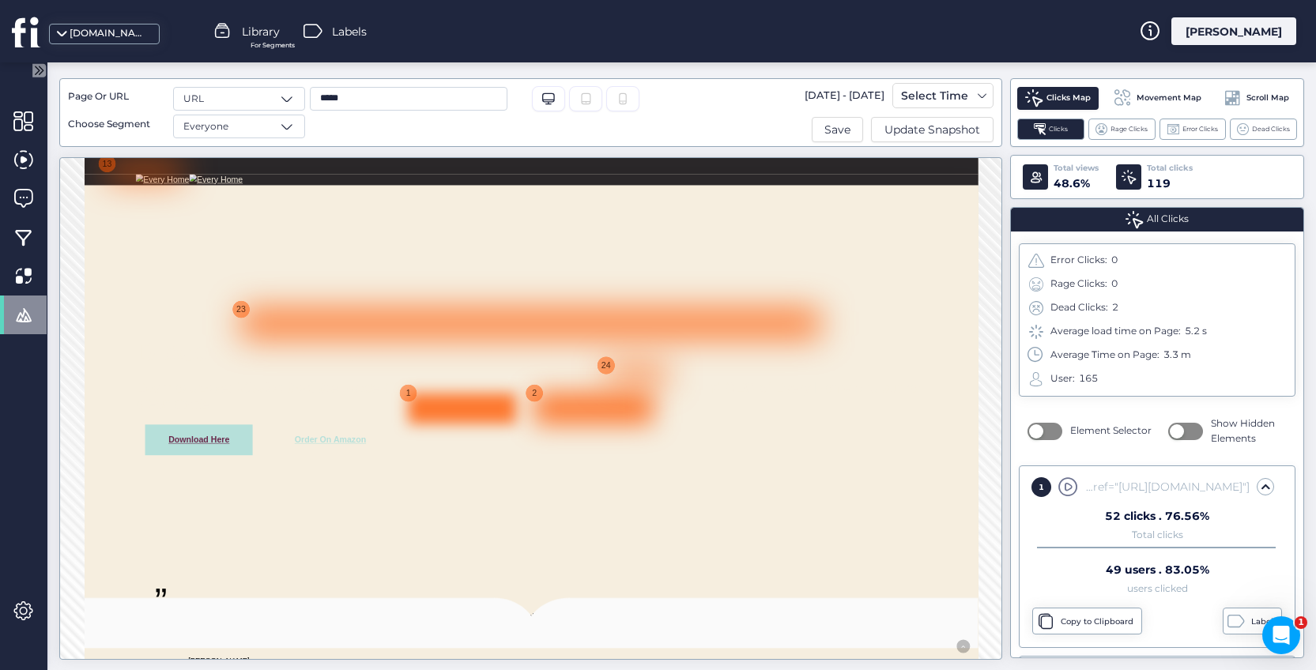
scroll to position [21, 0]
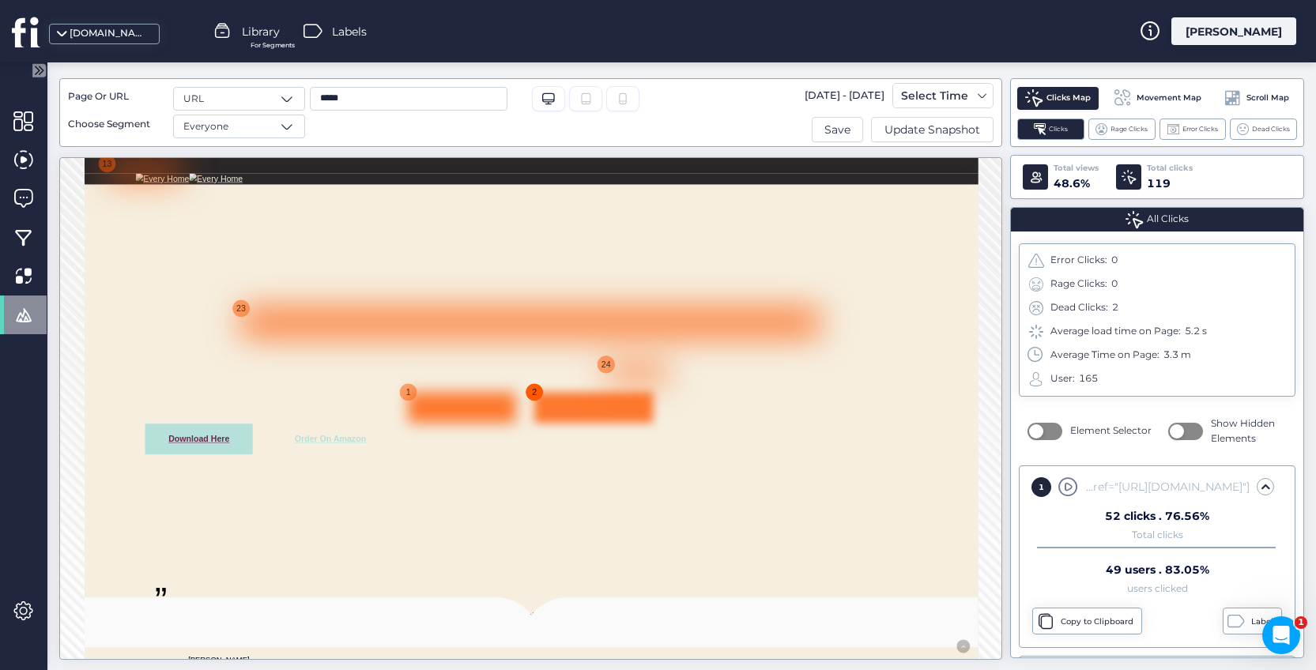
click at [846, 556] on div "2" at bounding box center [847, 556] width 33 height 33
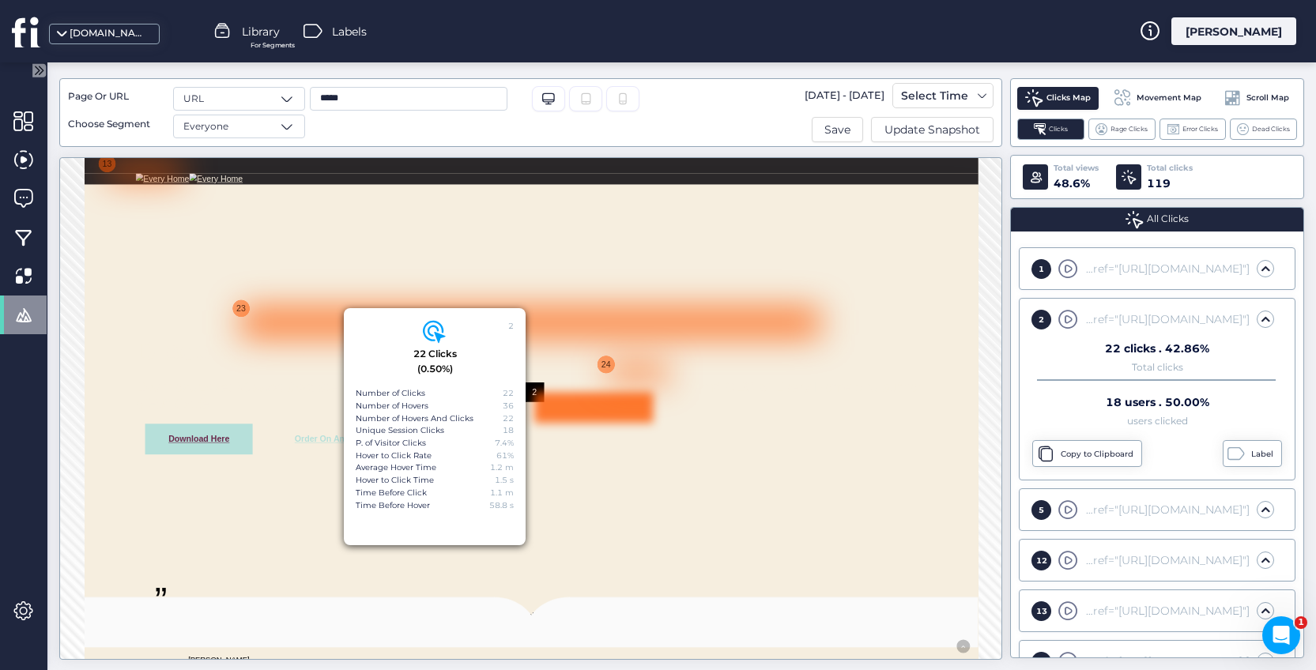
scroll to position [233, 0]
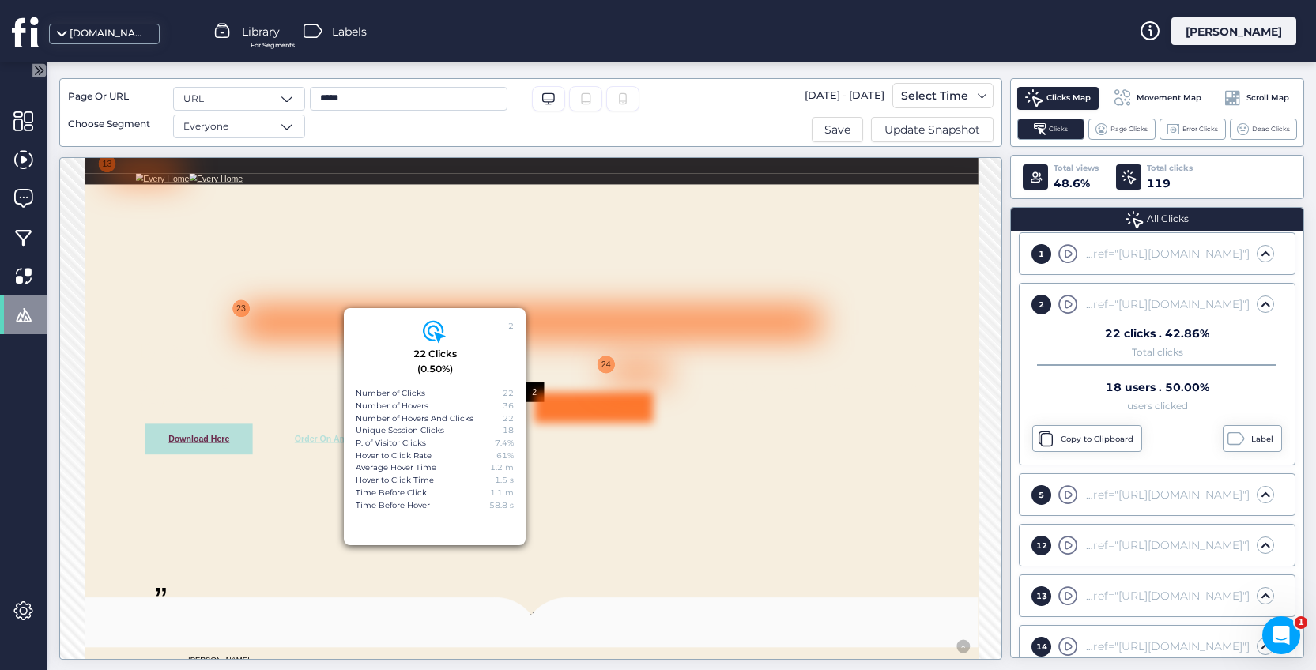
click at [980, 432] on div at bounding box center [843, 432] width 1344 height 0
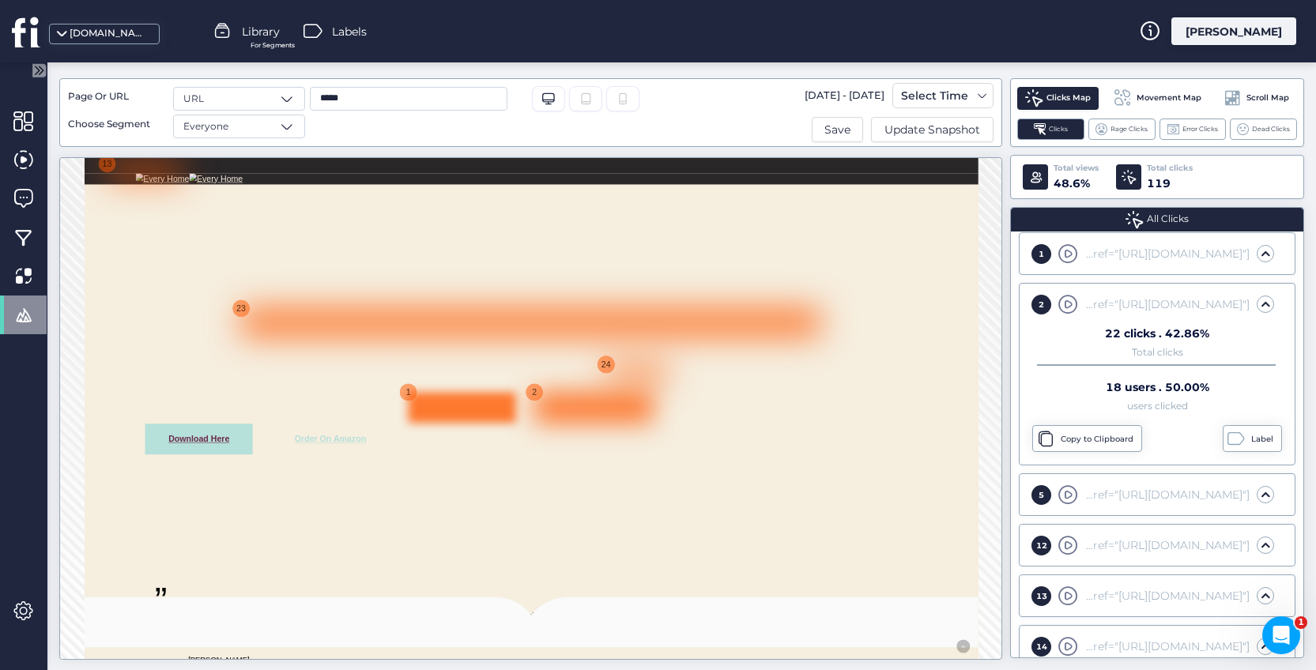
click at [639, 565] on div at bounding box center [725, 582] width 183 height 52
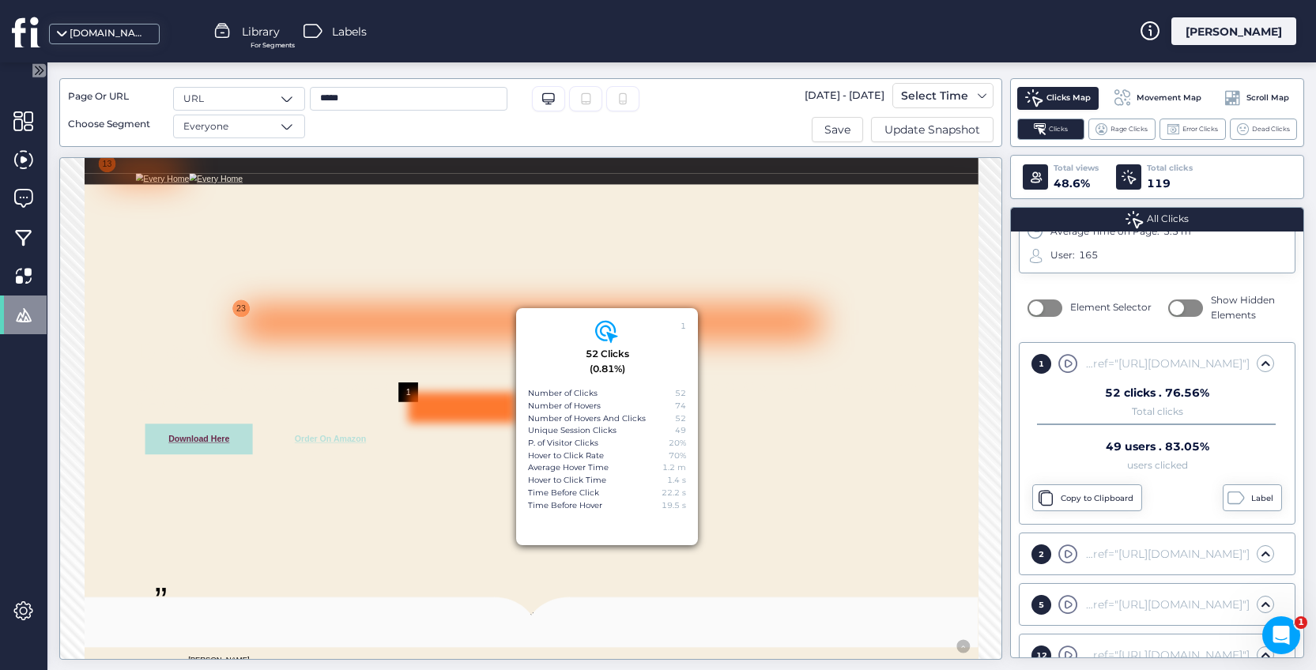
scroll to position [43, 0]
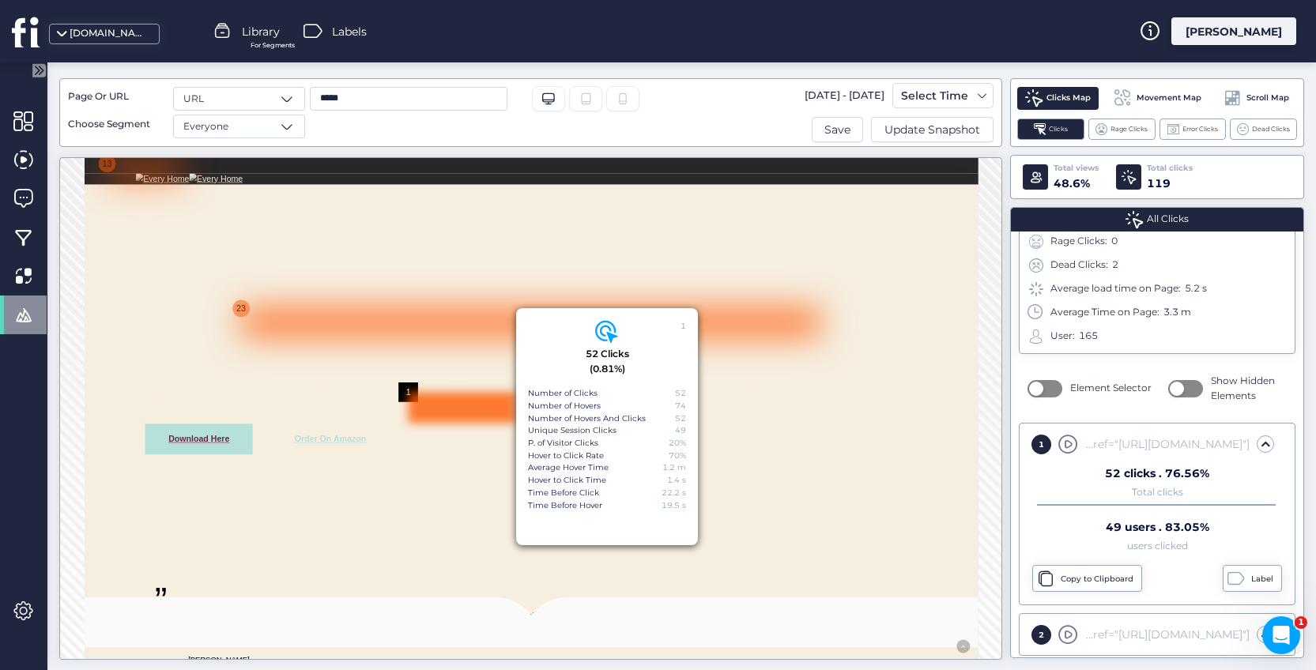
click at [1279, 432] on div at bounding box center [843, 432] width 1344 height 0
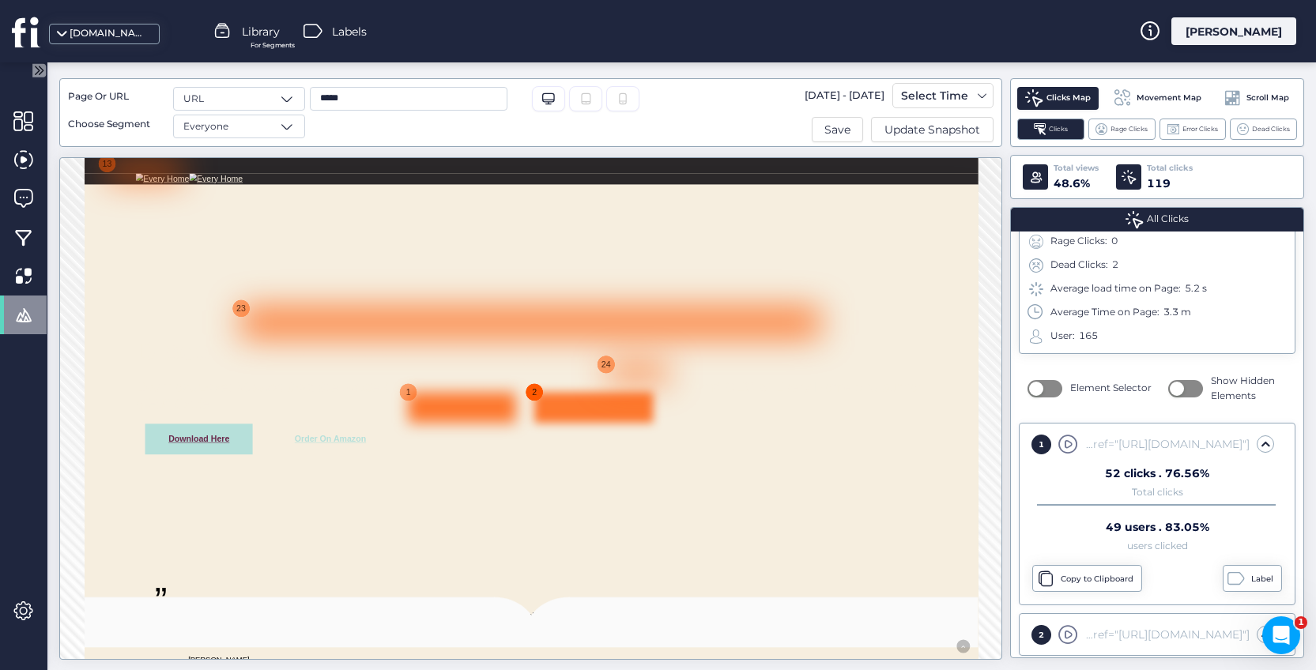
click at [849, 554] on div "2" at bounding box center [847, 556] width 33 height 33
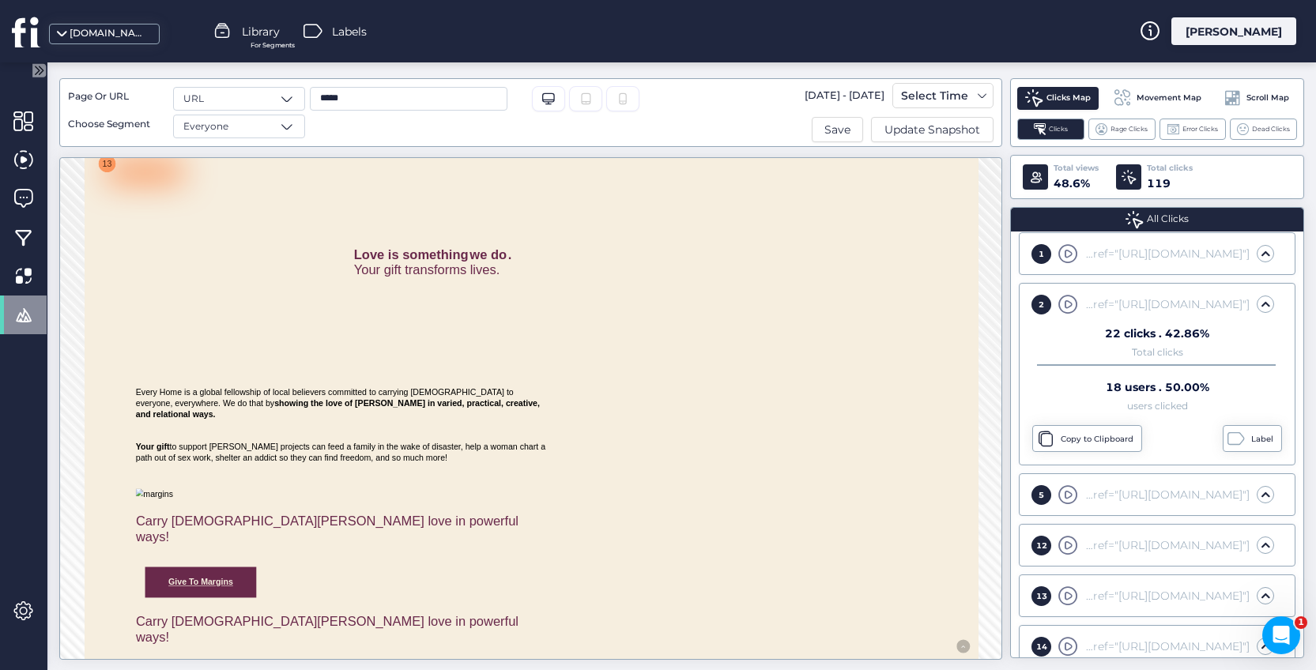
scroll to position [1122, 0]
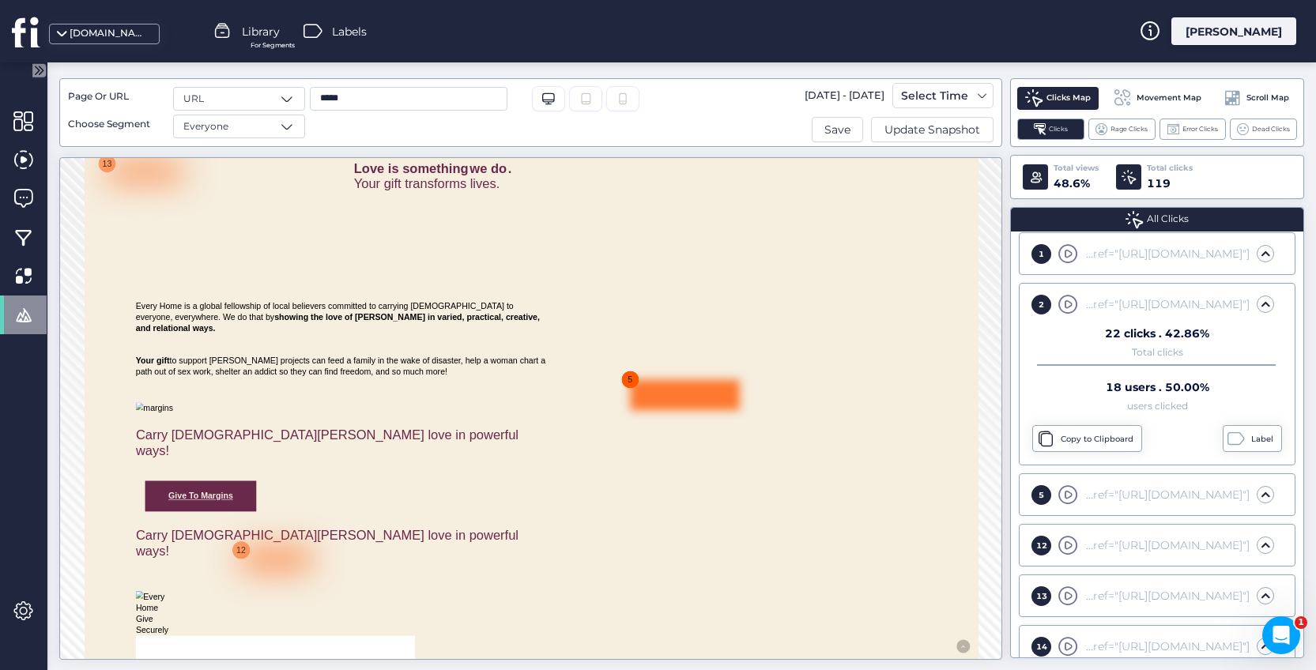
click at [1006, 532] on div "5" at bounding box center [1010, 534] width 33 height 33
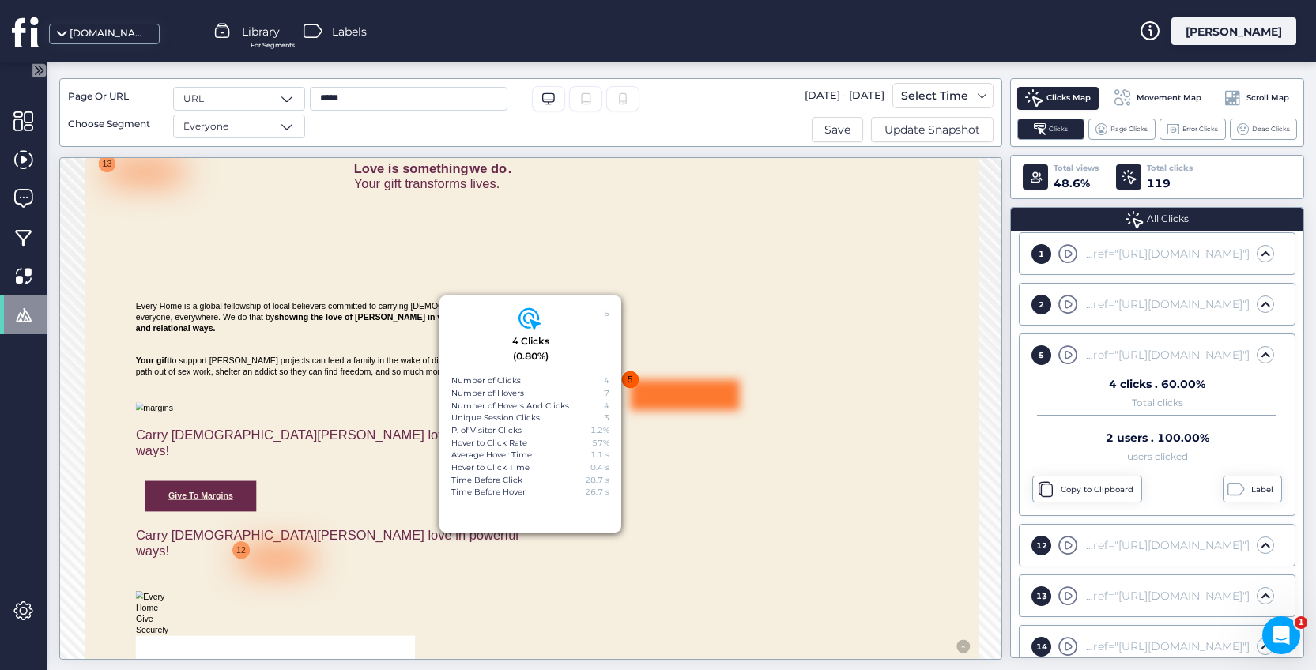
scroll to position [284, 0]
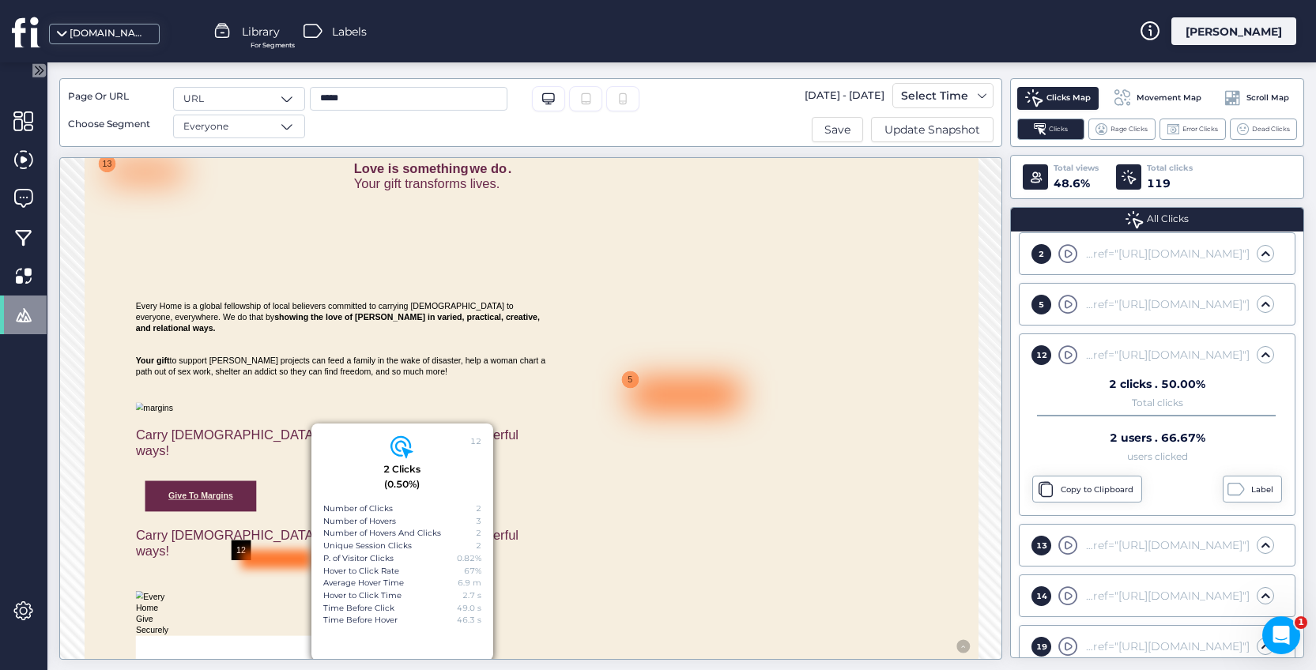
scroll to position [334, 0]
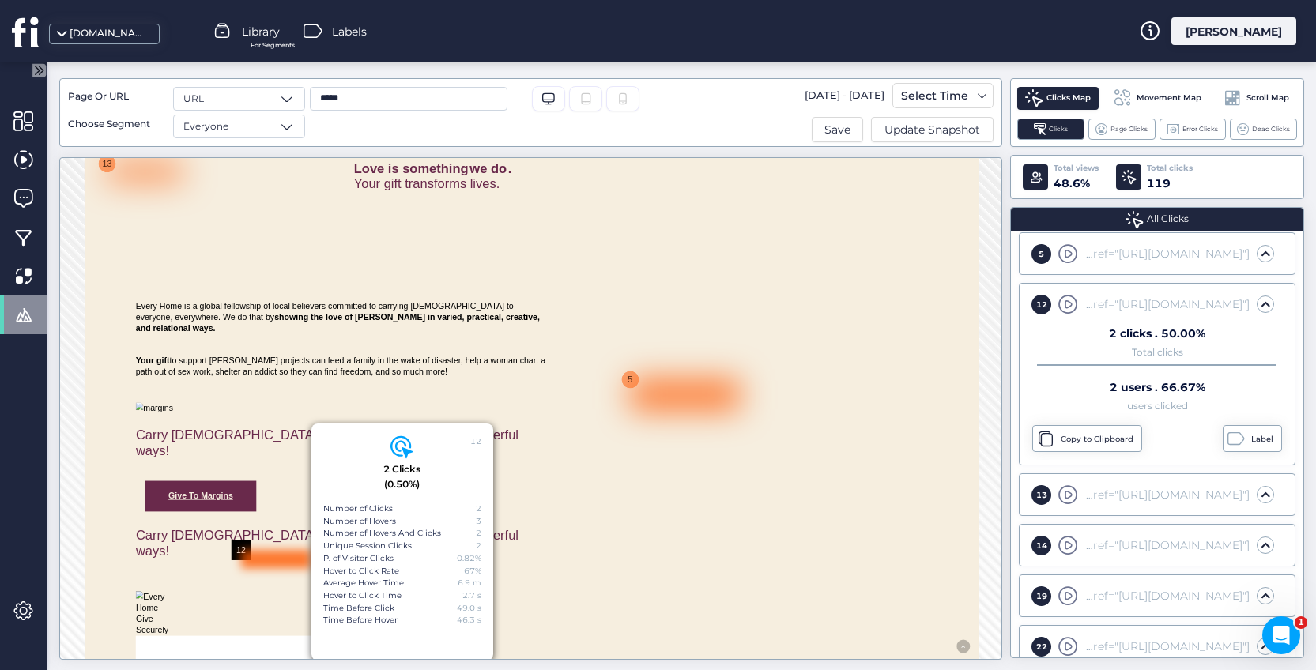
click at [874, 583] on div "Carry [DEMOGRAPHIC_DATA][PERSON_NAME] love in powerful ways! Give to Margins" at bounding box center [522, 658] width 703 height 168
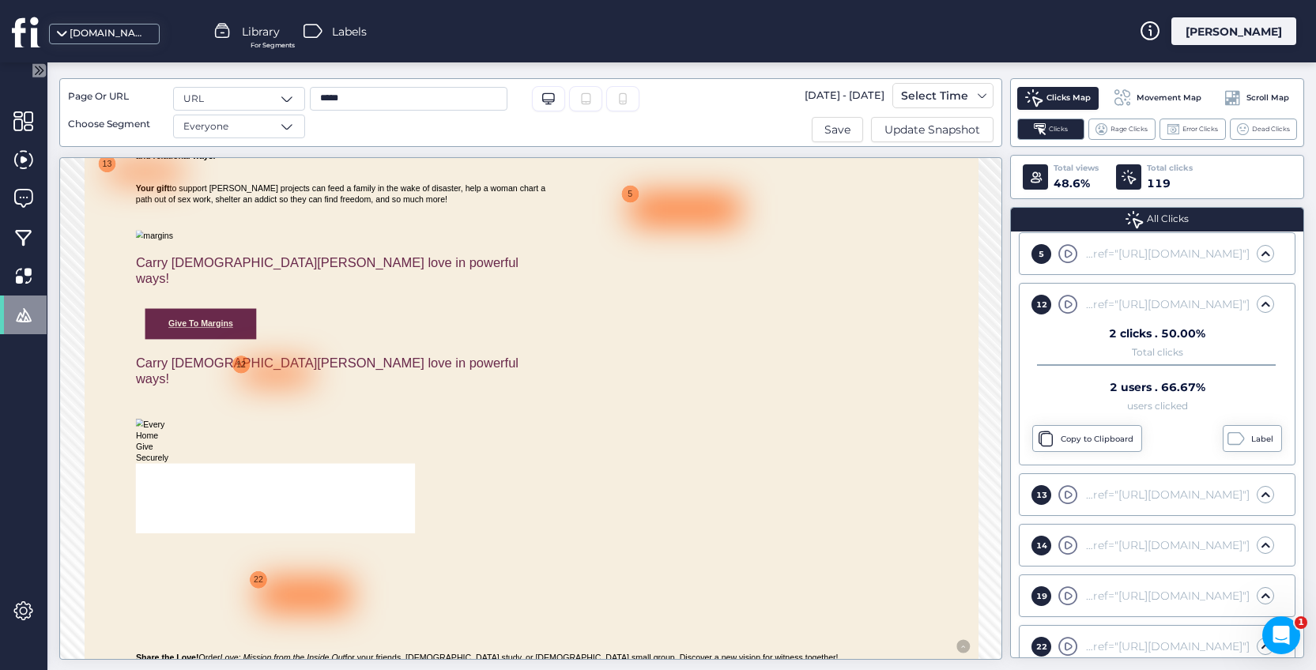
scroll to position [1438, 0]
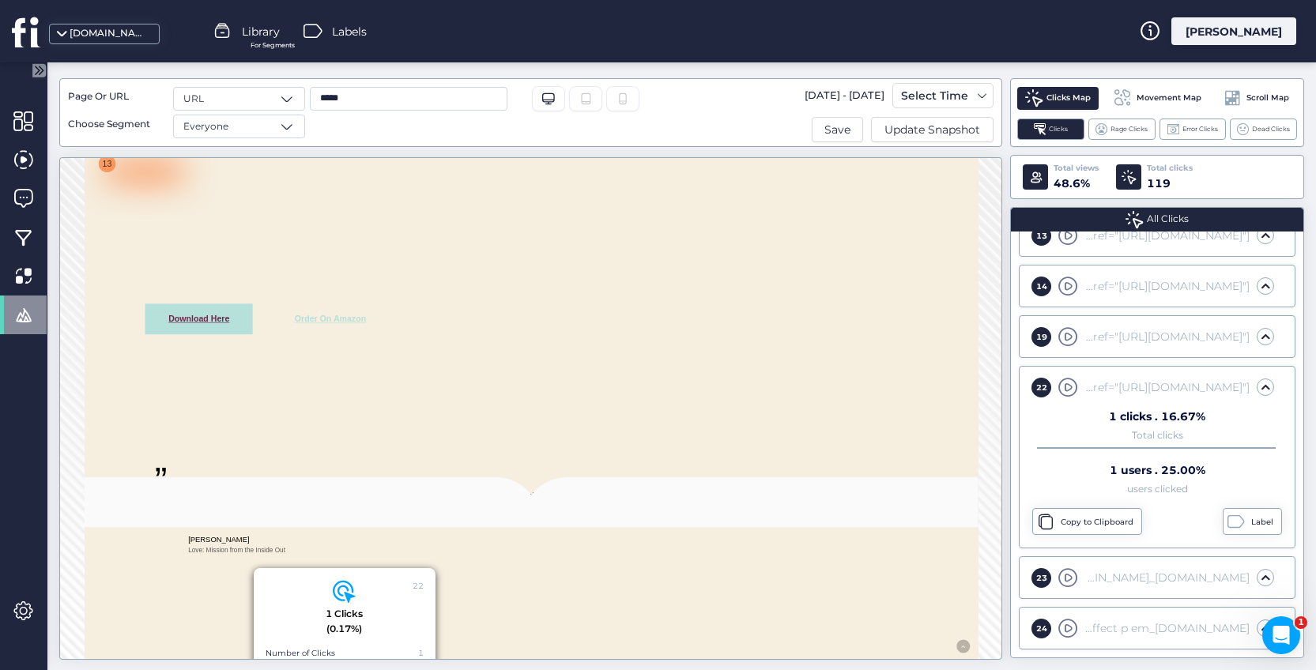
scroll to position [0, 0]
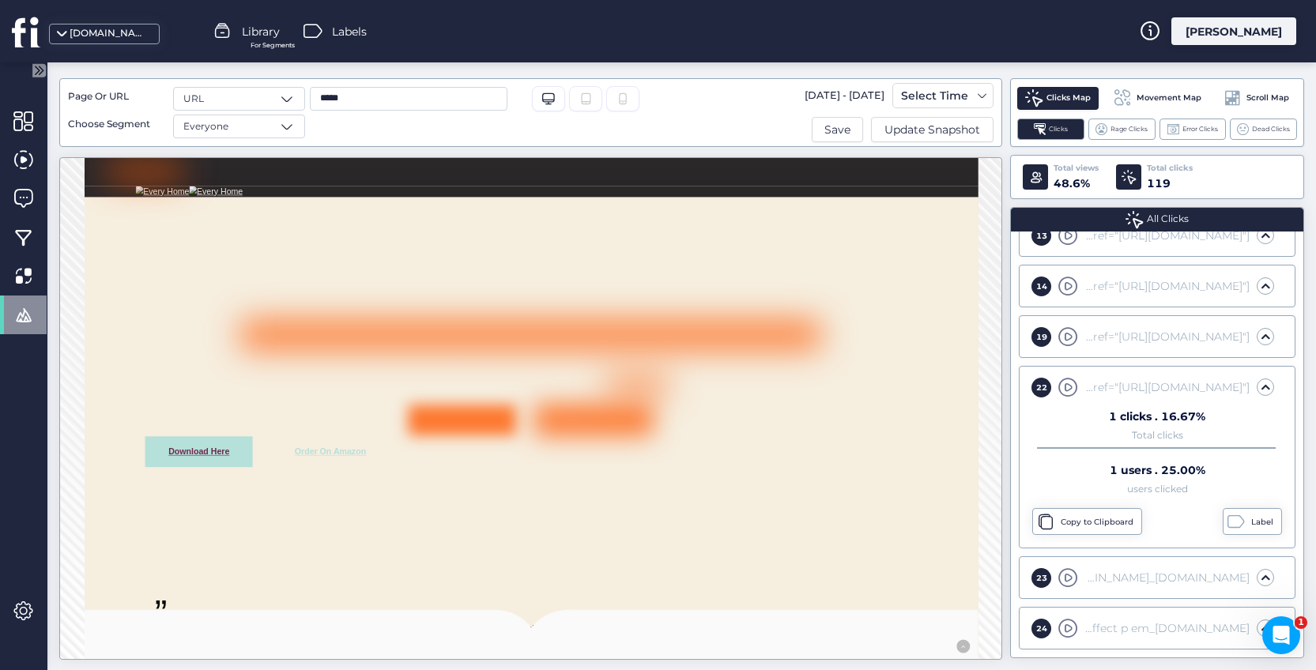
click at [1193, 96] on span "Movement Map" at bounding box center [1169, 98] width 65 height 13
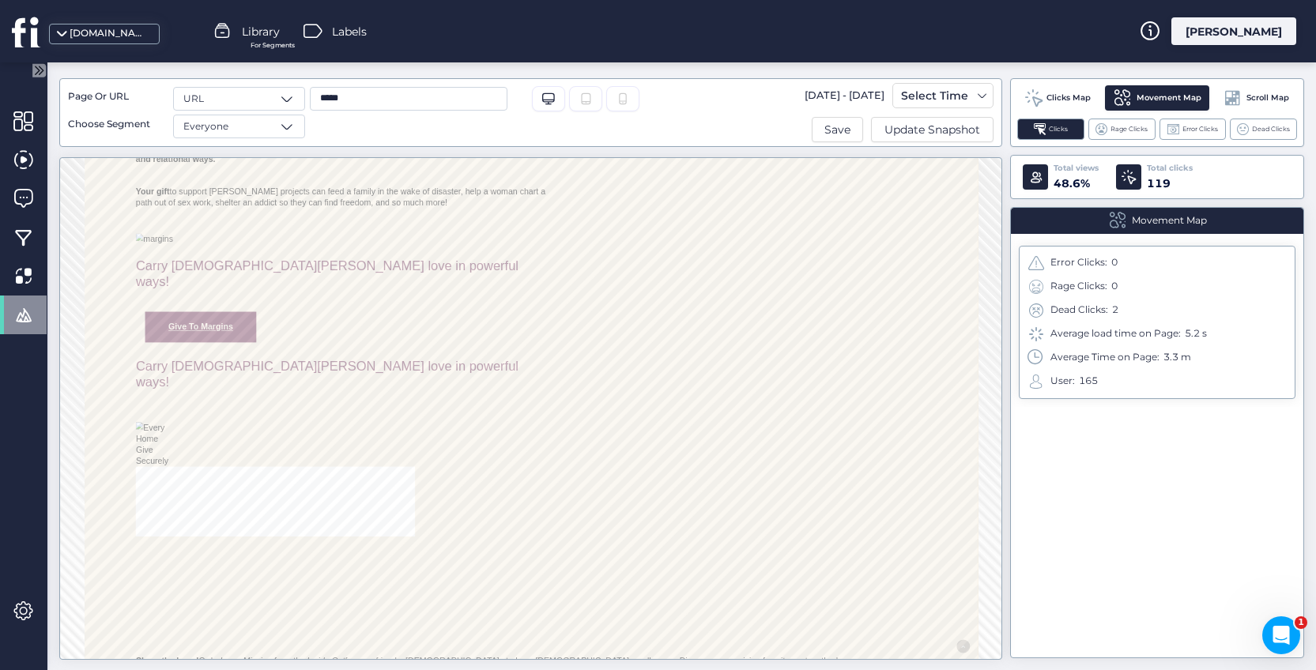
scroll to position [1438, 0]
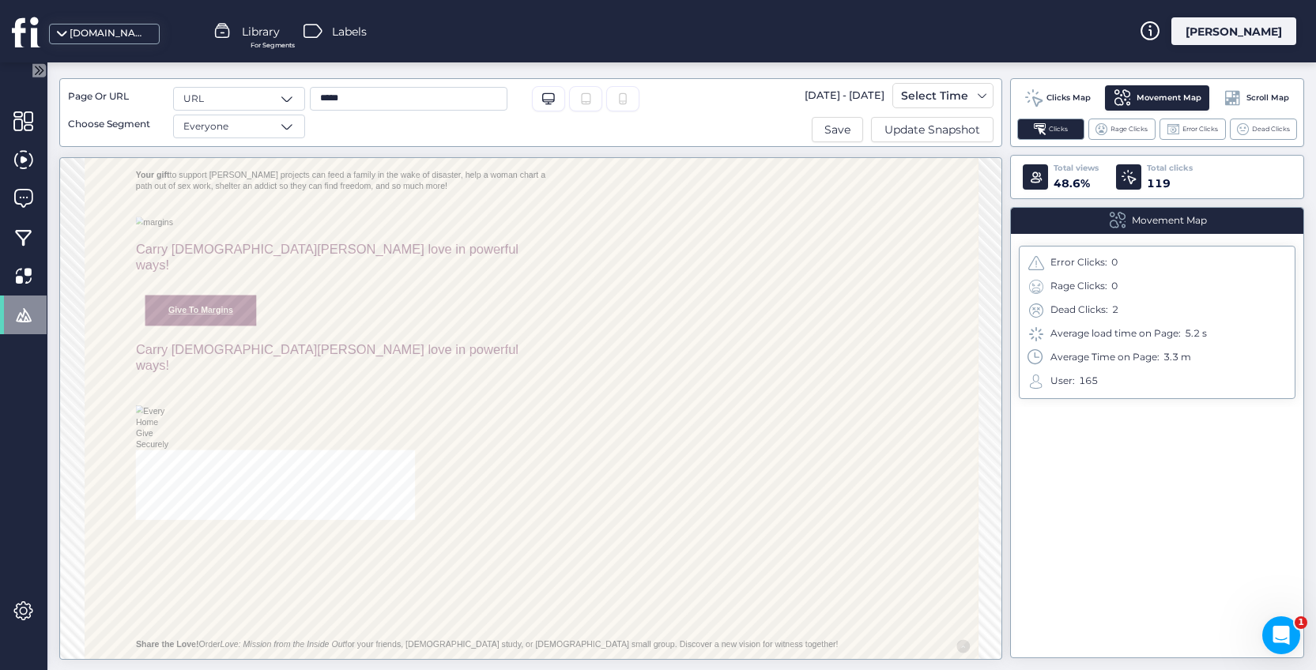
click at [1267, 96] on span "Scroll Map" at bounding box center [1267, 98] width 43 height 13
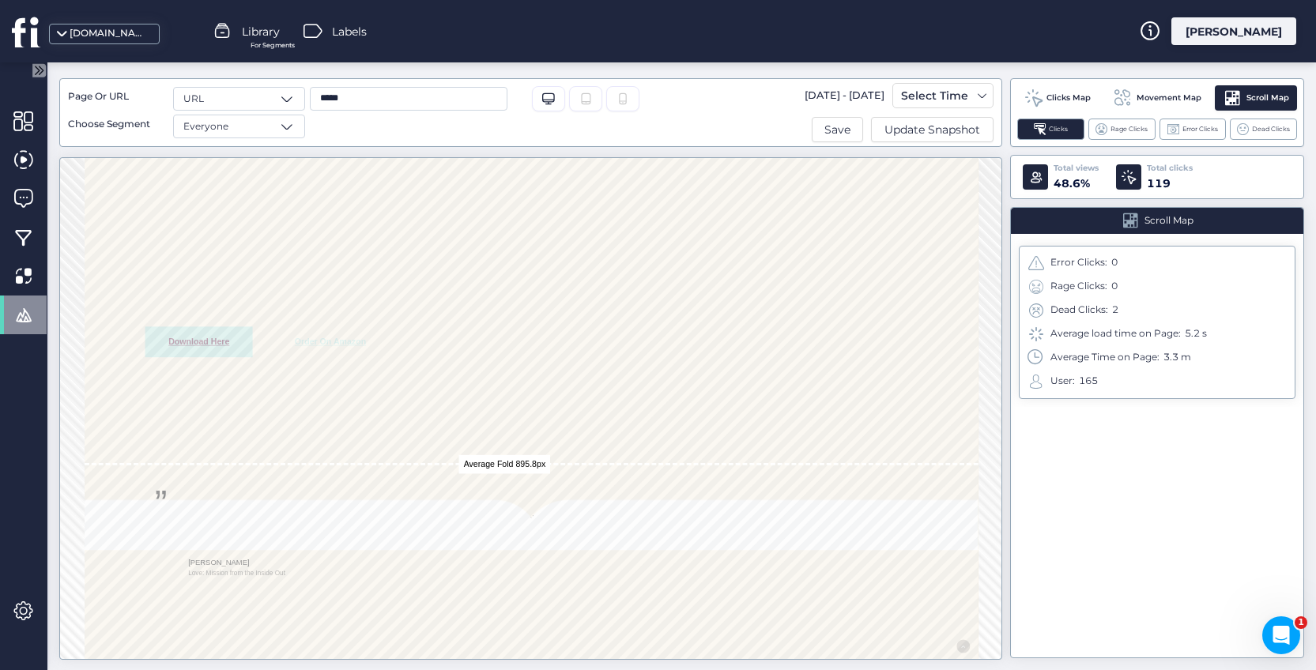
scroll to position [0, 0]
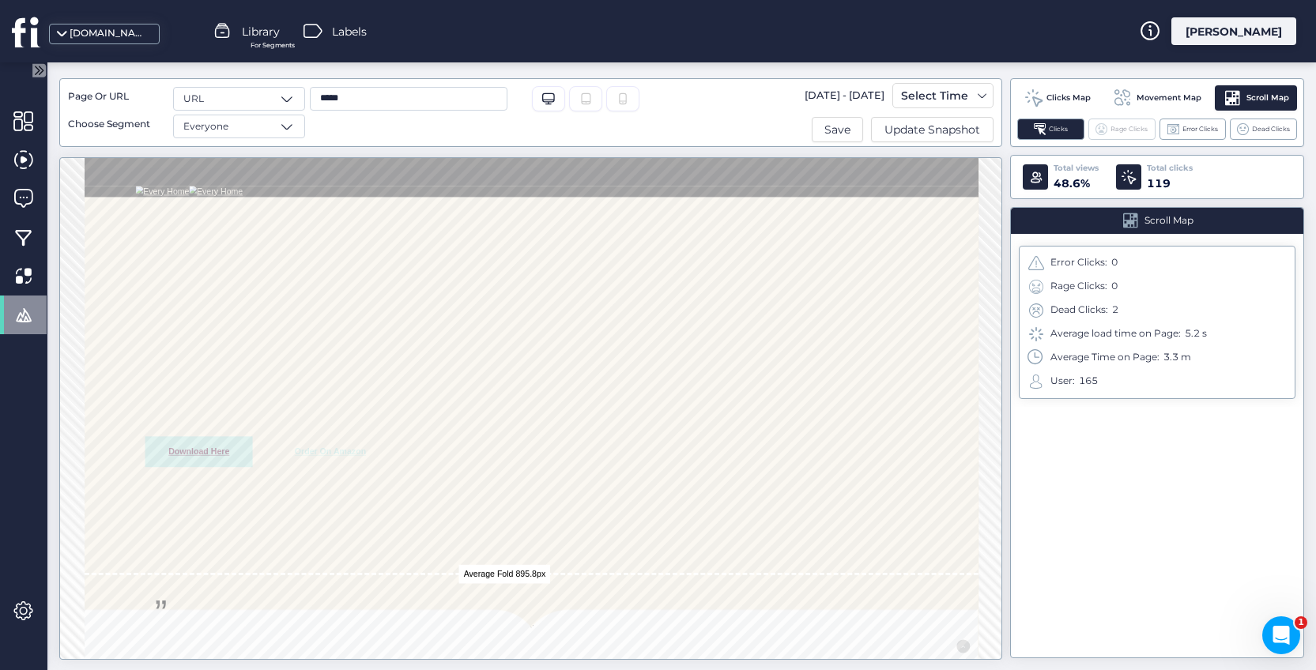
click at [1133, 134] on div "Rage Clicks" at bounding box center [1121, 129] width 67 height 21
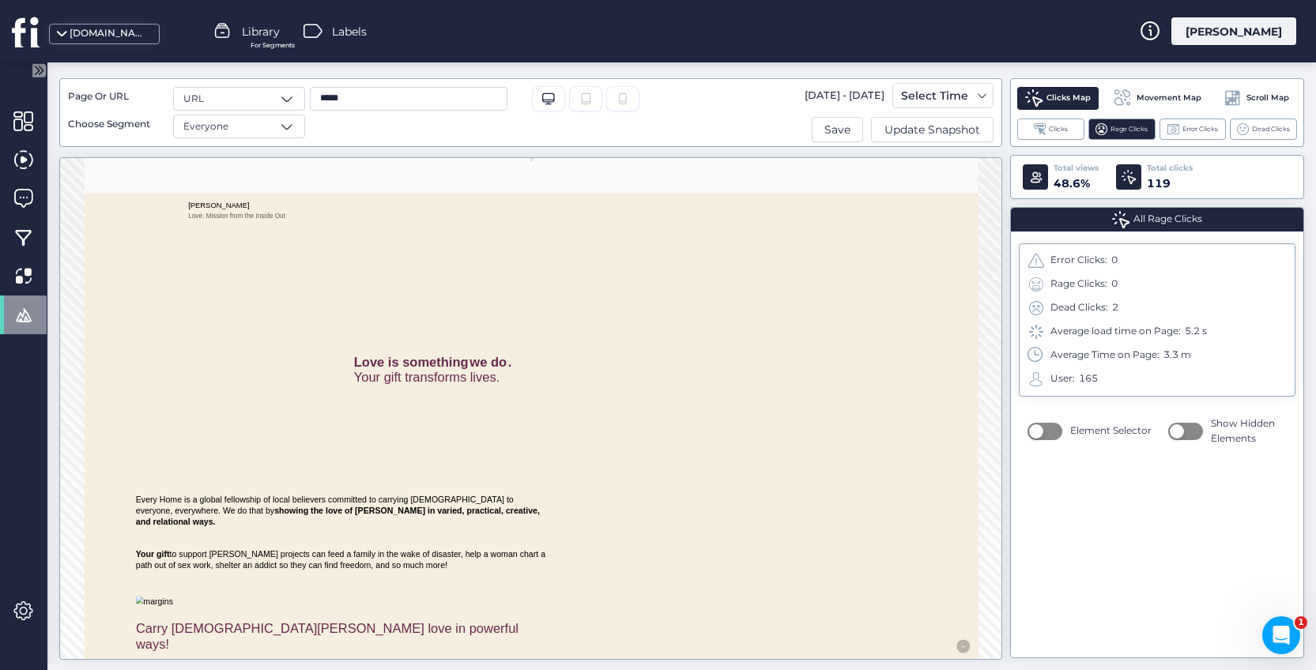
scroll to position [804, 0]
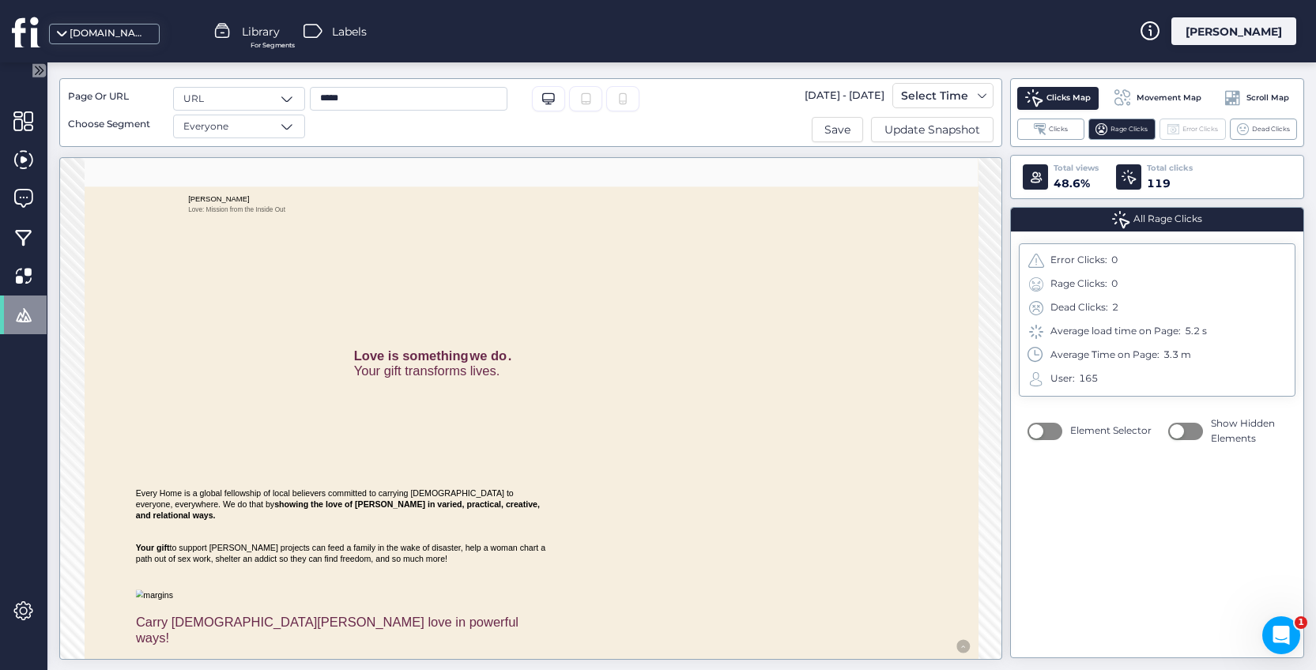
click at [1208, 126] on span "Error Clicks" at bounding box center [1200, 129] width 36 height 10
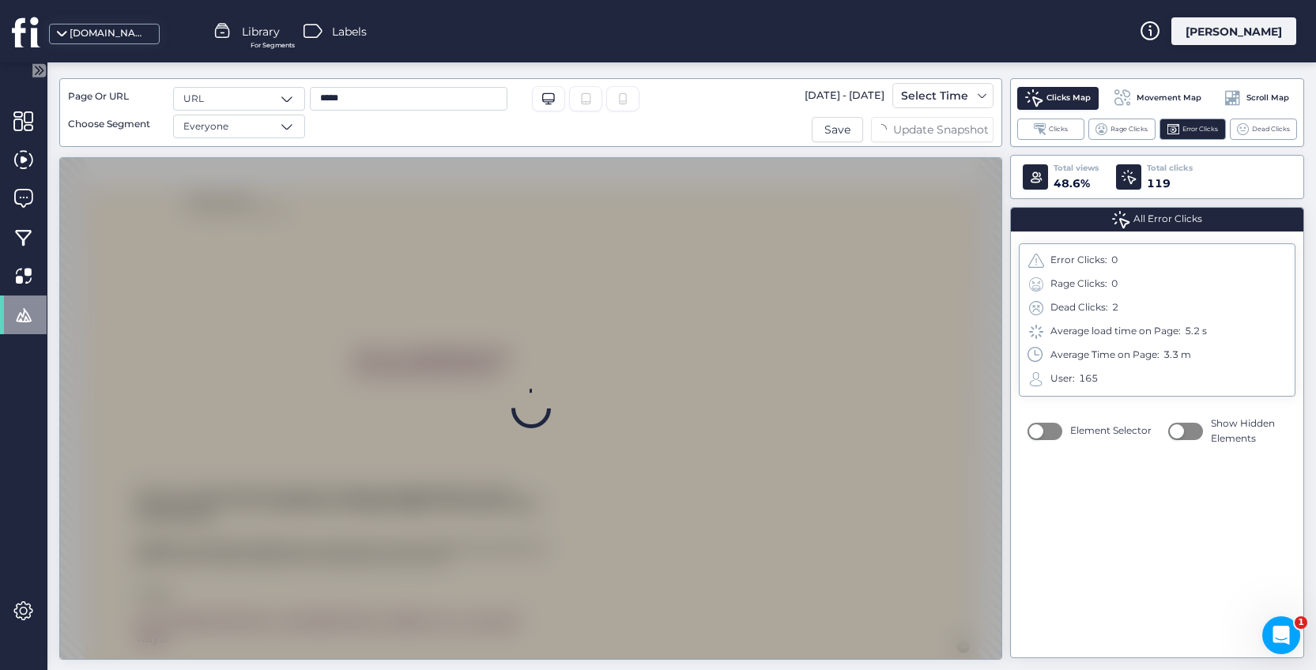
scroll to position [0, 0]
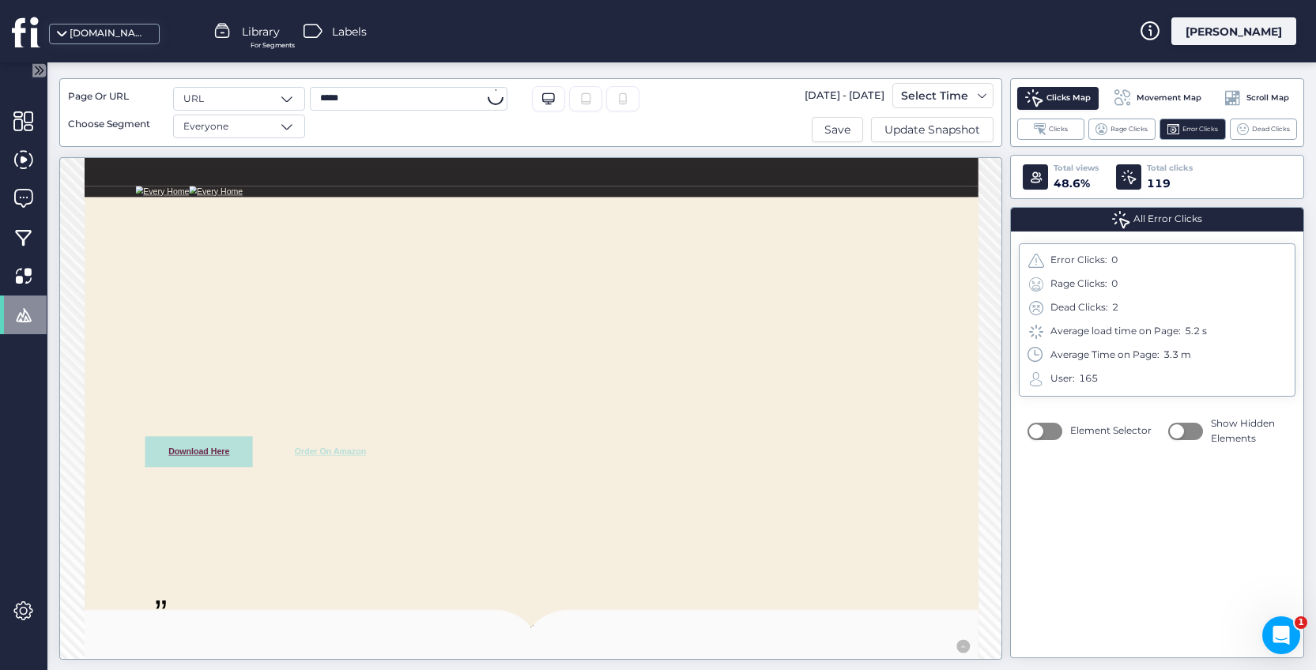
click at [353, 92] on input "*****" at bounding box center [409, 99] width 198 height 24
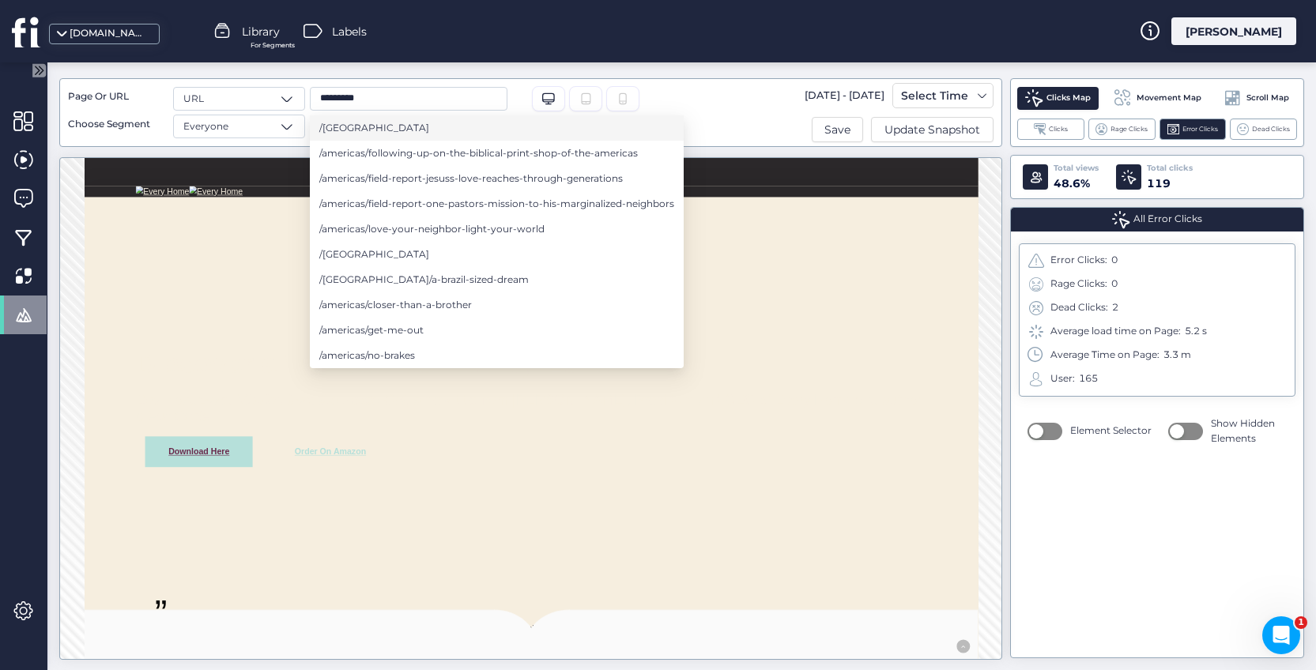
click at [334, 123] on span "/[GEOGRAPHIC_DATA]" at bounding box center [374, 127] width 110 height 17
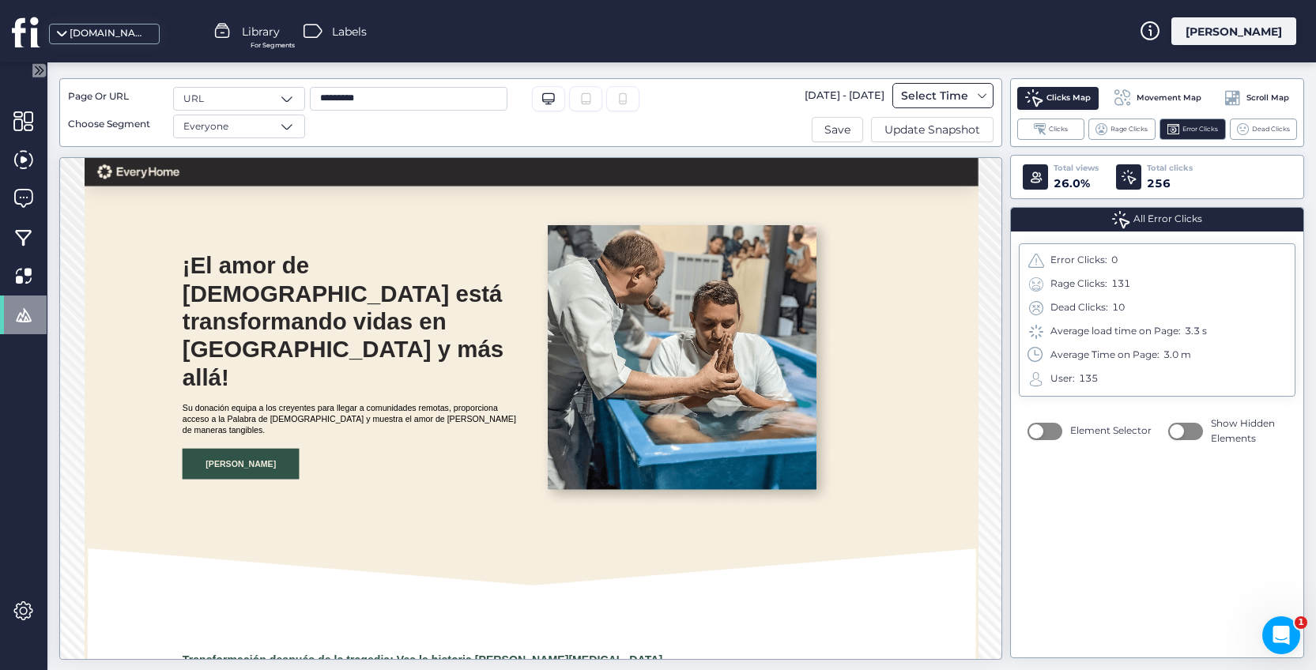
click at [971, 87] on div "Select Time" at bounding box center [934, 95] width 75 height 19
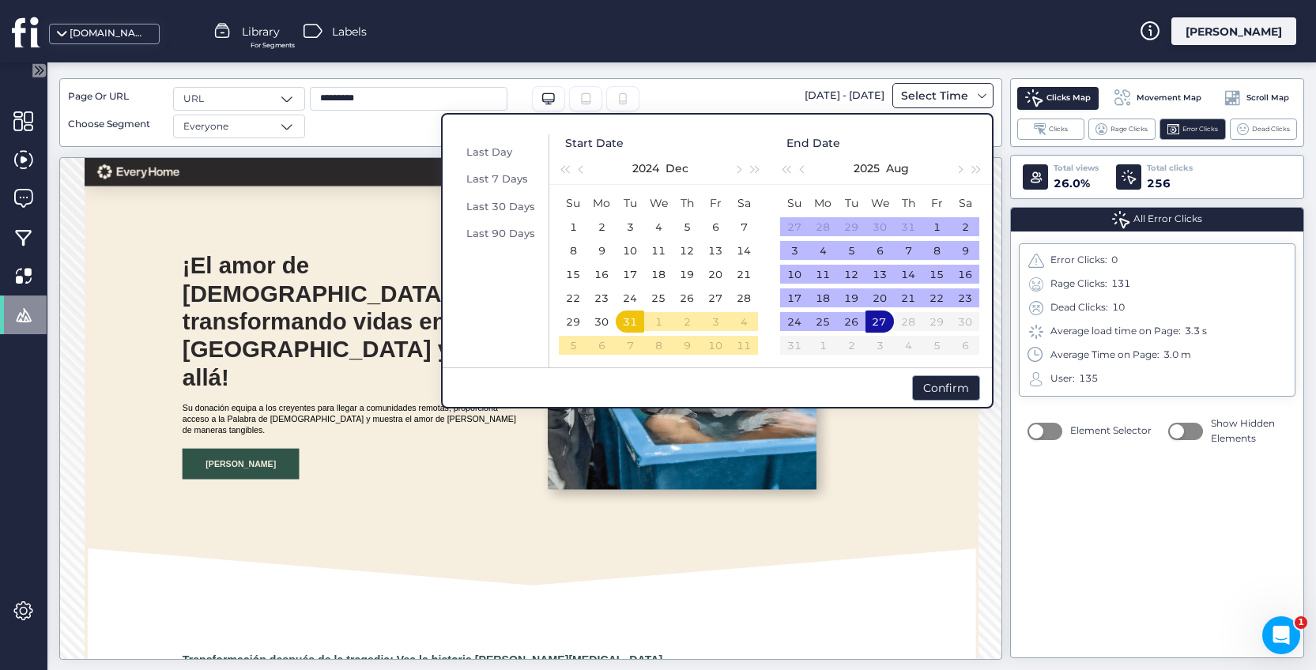
click at [980, 91] on span at bounding box center [982, 95] width 13 height 13
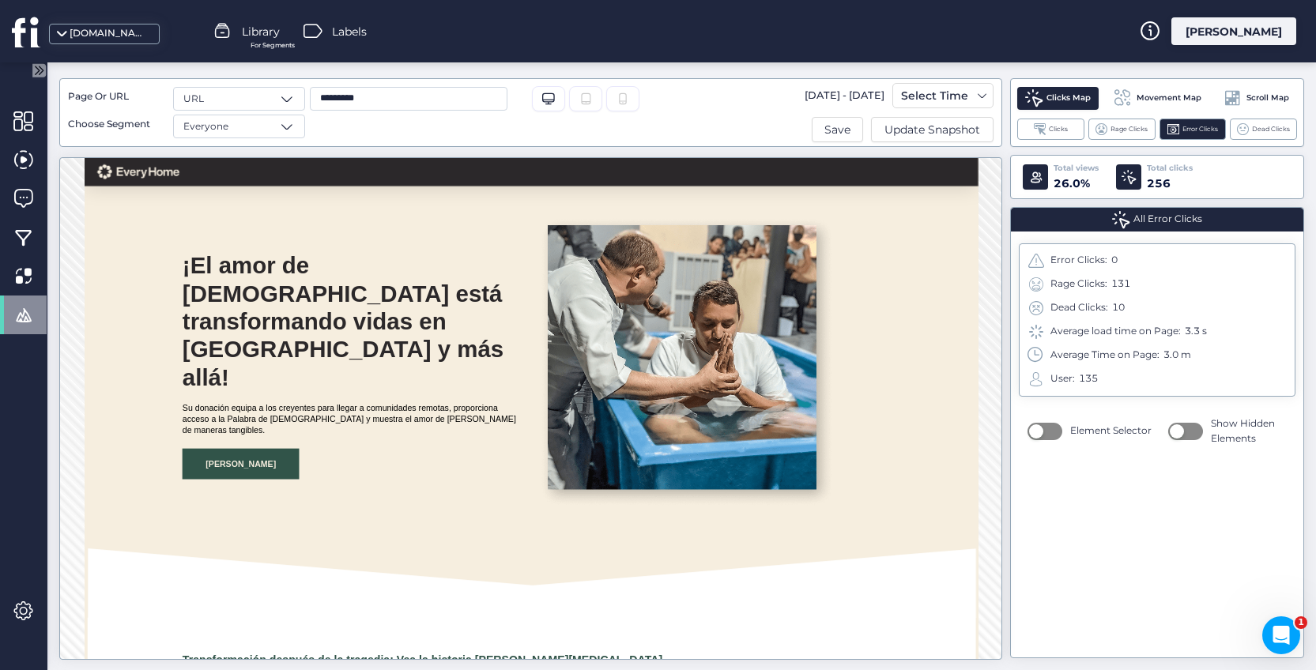
click at [1065, 100] on span "Clicks Map" at bounding box center [1068, 98] width 44 height 13
click at [1142, 96] on span "Movement Map" at bounding box center [1169, 98] width 65 height 13
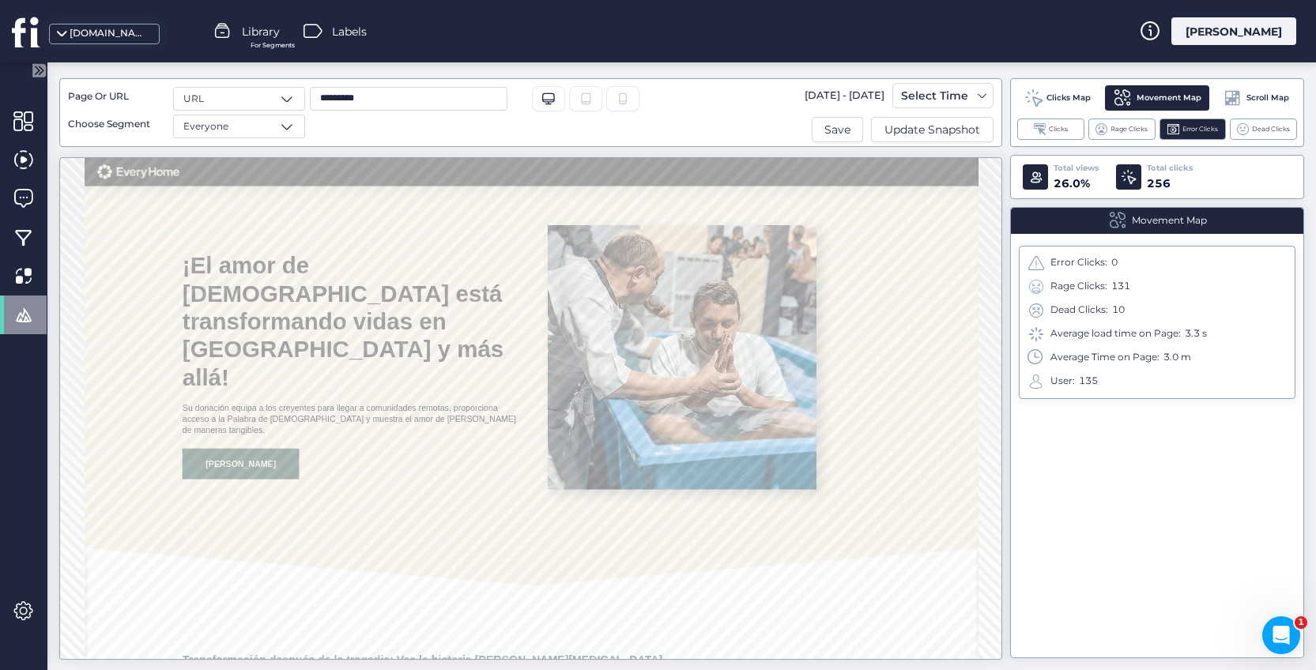
click at [405, 100] on input "*********" at bounding box center [409, 99] width 198 height 24
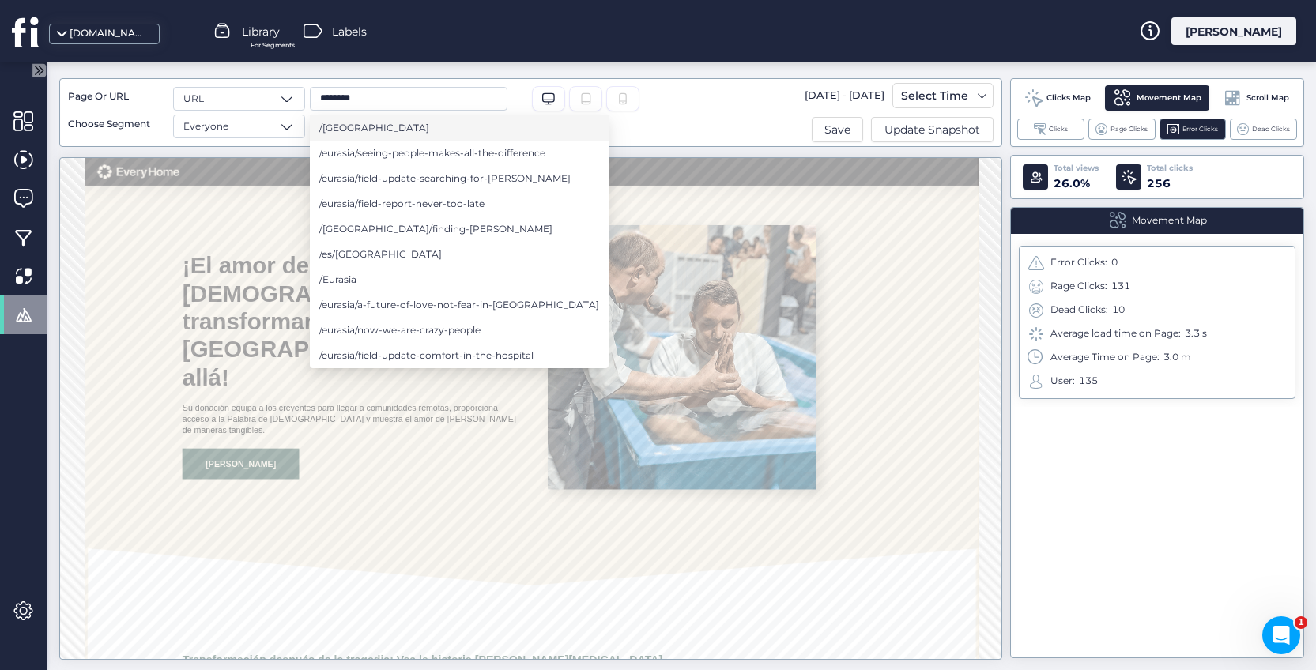
click at [365, 123] on li "/[GEOGRAPHIC_DATA]" at bounding box center [459, 127] width 299 height 25
type input "********"
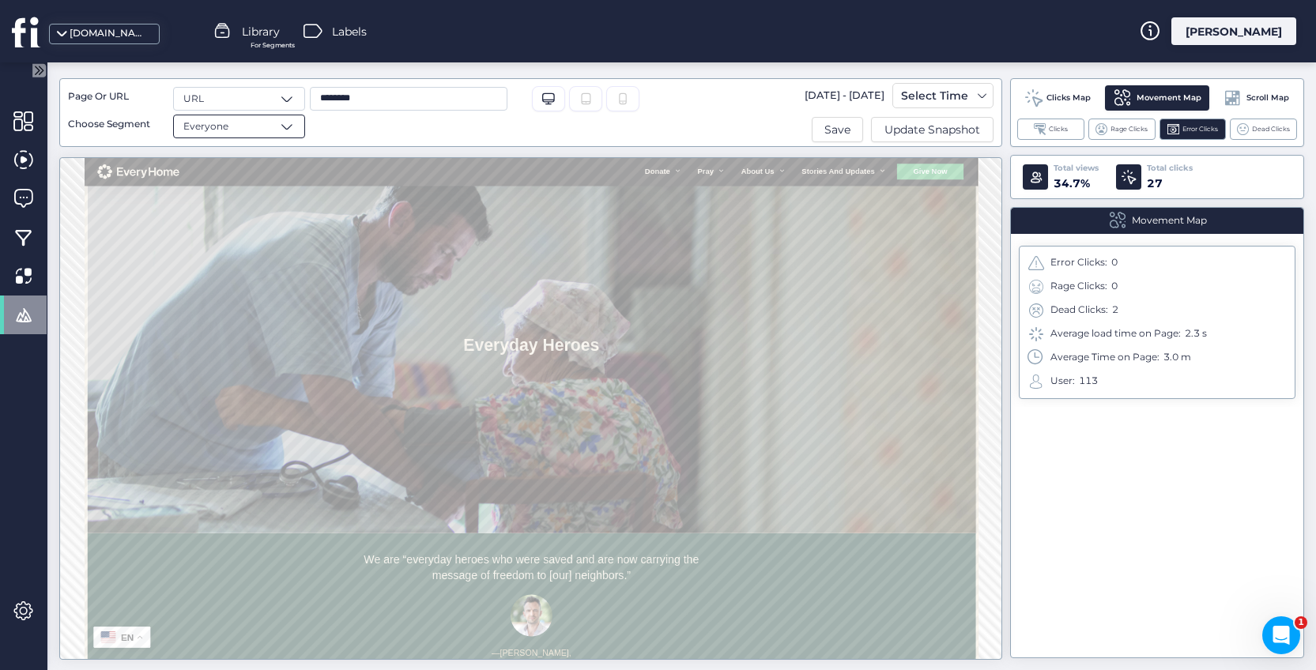
click at [293, 122] on span at bounding box center [287, 127] width 16 height 16
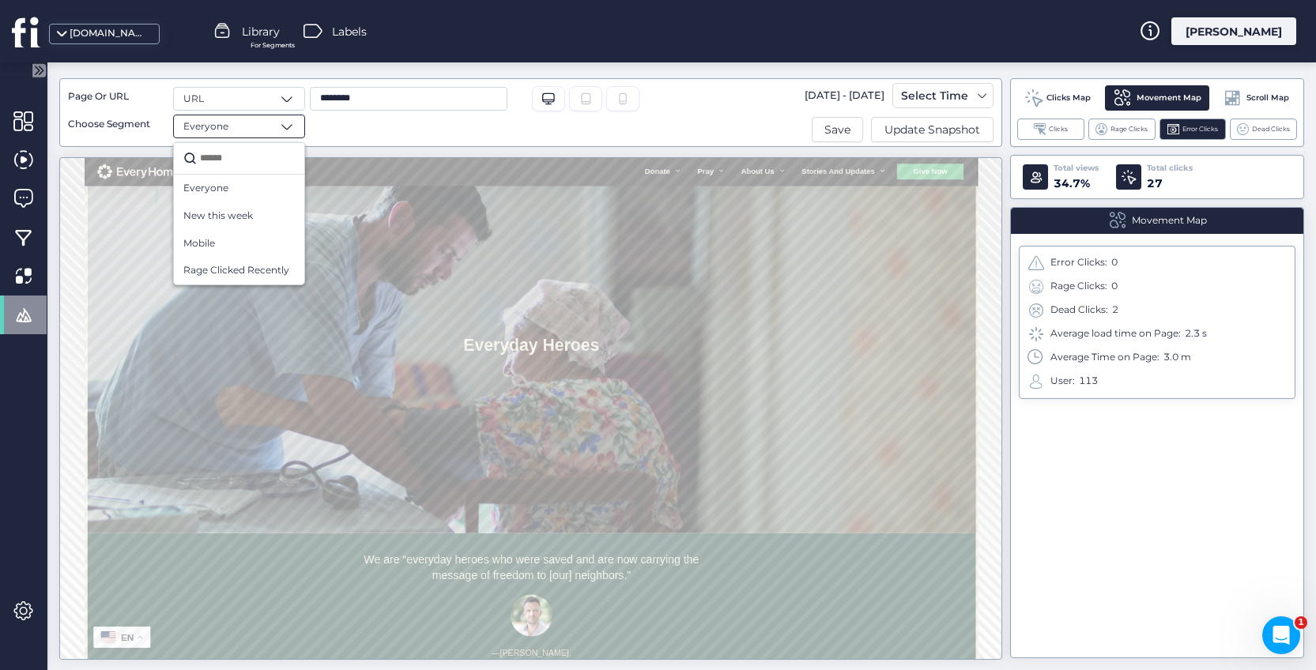
click at [293, 122] on span at bounding box center [287, 127] width 16 height 16
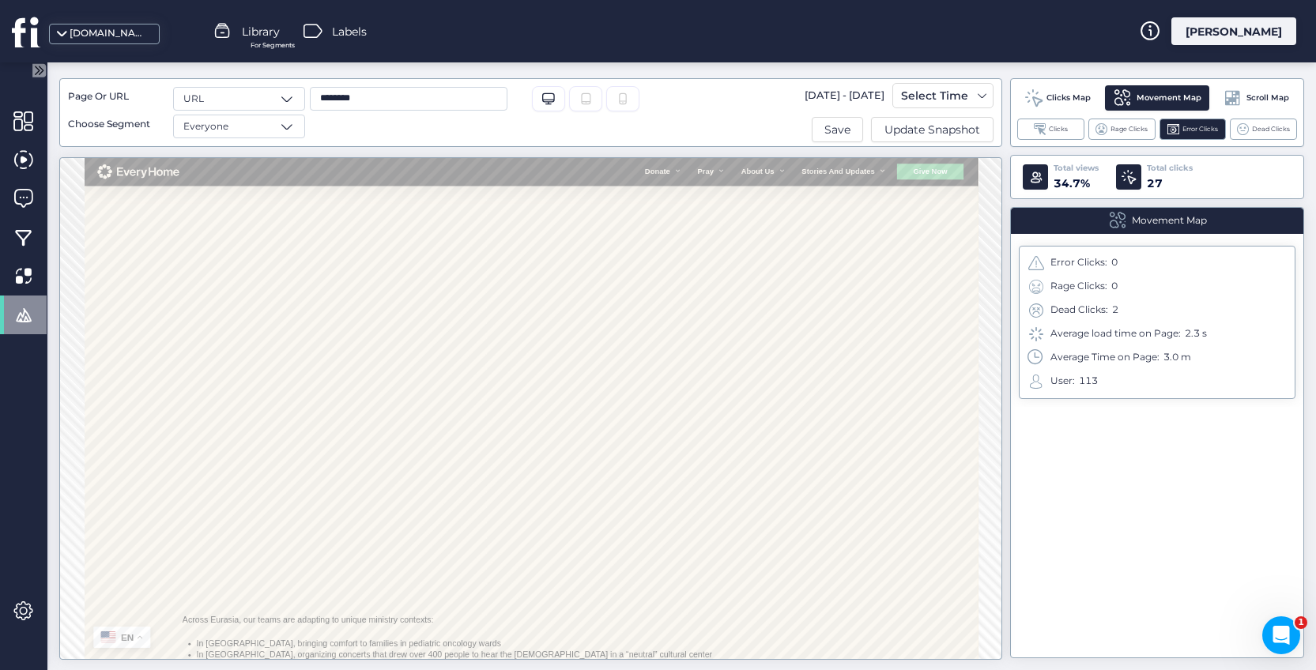
scroll to position [1047, 0]
click at [482, 99] on input "********" at bounding box center [409, 99] width 198 height 24
click at [963, 91] on div "Select Time" at bounding box center [934, 95] width 75 height 19
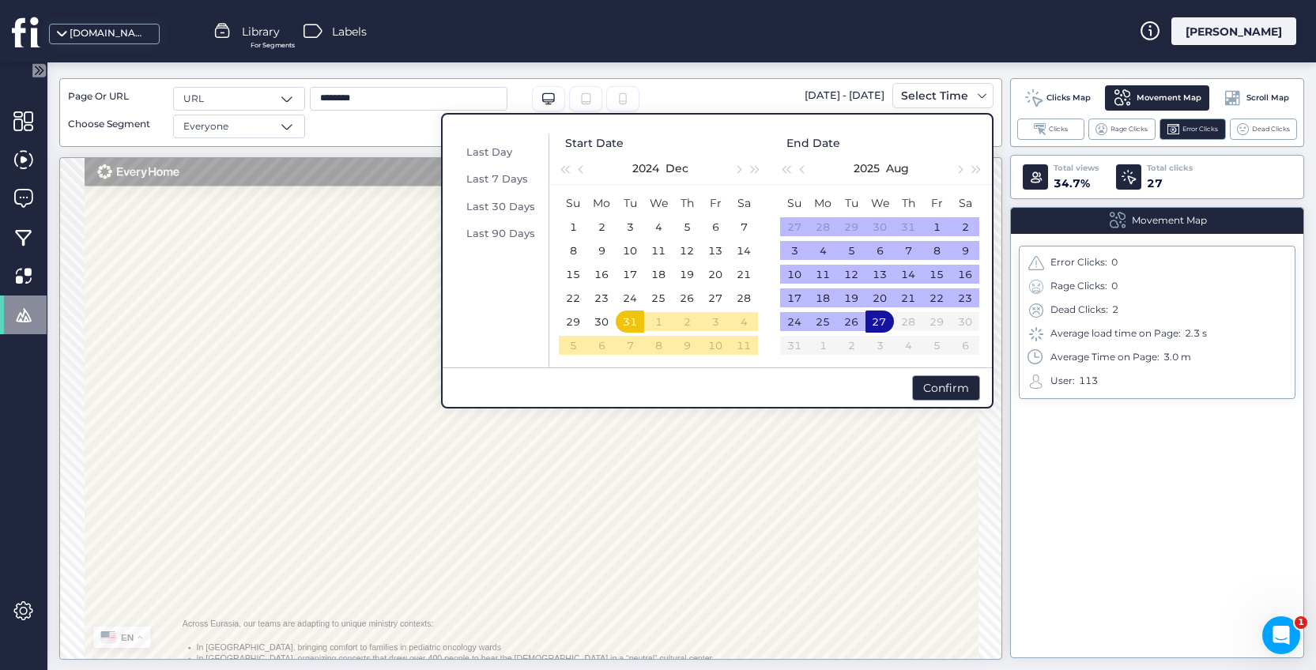
click at [728, 57] on div "[DOMAIN_NAME] Library For Segments Labels [PERSON_NAME]" at bounding box center [658, 31] width 1316 height 62
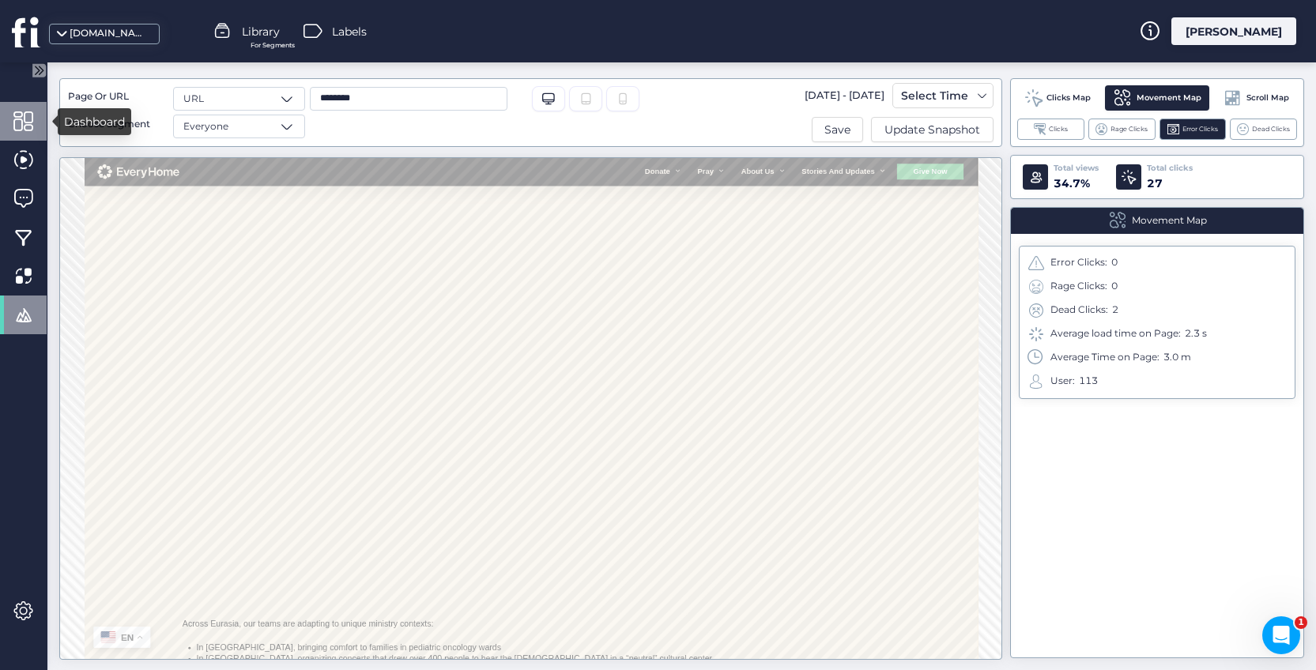
click at [32, 119] on span at bounding box center [23, 121] width 20 height 20
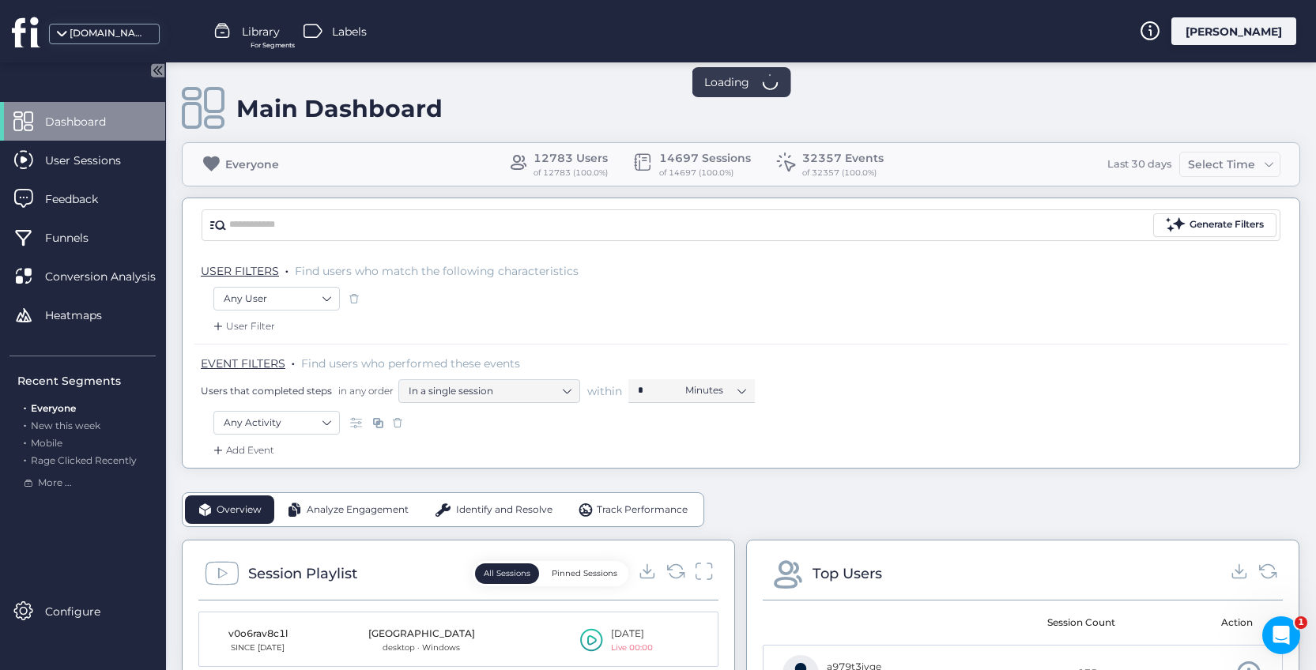
click at [908, 266] on p "USER FILTERS . Find users who match the following characteristics" at bounding box center [744, 271] width 1087 height 16
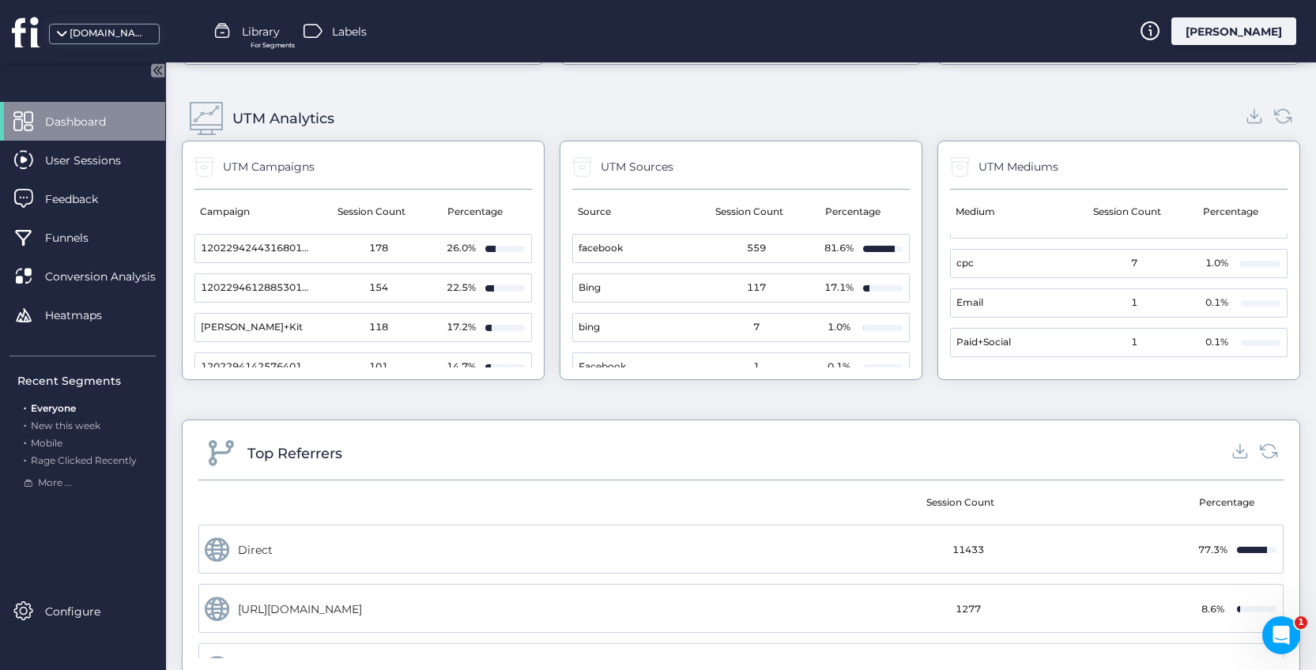
scroll to position [1815, 0]
